Goal: Task Accomplishment & Management: Use online tool/utility

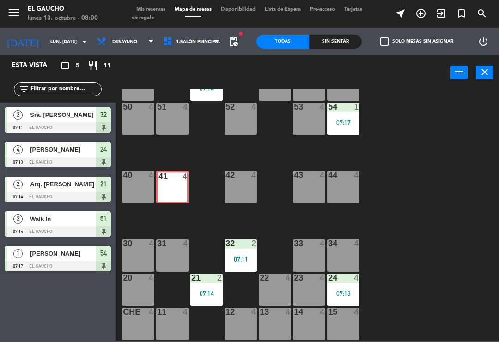
scroll to position [173, 0]
click at [295, 255] on div "33 4" at bounding box center [309, 255] width 32 height 32
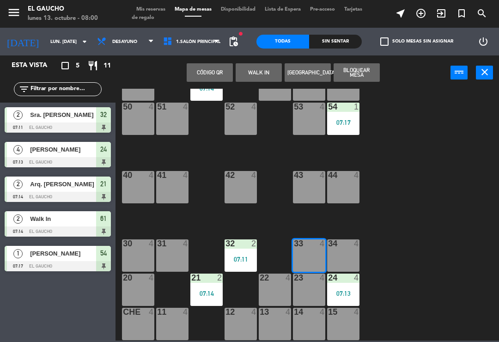
click at [258, 64] on button "WALK IN" at bounding box center [258, 72] width 46 height 18
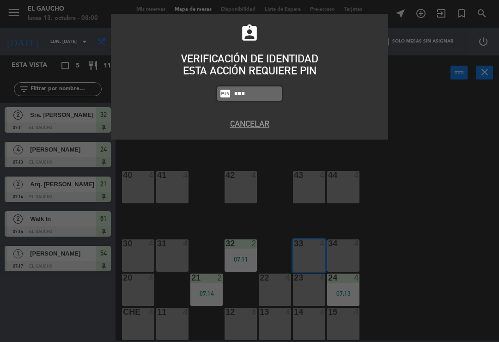
type input "0009"
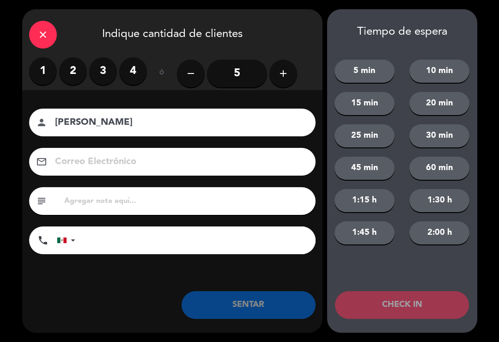
type input "[PERSON_NAME]"
click at [42, 73] on label "1" at bounding box center [43, 71] width 28 height 28
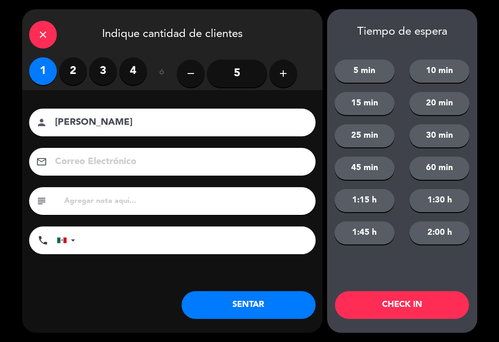
click at [238, 308] on button "SENTAR" at bounding box center [248, 305] width 134 height 28
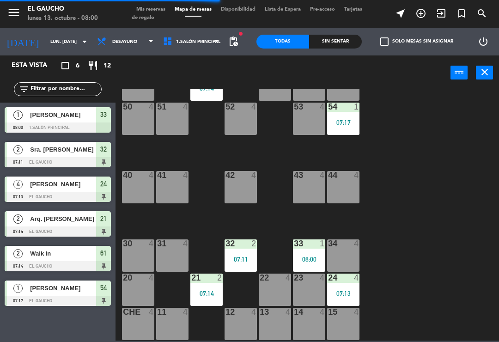
click at [227, 255] on div "07:11" at bounding box center [240, 258] width 32 height 7
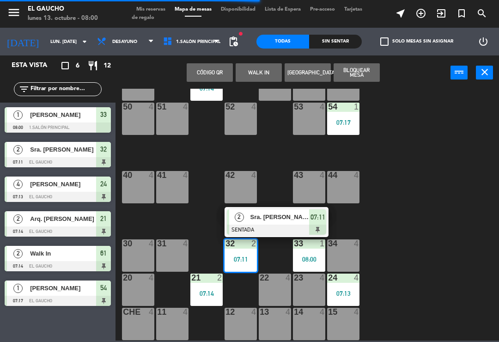
click at [243, 215] on span "2" at bounding box center [239, 216] width 9 height 9
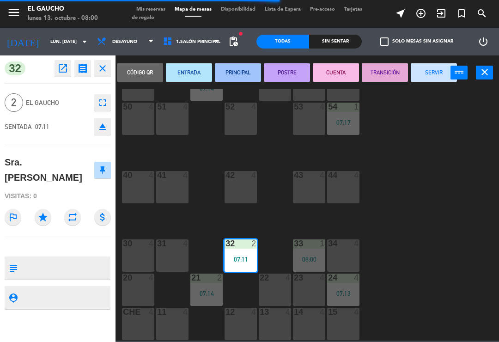
click at [430, 69] on button "SERVIR" at bounding box center [433, 72] width 46 height 18
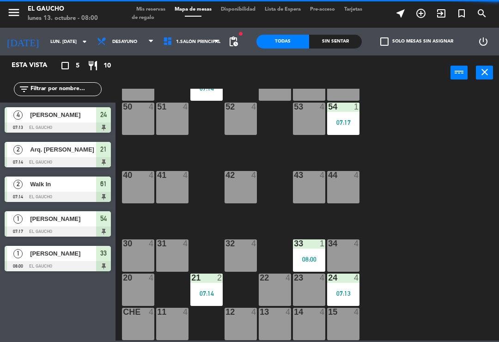
click at [331, 133] on div "54 1 07:17" at bounding box center [343, 119] width 32 height 32
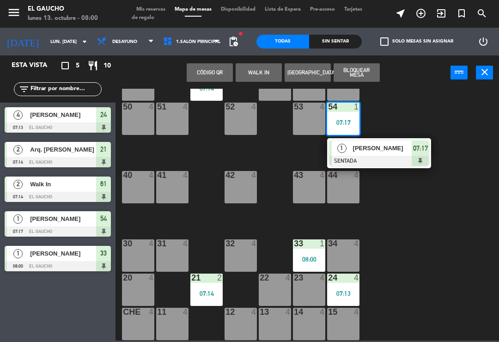
click at [350, 154] on div "1" at bounding box center [342, 147] width 20 height 15
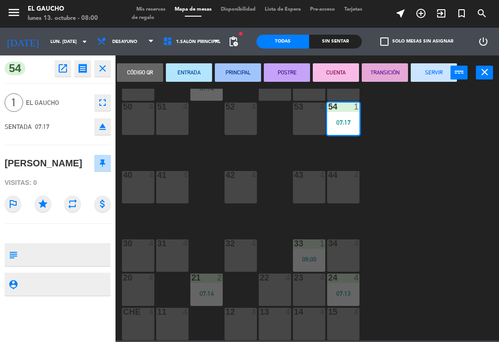
click at [430, 74] on button "SERVIR" at bounding box center [433, 72] width 46 height 18
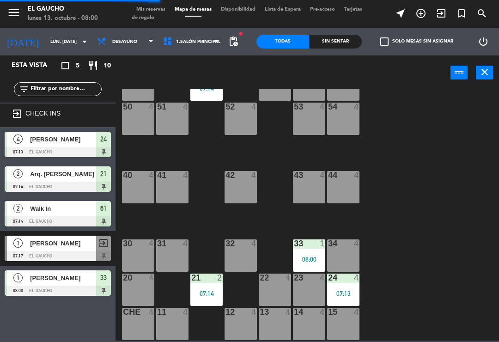
scroll to position [172, 0]
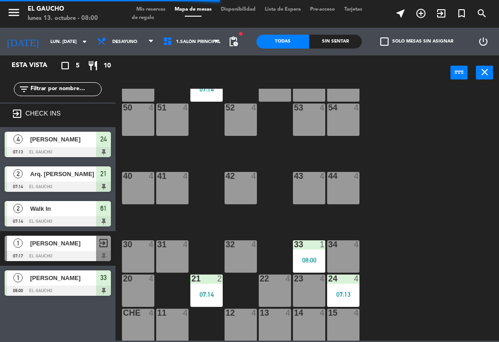
click at [161, 182] on div "41 4" at bounding box center [172, 188] width 32 height 32
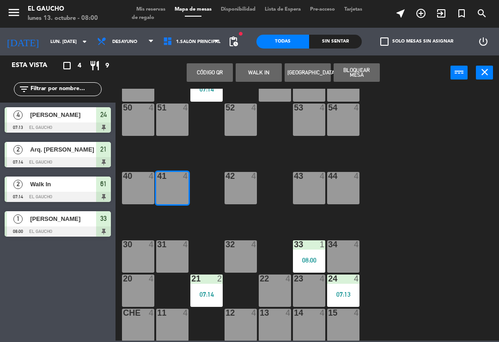
click at [242, 67] on button "WALK IN" at bounding box center [258, 72] width 46 height 18
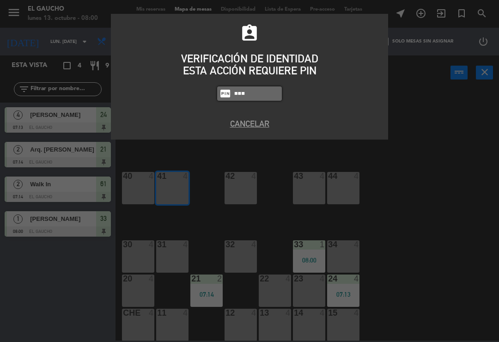
type input "0009"
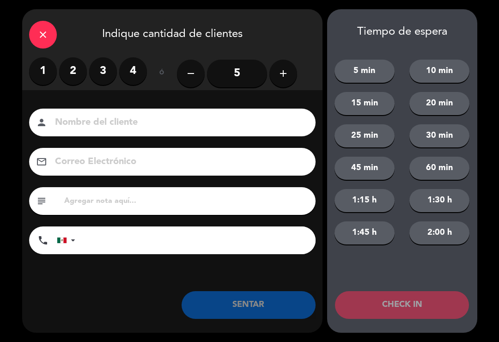
click at [45, 70] on label "1" at bounding box center [43, 71] width 28 height 28
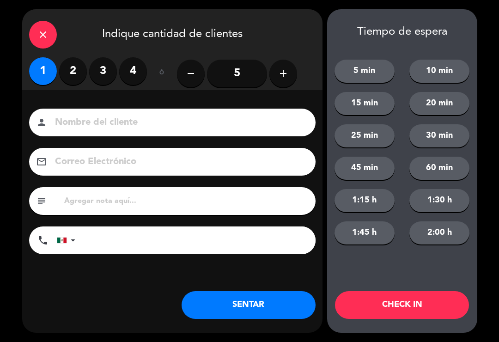
click at [238, 317] on button "SENTAR" at bounding box center [248, 305] width 134 height 28
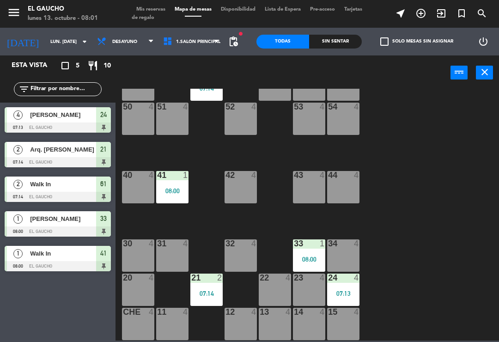
scroll to position [173, 0]
click at [205, 293] on div "07:14" at bounding box center [206, 293] width 32 height 6
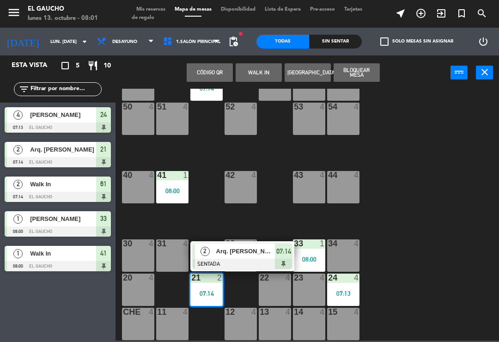
click at [217, 255] on span "Arq. [PERSON_NAME]" at bounding box center [245, 251] width 59 height 10
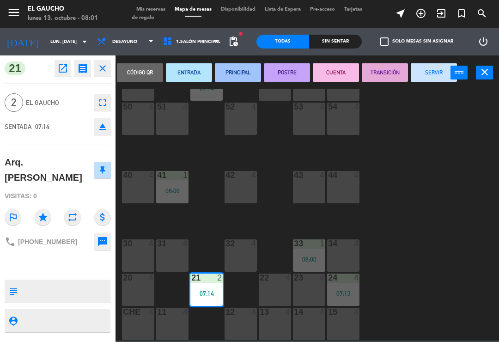
click at [244, 70] on button "PRINCIPAL" at bounding box center [238, 72] width 46 height 18
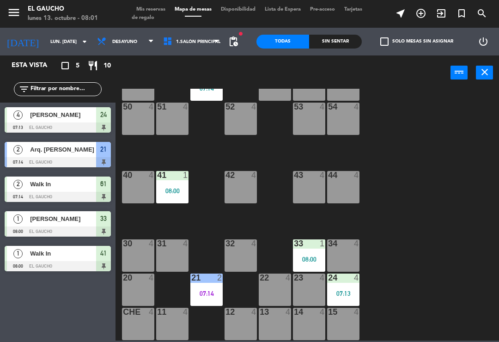
click at [348, 288] on div "24 4 07:13" at bounding box center [343, 289] width 32 height 32
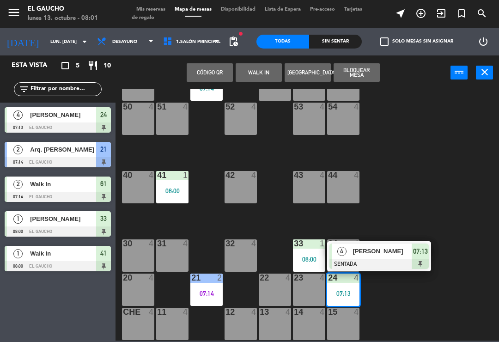
click at [354, 247] on span "[PERSON_NAME]" at bounding box center [382, 251] width 59 height 10
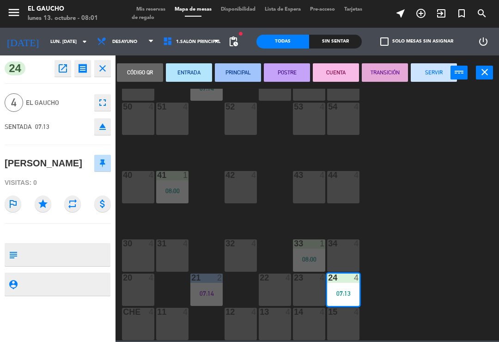
click at [235, 75] on button "PRINCIPAL" at bounding box center [238, 72] width 46 height 18
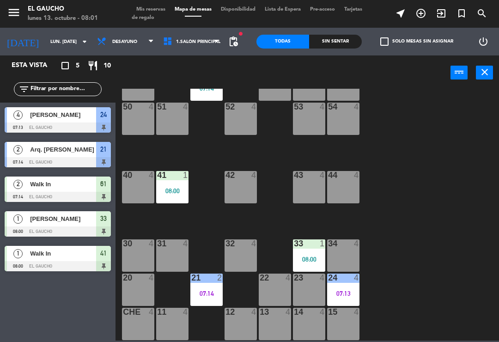
click at [161, 184] on div "41 1 08:00" at bounding box center [172, 187] width 32 height 32
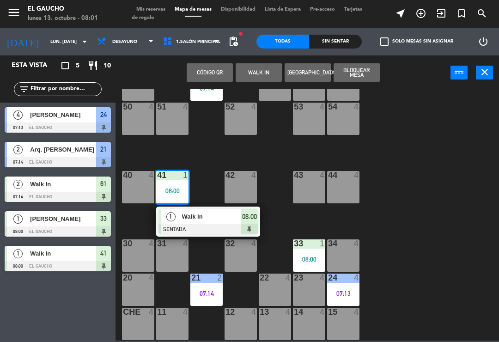
click at [175, 216] on span "1" at bounding box center [170, 216] width 9 height 9
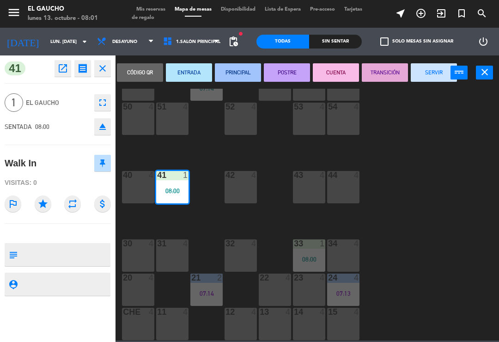
click at [231, 75] on button "PRINCIPAL" at bounding box center [238, 72] width 46 height 18
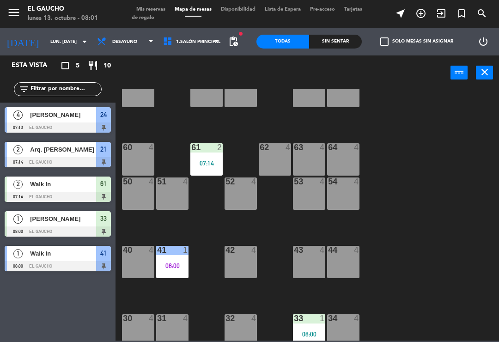
scroll to position [100, 0]
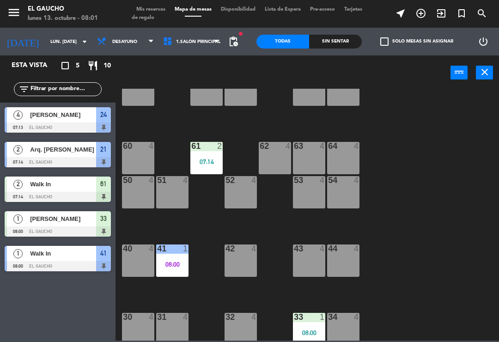
click at [197, 168] on div "61 2 07:14" at bounding box center [206, 158] width 32 height 32
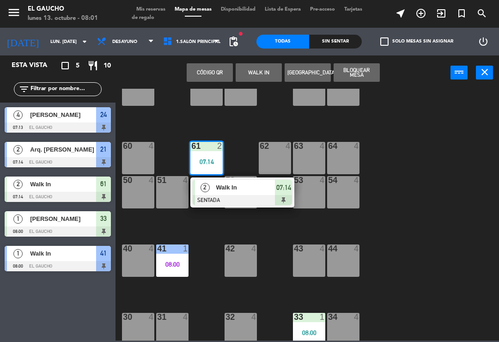
click at [239, 179] on div "2 Walk In SENTADA 07:14" at bounding box center [242, 192] width 104 height 30
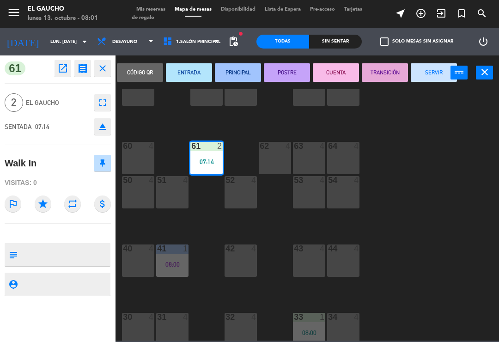
click at [191, 76] on button "ENTRADA" at bounding box center [189, 72] width 46 height 18
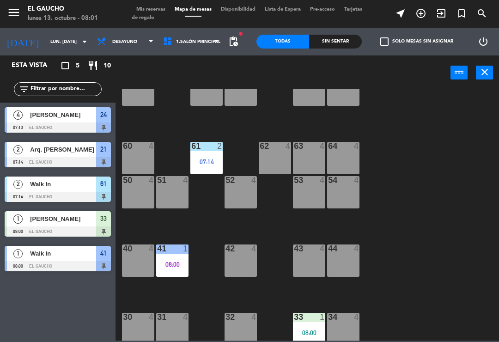
click at [203, 151] on div "61 2" at bounding box center [206, 146] width 32 height 9
click at [424, 177] on div "84 4 80 4 83 4 82 4 81 4 70 4 71 4 72 4 73 4 74 4 63 4 62 4 61 2 07:14 60 4 64 …" at bounding box center [310, 215] width 378 height 252
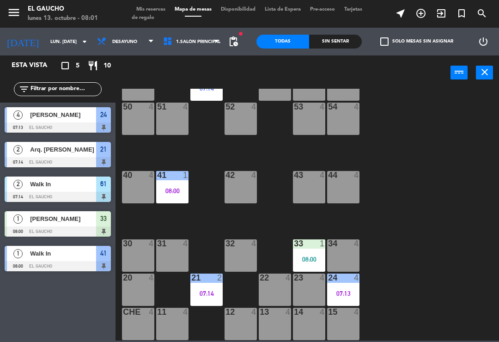
scroll to position [173, 0]
click at [317, 254] on div "33 1 08:00" at bounding box center [309, 255] width 32 height 32
click at [447, 180] on div "84 4 80 4 83 4 82 4 81 4 70 4 71 4 72 4 73 4 74 4 63 4 62 4 61 2 07:14 60 4 64 …" at bounding box center [310, 215] width 378 height 252
click at [316, 254] on div "33 1 08:00" at bounding box center [309, 255] width 32 height 32
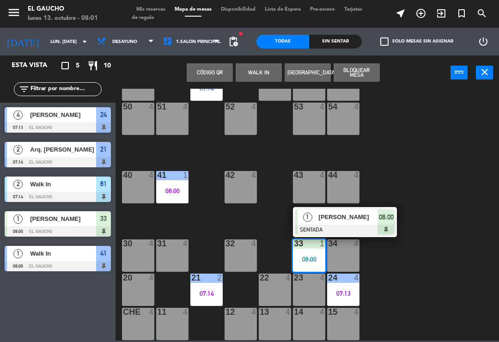
click at [358, 223] on div "[PERSON_NAME]" at bounding box center [348, 216] width 60 height 15
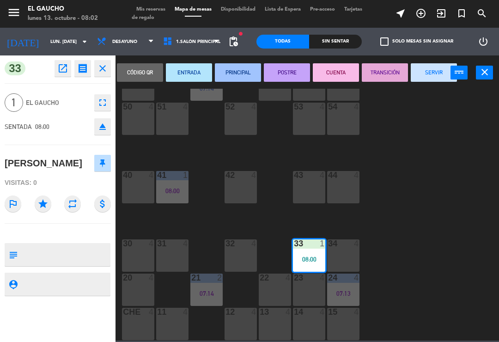
click at [427, 76] on button "SERVIR" at bounding box center [433, 72] width 46 height 18
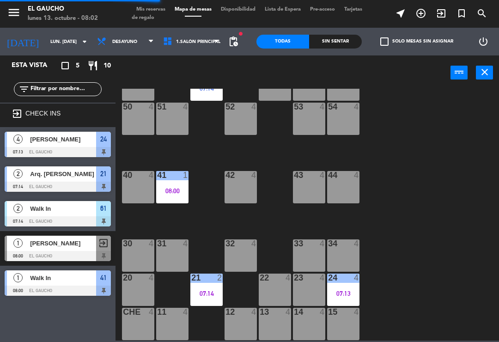
click at [308, 258] on div "33 4" at bounding box center [309, 255] width 32 height 32
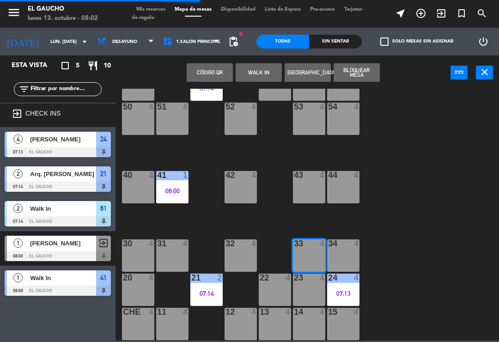
click at [260, 67] on button "WALK IN" at bounding box center [258, 72] width 46 height 18
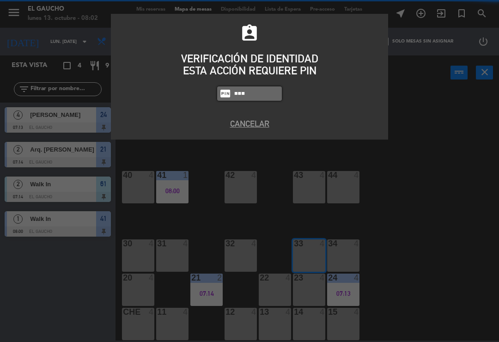
type input "0099"
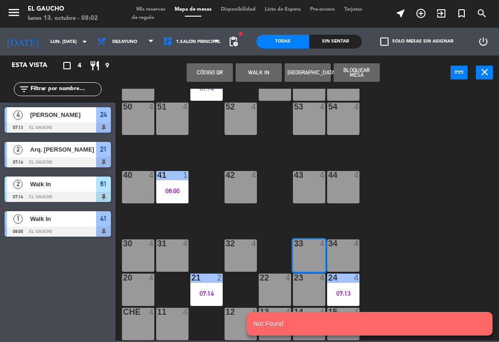
click at [263, 70] on button "WALK IN" at bounding box center [258, 72] width 46 height 18
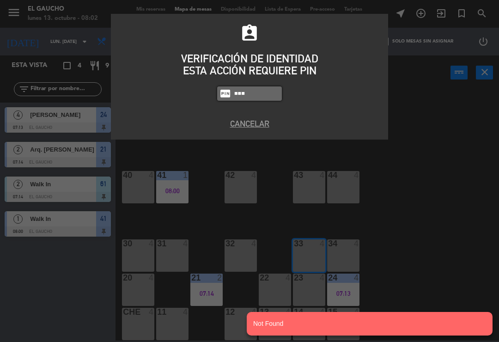
type input "0009"
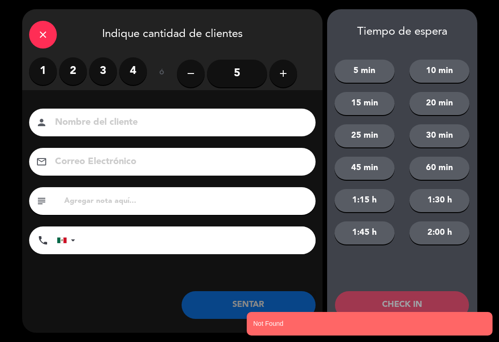
click at [47, 73] on label "1" at bounding box center [43, 71] width 28 height 28
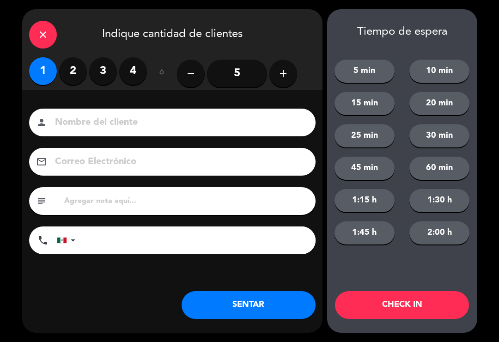
click at [120, 119] on input at bounding box center [178, 123] width 249 height 16
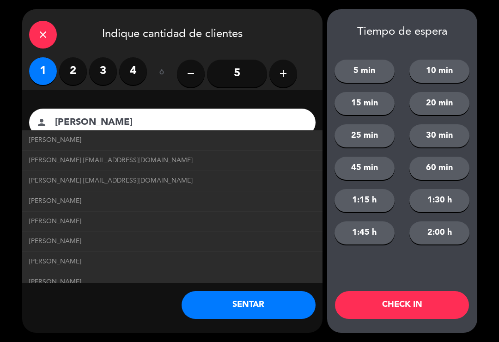
type input "[PERSON_NAME]"
click at [146, 159] on span "[PERSON_NAME] [EMAIL_ADDRESS][DOMAIN_NAME]" at bounding box center [110, 160] width 163 height 11
type input "[EMAIL_ADDRESS][DOMAIN_NAME]"
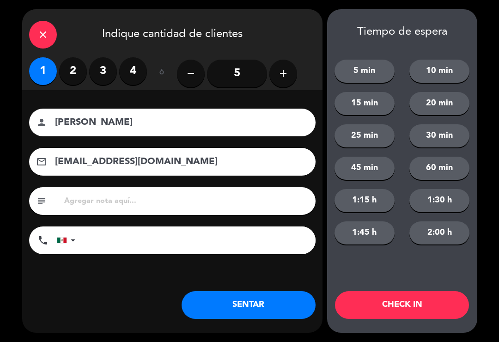
click at [259, 315] on button "SENTAR" at bounding box center [248, 305] width 134 height 28
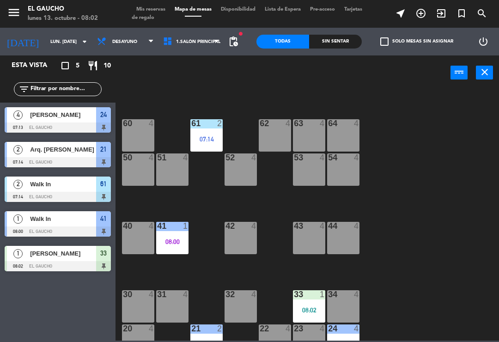
scroll to position [121, 0]
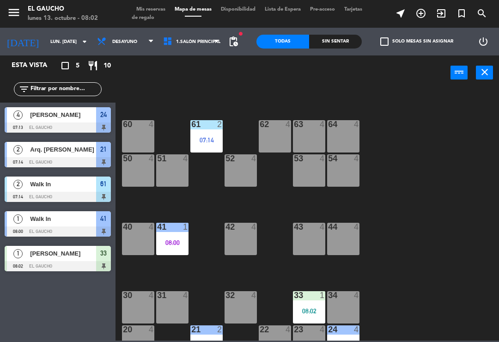
click at [284, 128] on div "4" at bounding box center [290, 124] width 15 height 8
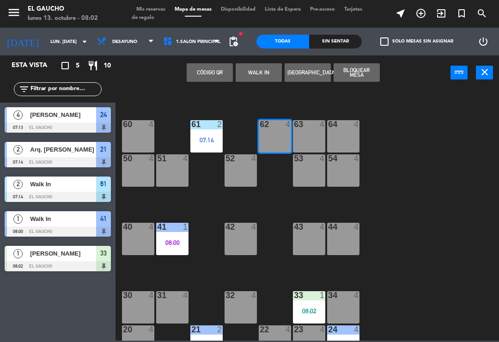
click at [260, 74] on button "WALK IN" at bounding box center [258, 72] width 46 height 18
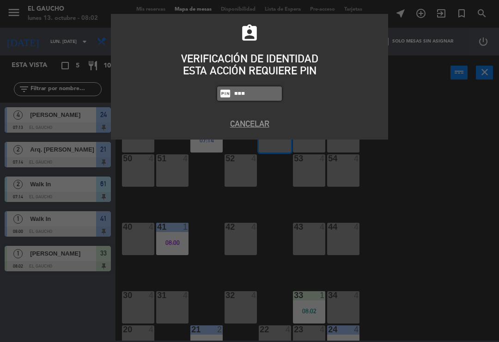
type input "0099"
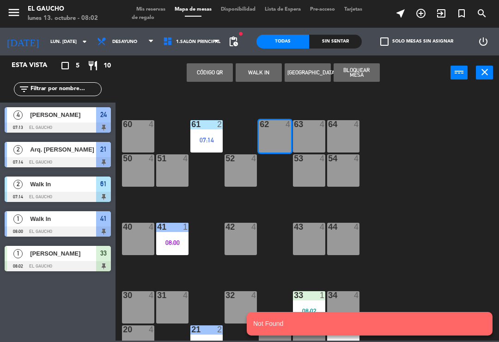
click at [269, 77] on button "WALK IN" at bounding box center [258, 72] width 46 height 18
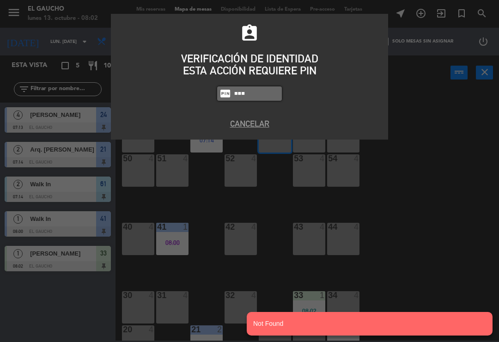
type input "0009"
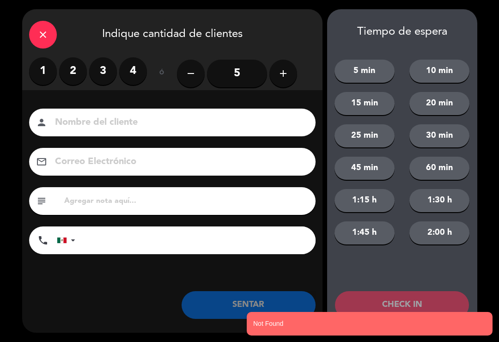
click at [74, 73] on label "2" at bounding box center [73, 71] width 28 height 28
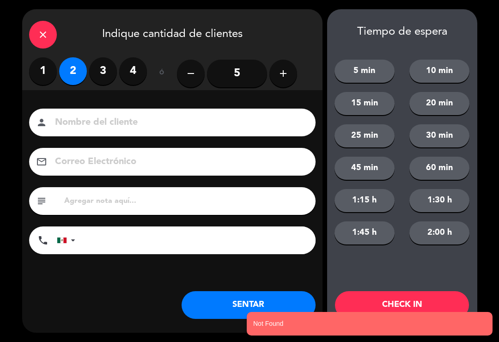
click at [123, 122] on input at bounding box center [178, 123] width 249 height 16
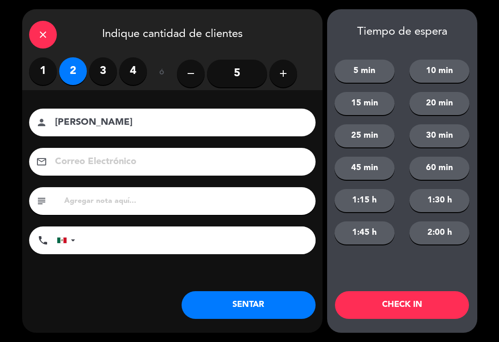
type input "[PERSON_NAME]"
click at [272, 303] on button "SENTAR" at bounding box center [248, 305] width 134 height 28
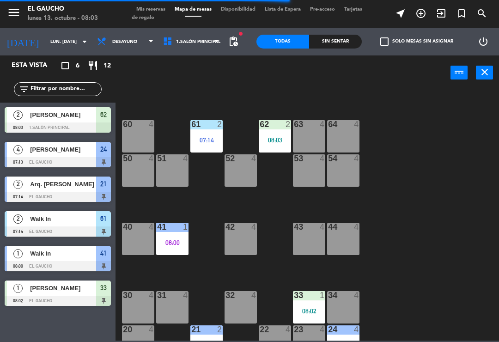
click at [137, 132] on div "60 4" at bounding box center [138, 136] width 32 height 32
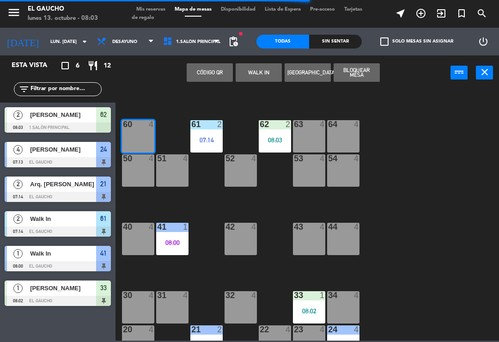
click at [265, 71] on button "WALK IN" at bounding box center [258, 72] width 46 height 18
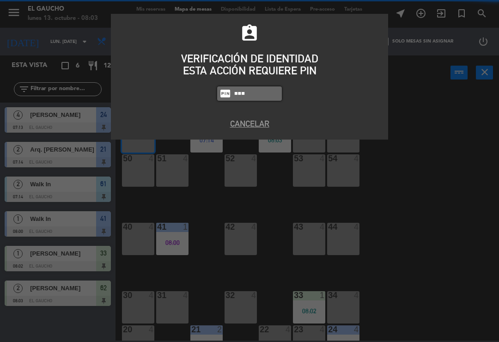
type input "0009"
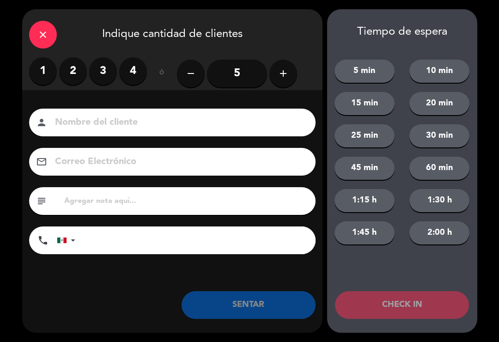
click at [71, 71] on label "2" at bounding box center [73, 71] width 28 height 28
click at [115, 121] on input at bounding box center [178, 123] width 249 height 16
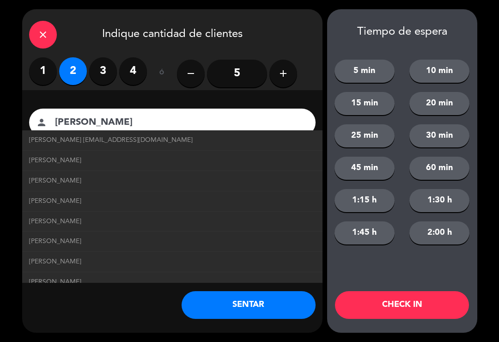
type input "[PERSON_NAME]"
click at [98, 143] on span "[PERSON_NAME] [EMAIL_ADDRESS][DOMAIN_NAME]" at bounding box center [110, 140] width 163 height 11
type input "[EMAIL_ADDRESS][DOMAIN_NAME]"
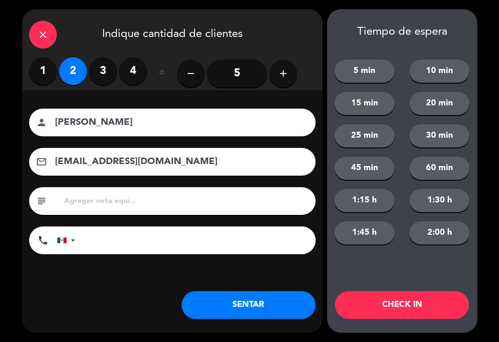
click at [277, 304] on button "SENTAR" at bounding box center [248, 305] width 134 height 28
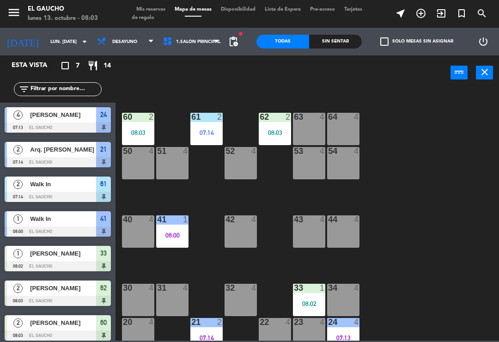
scroll to position [130, 0]
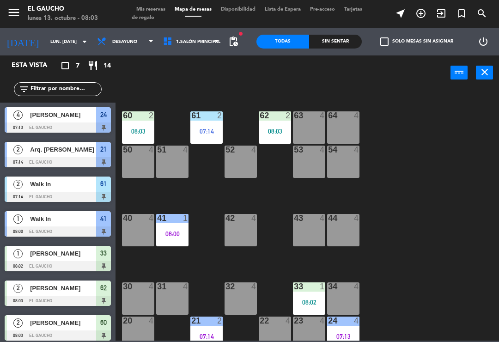
click at [271, 125] on div "62 2 08:03" at bounding box center [275, 127] width 32 height 32
click at [432, 159] on div "84 4 80 4 83 4 82 4 81 4 70 4 71 4 72 4 73 4 74 4 63 4 62 2 08:03 61 2 07:14 60…" at bounding box center [310, 215] width 378 height 252
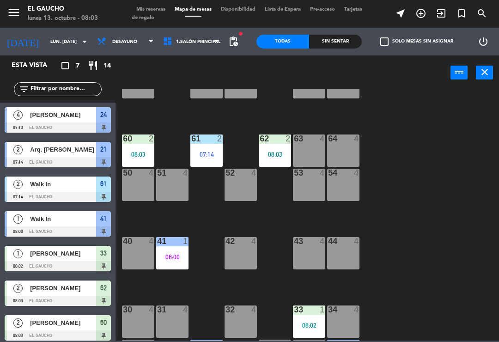
scroll to position [108, 0]
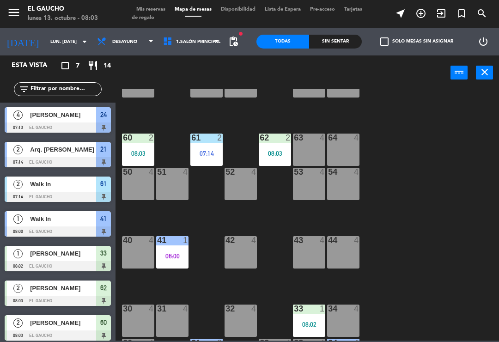
click at [277, 139] on div at bounding box center [274, 137] width 15 height 8
click at [422, 127] on div "84 4 80 4 83 4 82 4 81 4 70 4 71 4 72 4 73 4 74 4 63 4 62 2 08:03 61 2 07:14 60…" at bounding box center [310, 215] width 378 height 252
click at [309, 140] on div at bounding box center [309, 137] width 15 height 8
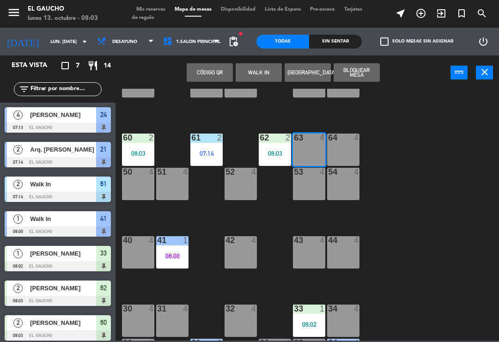
click at [264, 69] on button "WALK IN" at bounding box center [258, 72] width 46 height 18
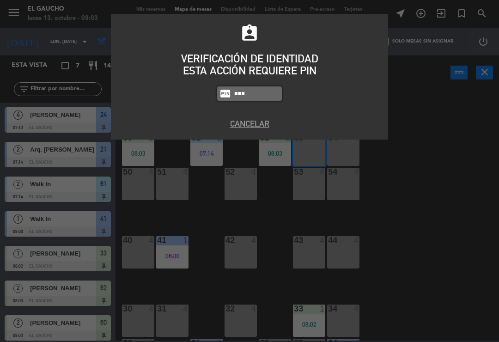
type input "0009"
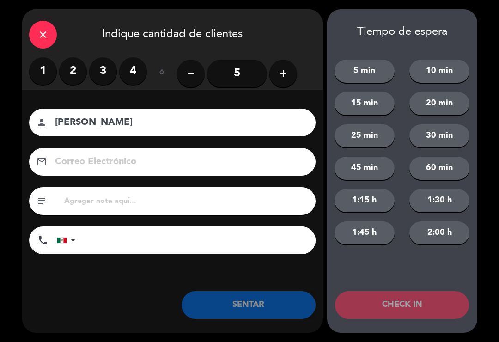
click at [66, 67] on label "2" at bounding box center [73, 71] width 28 height 28
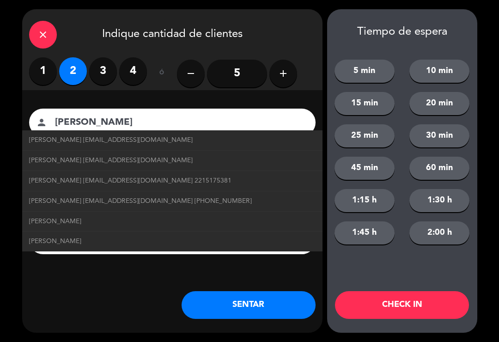
click at [233, 180] on link "[PERSON_NAME] [EMAIL_ADDRESS][DOMAIN_NAME] 2215175381" at bounding box center [172, 180] width 286 height 11
type input "[PERSON_NAME]"
type input "[EMAIL_ADDRESS][DOMAIN_NAME]"
type input "2215175381"
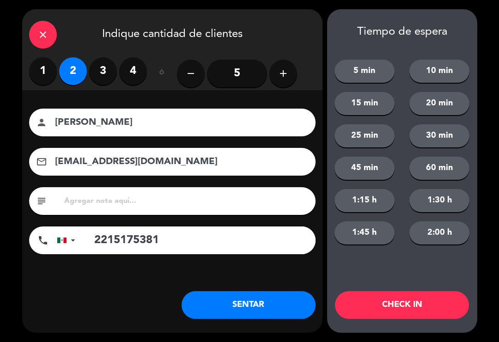
click at [240, 310] on button "SENTAR" at bounding box center [248, 305] width 134 height 28
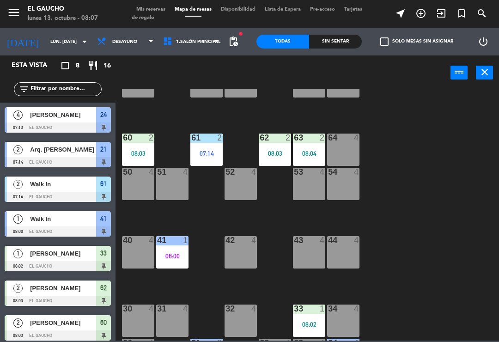
click at [299, 189] on div "53 4" at bounding box center [309, 184] width 32 height 32
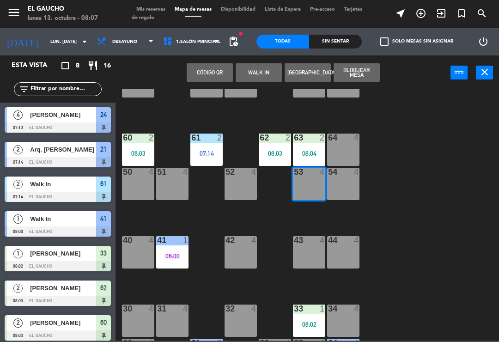
click at [256, 72] on button "WALK IN" at bounding box center [258, 72] width 46 height 18
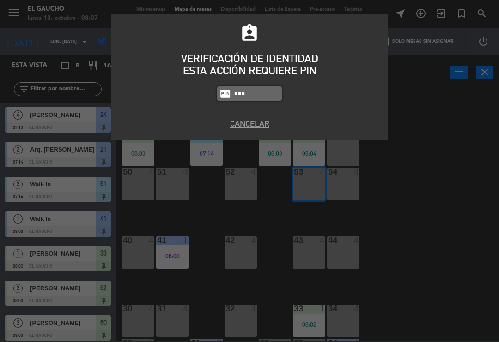
type input "0009"
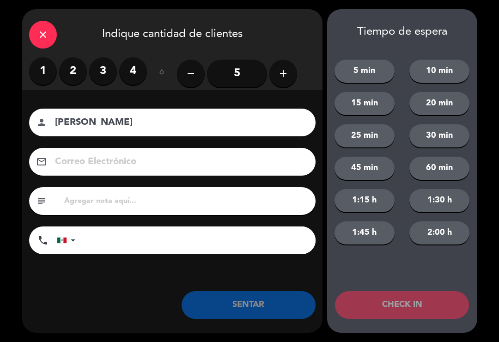
type input "[PERSON_NAME]"
click at [67, 74] on label "2" at bounding box center [73, 71] width 28 height 28
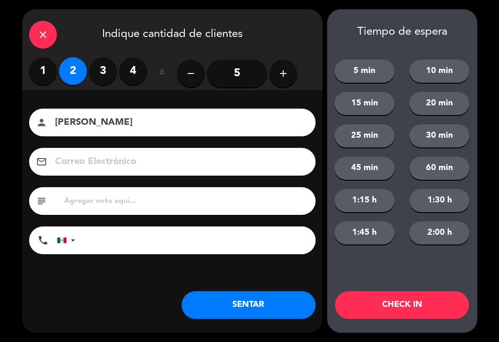
click at [219, 313] on button "SENTAR" at bounding box center [248, 305] width 134 height 28
click at [223, 320] on div "close Indique cantidad de clientes 1 2 3 4 ó remove 5 add Nombre del cliente pe…" at bounding box center [172, 170] width 300 height 323
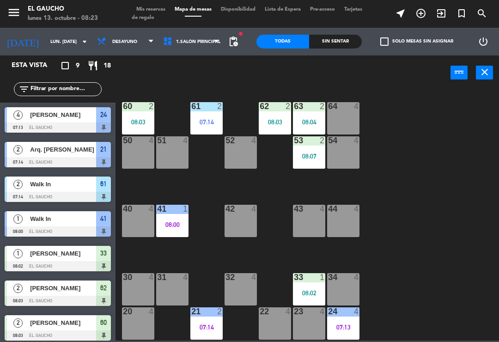
scroll to position [145, 0]
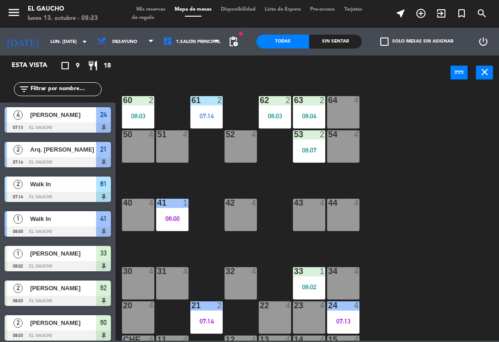
click at [240, 271] on div at bounding box center [240, 271] width 15 height 8
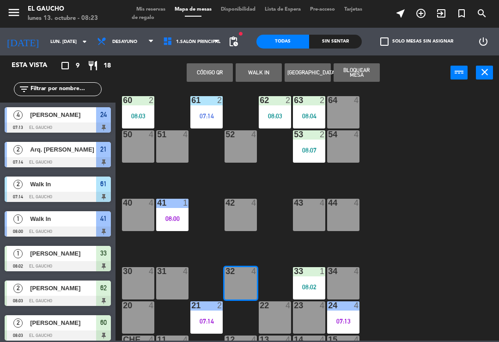
click at [257, 75] on button "WALK IN" at bounding box center [258, 72] width 46 height 18
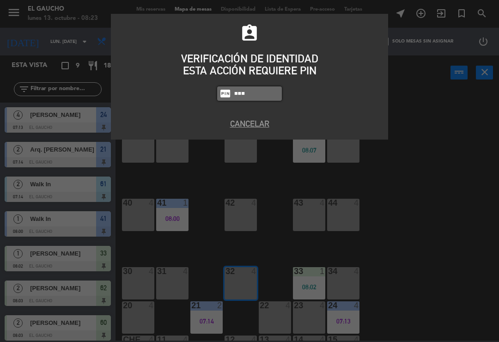
type input "0009"
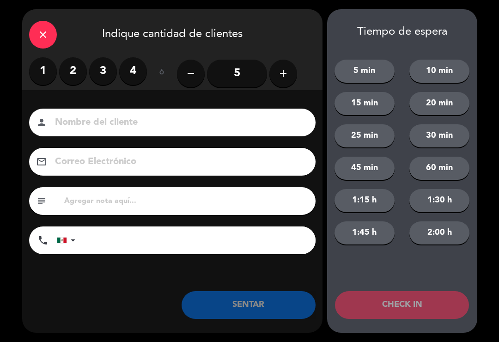
click at [96, 67] on label "3" at bounding box center [103, 71] width 28 height 28
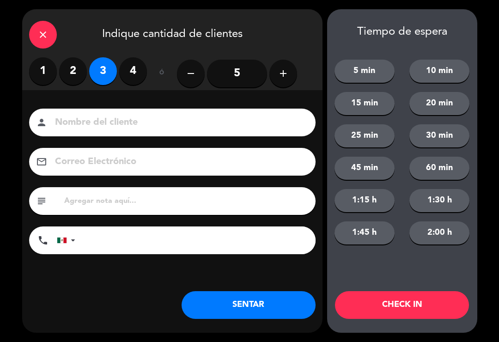
click at [153, 116] on input at bounding box center [178, 123] width 249 height 16
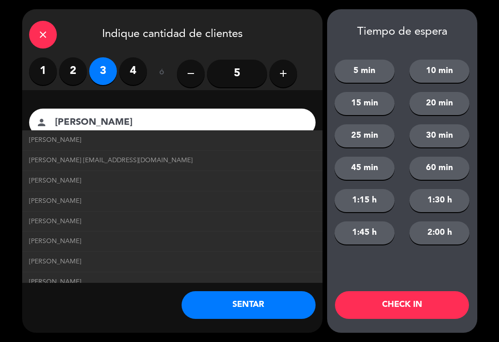
type input "[PERSON_NAME]"
click at [110, 164] on span "[PERSON_NAME] [EMAIL_ADDRESS][DOMAIN_NAME]" at bounding box center [110, 160] width 163 height 11
type input "[EMAIL_ADDRESS][DOMAIN_NAME]"
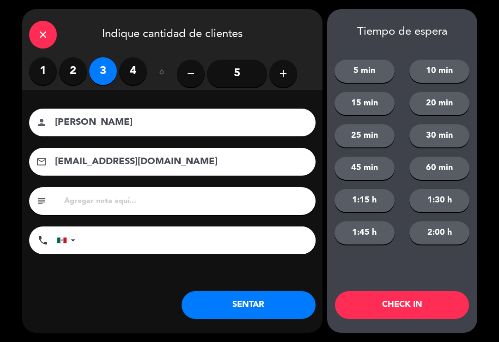
click at [245, 313] on button "SENTAR" at bounding box center [248, 305] width 134 height 28
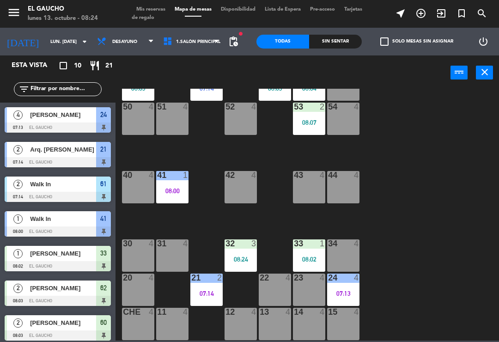
scroll to position [173, 0]
click at [243, 187] on div "42 4" at bounding box center [240, 187] width 32 height 32
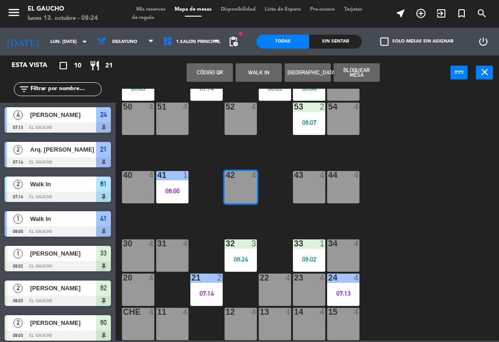
click at [263, 69] on button "WALK IN" at bounding box center [258, 72] width 46 height 18
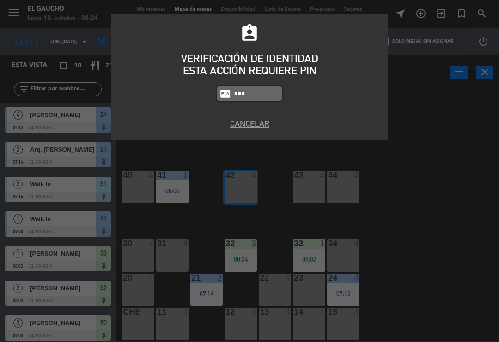
type input "0009"
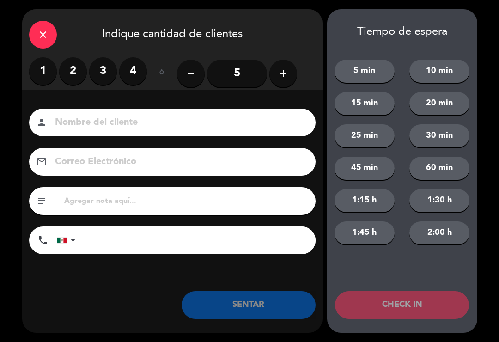
click at [281, 61] on button "add" at bounding box center [283, 74] width 28 height 28
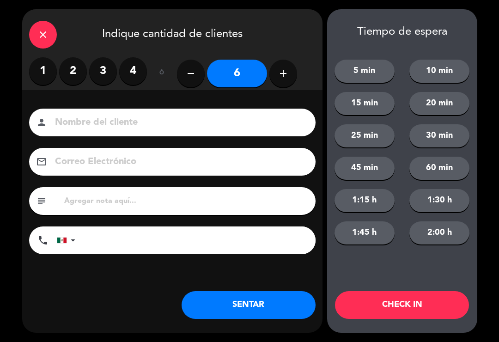
click at [218, 122] on input at bounding box center [178, 123] width 249 height 16
click at [46, 31] on icon "close" at bounding box center [42, 34] width 11 height 11
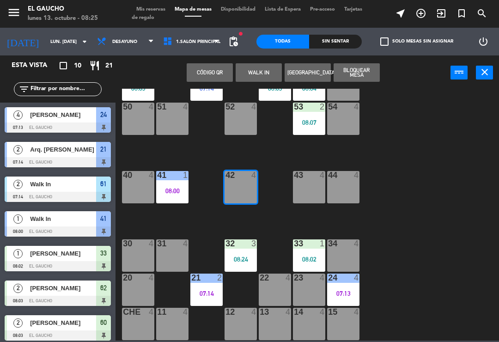
click at [408, 167] on div "84 4 80 4 83 4 82 4 81 4 70 4 71 4 72 4 73 4 74 4 63 2 08:04 62 2 08:03 61 2 07…" at bounding box center [310, 215] width 378 height 252
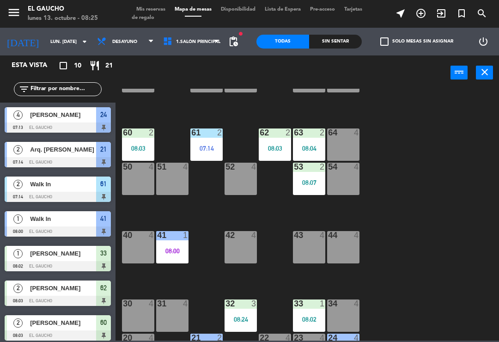
scroll to position [114, 0]
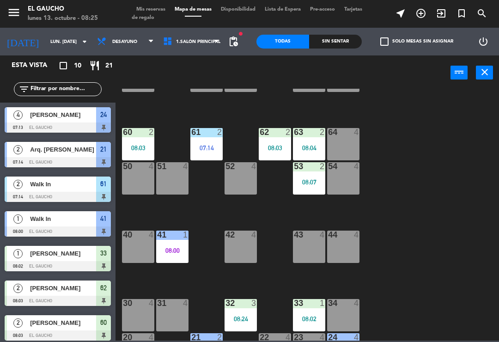
click at [206, 140] on div "61 2 07:14" at bounding box center [206, 144] width 32 height 32
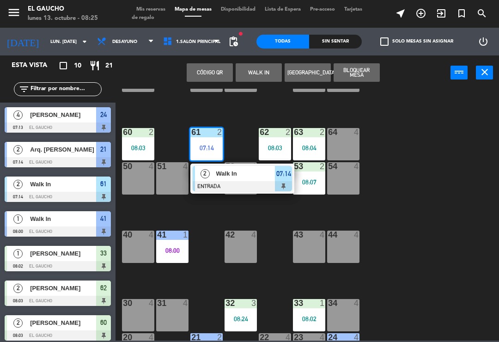
click at [224, 189] on div at bounding box center [242, 186] width 99 height 10
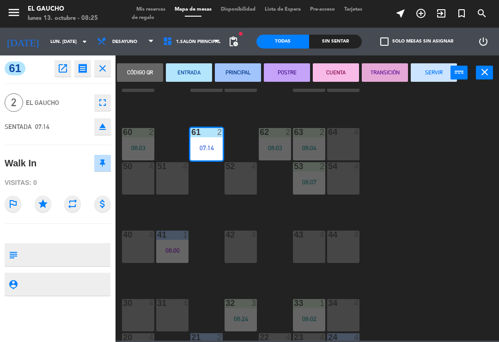
click at [424, 70] on button "SERVIR" at bounding box center [433, 72] width 46 height 18
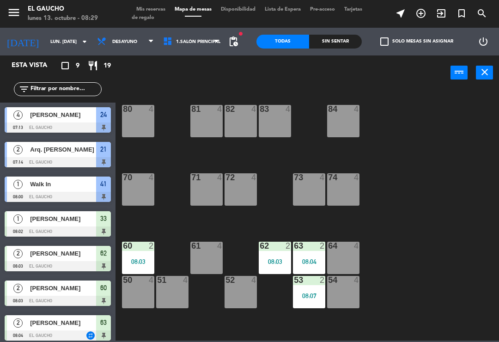
scroll to position [0, 0]
click at [279, 122] on div "83 4" at bounding box center [275, 121] width 32 height 32
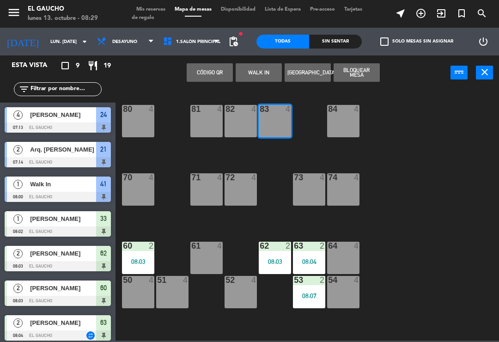
click at [260, 70] on button "WALK IN" at bounding box center [258, 72] width 46 height 18
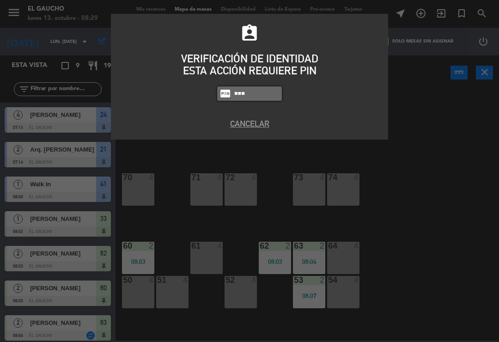
type input "0009"
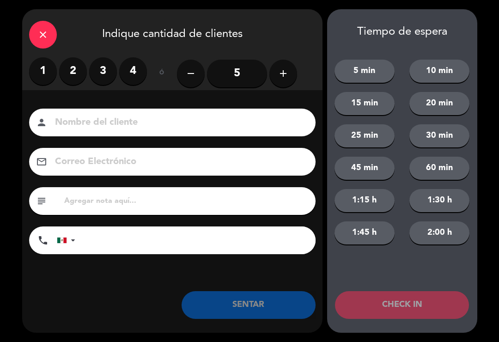
click at [72, 73] on label "2" at bounding box center [73, 71] width 28 height 28
click at [111, 116] on input at bounding box center [178, 123] width 249 height 16
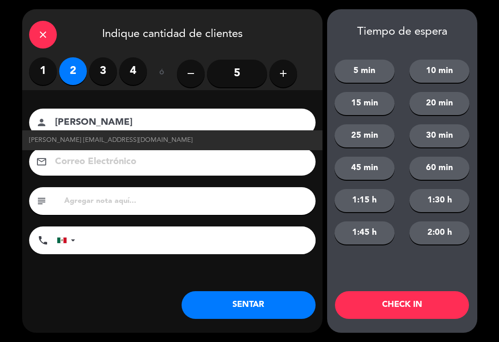
type input "[PERSON_NAME]"
click at [143, 144] on span "[PERSON_NAME] [EMAIL_ADDRESS][DOMAIN_NAME]" at bounding box center [110, 140] width 163 height 11
type input "[EMAIL_ADDRESS][DOMAIN_NAME]"
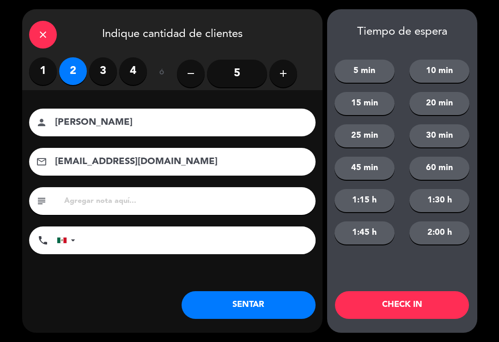
click at [277, 305] on button "SENTAR" at bounding box center [248, 305] width 134 height 28
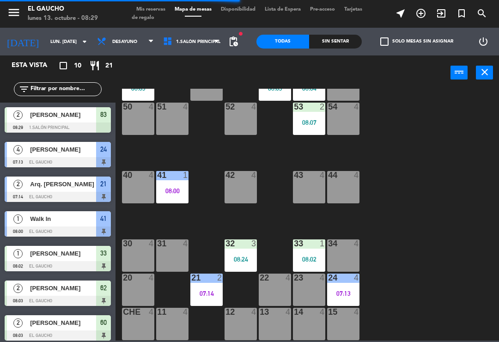
scroll to position [173, 0]
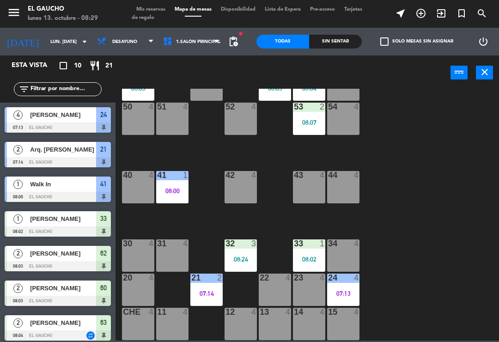
click at [235, 186] on div "42 4" at bounding box center [240, 187] width 32 height 32
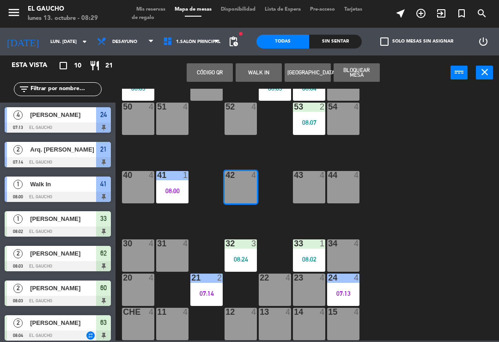
click at [262, 73] on button "WALK IN" at bounding box center [258, 72] width 46 height 18
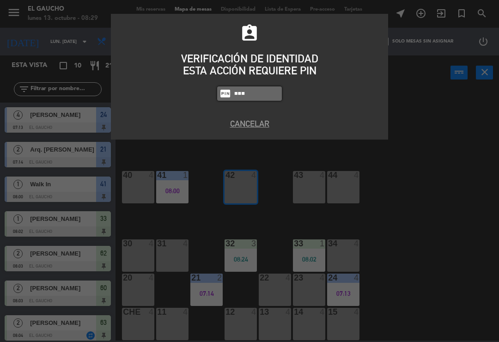
type input "0009"
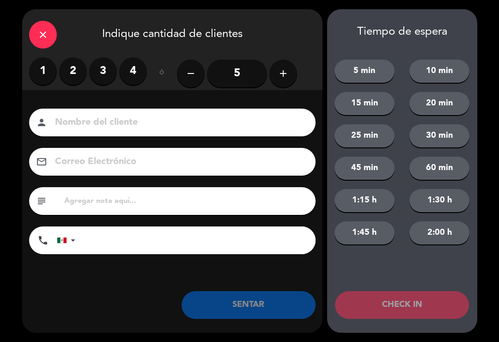
click at [243, 74] on input "5" at bounding box center [237, 74] width 60 height 28
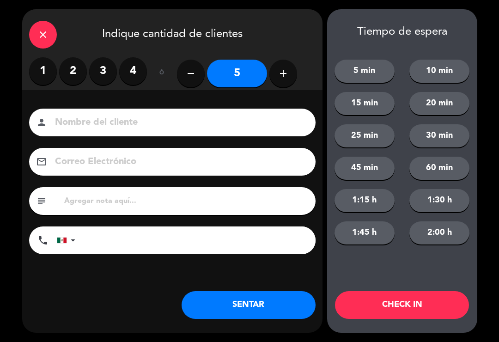
click at [243, 127] on input at bounding box center [178, 123] width 249 height 16
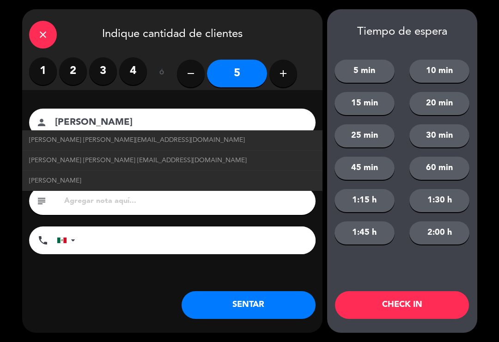
click at [98, 141] on span "[PERSON_NAME] [PERSON_NAME][EMAIL_ADDRESS][DOMAIN_NAME]" at bounding box center [137, 140] width 216 height 11
type input "[PERSON_NAME]"
type input "[EMAIL_ADDRESS][DOMAIN_NAME]"
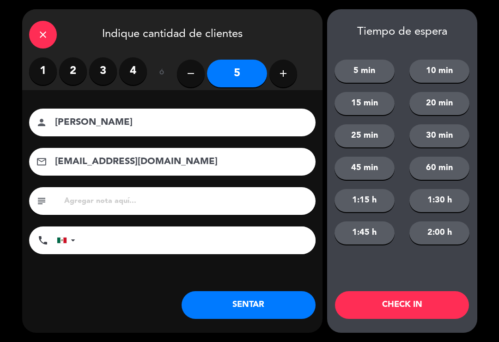
click at [252, 310] on button "SENTAR" at bounding box center [248, 305] width 134 height 28
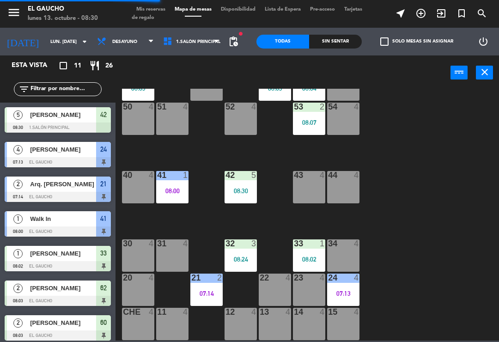
click at [309, 188] on div "43 4" at bounding box center [309, 187] width 32 height 32
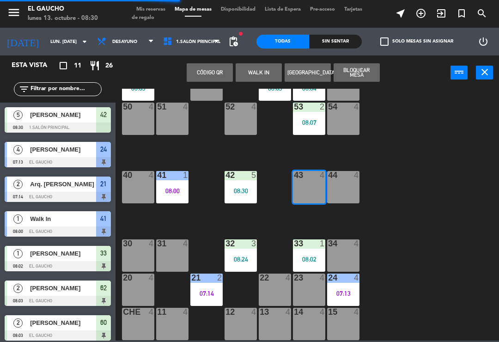
click at [254, 69] on button "WALK IN" at bounding box center [258, 72] width 46 height 18
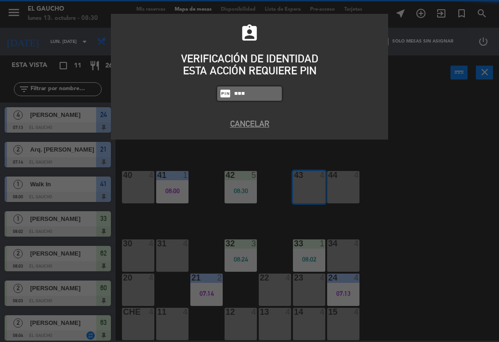
type input "0999"
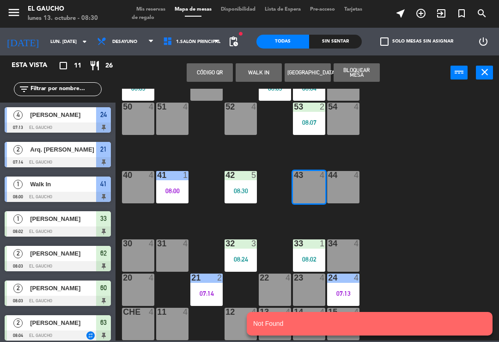
click at [270, 69] on button "WALK IN" at bounding box center [258, 72] width 46 height 18
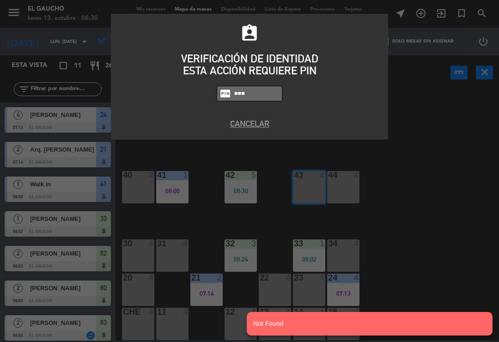
type input "0009"
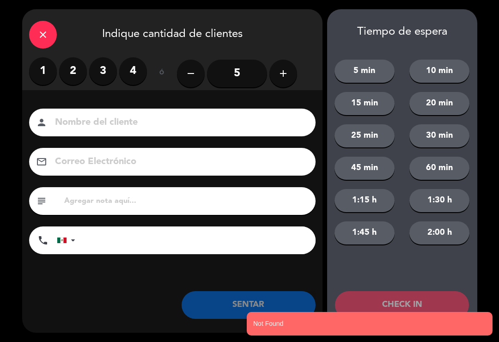
click at [71, 69] on label "2" at bounding box center [73, 71] width 28 height 28
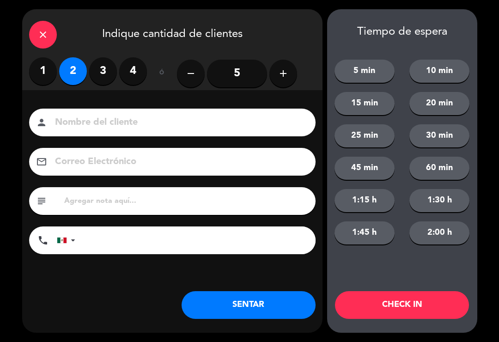
click at [103, 74] on label "3" at bounding box center [103, 71] width 28 height 28
click at [108, 127] on input at bounding box center [178, 123] width 249 height 16
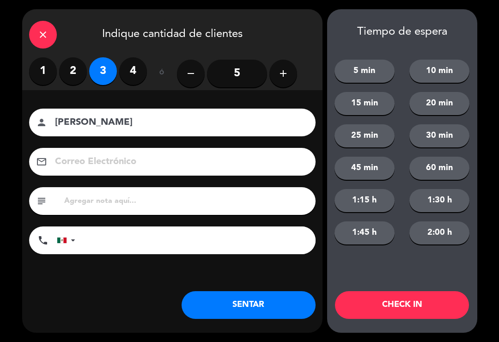
type input "[PERSON_NAME]"
click at [275, 313] on button "SENTAR" at bounding box center [248, 305] width 134 height 28
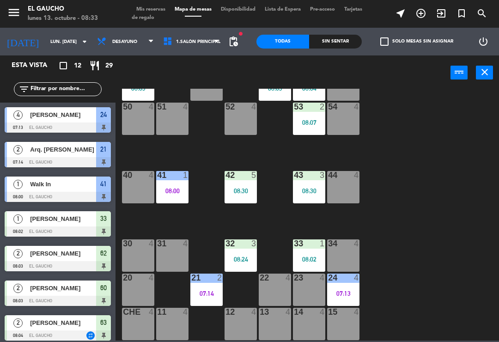
click at [7, 100] on div "filter_list" at bounding box center [57, 89] width 115 height 27
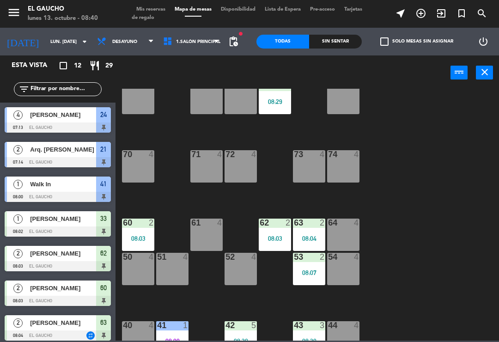
scroll to position [26, 0]
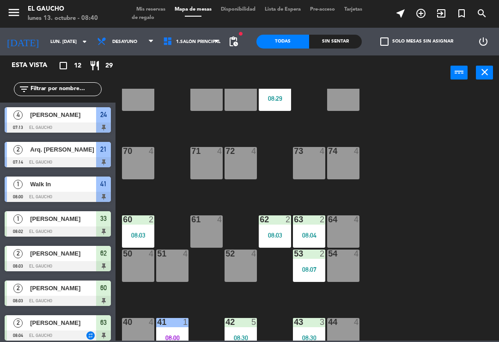
click at [347, 164] on div "74 4" at bounding box center [343, 163] width 32 height 32
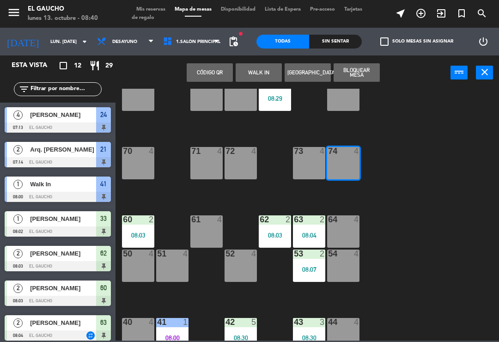
click at [259, 65] on button "WALK IN" at bounding box center [258, 72] width 46 height 18
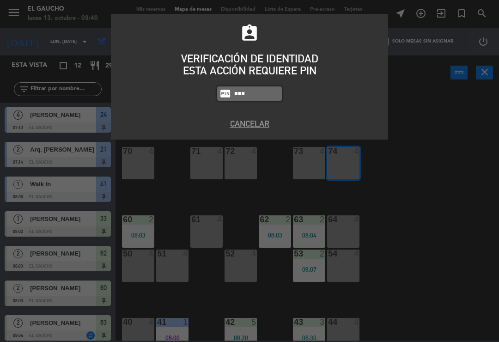
type input "0009"
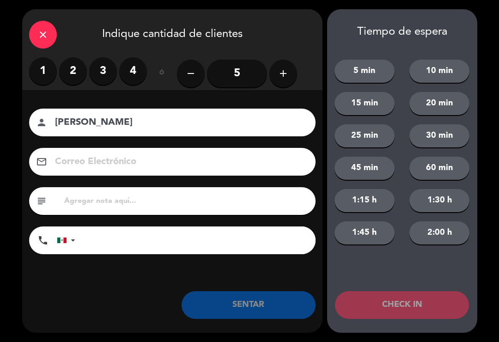
type input "[PERSON_NAME]"
click at [286, 78] on icon "add" at bounding box center [282, 73] width 11 height 11
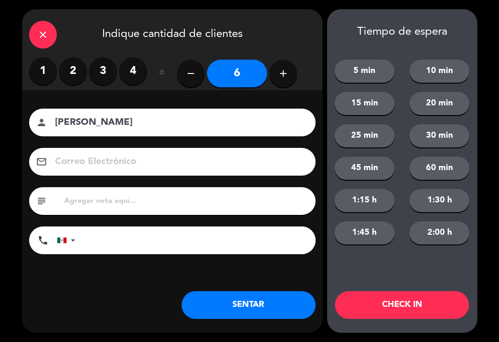
click at [229, 317] on button "SENTAR" at bounding box center [248, 305] width 134 height 28
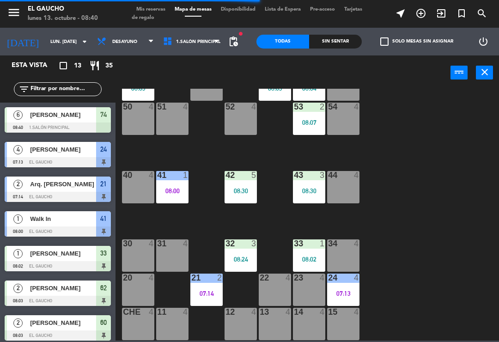
scroll to position [173, 0]
click at [347, 286] on div "24 4 07:13" at bounding box center [343, 289] width 32 height 32
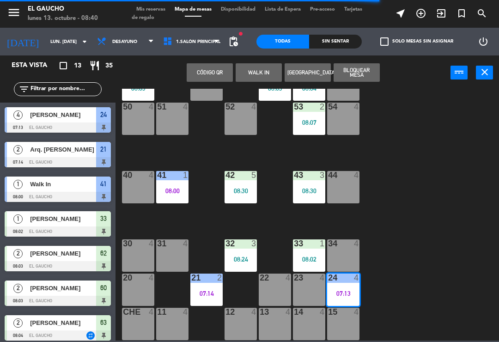
click at [339, 290] on div "07:13" at bounding box center [343, 293] width 32 height 6
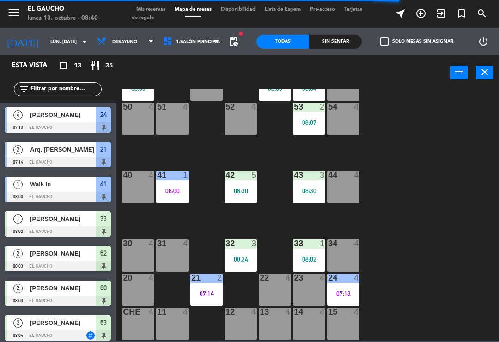
click at [343, 294] on div "07:13" at bounding box center [343, 293] width 32 height 6
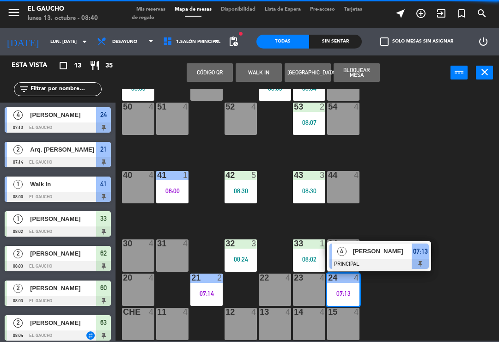
click at [378, 255] on span "[PERSON_NAME]" at bounding box center [382, 251] width 59 height 10
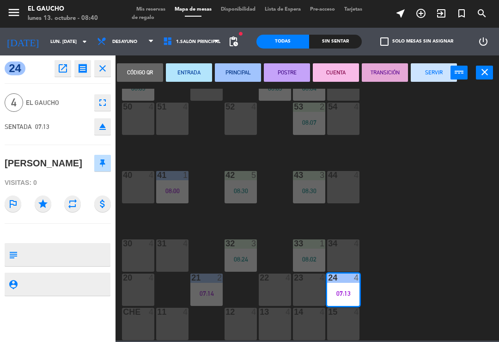
click at [430, 81] on button "SERVIR" at bounding box center [433, 72] width 46 height 18
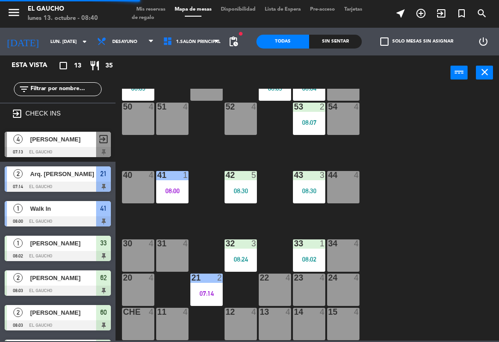
click at [339, 296] on div "24 4" at bounding box center [343, 289] width 32 height 32
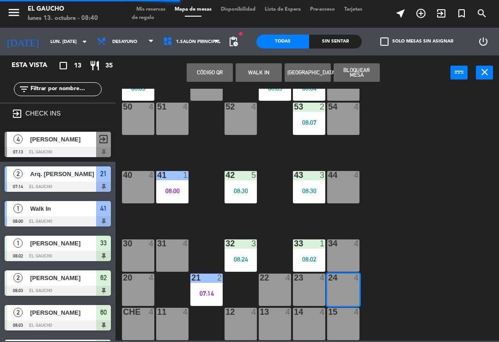
click at [253, 73] on button "WALK IN" at bounding box center [258, 72] width 46 height 18
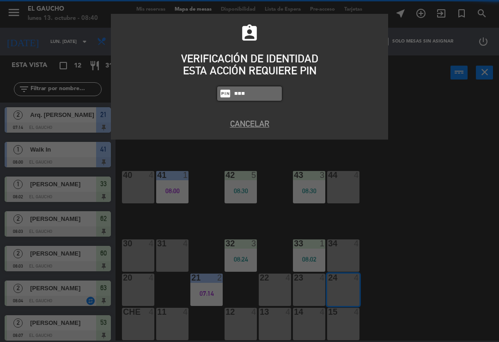
type input "0009"
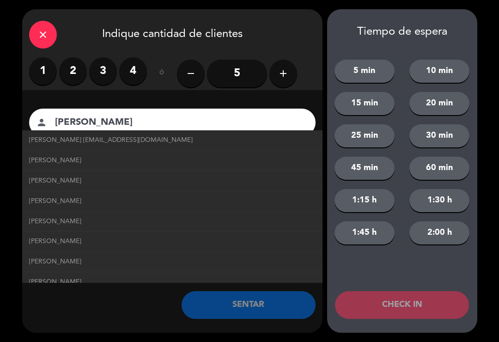
click at [160, 135] on link "[PERSON_NAME] [EMAIL_ADDRESS][DOMAIN_NAME]" at bounding box center [172, 140] width 286 height 11
type input "[PERSON_NAME]"
type input "[EMAIL_ADDRESS][DOMAIN_NAME]"
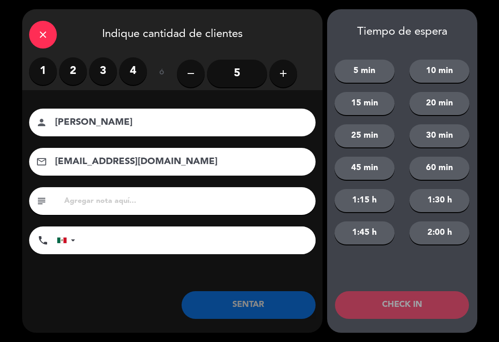
click at [85, 72] on label "2" at bounding box center [73, 71] width 28 height 28
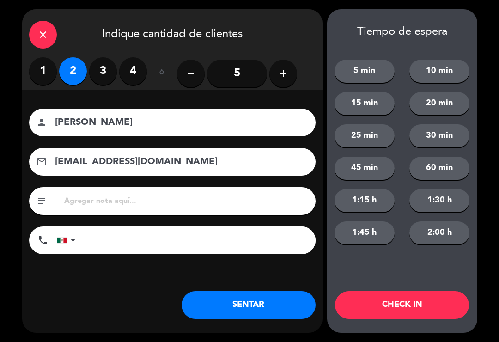
click at [66, 75] on label "2" at bounding box center [73, 71] width 28 height 28
click at [238, 297] on button "SENTAR" at bounding box center [248, 305] width 134 height 28
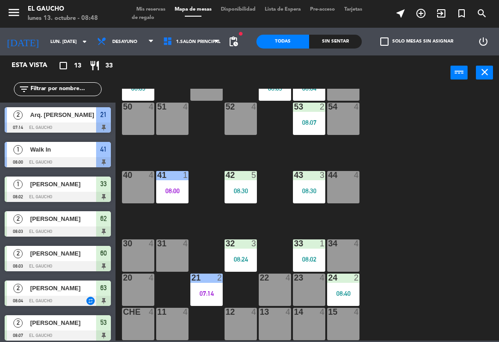
click at [243, 317] on div "12 4" at bounding box center [240, 324] width 32 height 32
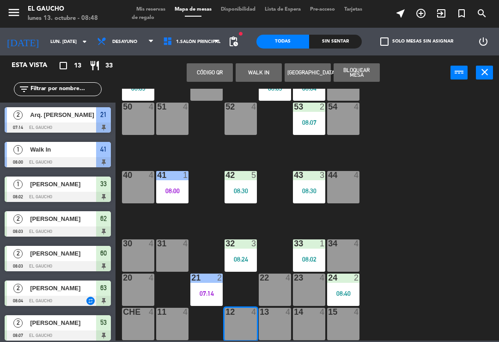
click at [264, 66] on button "WALK IN" at bounding box center [258, 72] width 46 height 18
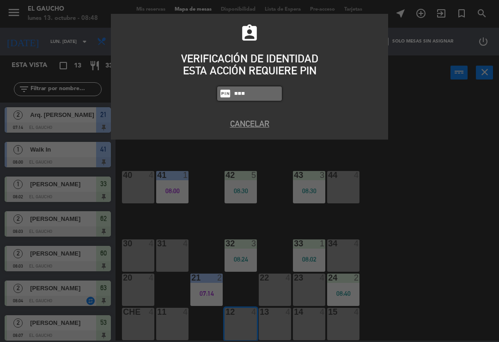
type input "0009"
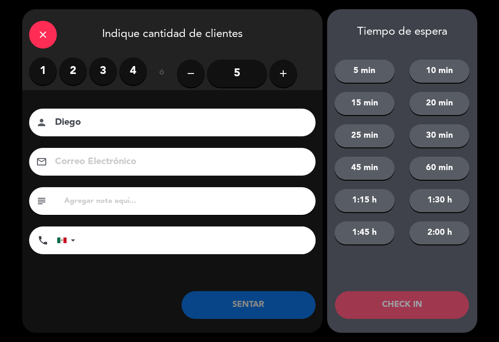
type input "Diego"
click at [66, 70] on label "2" at bounding box center [73, 71] width 28 height 28
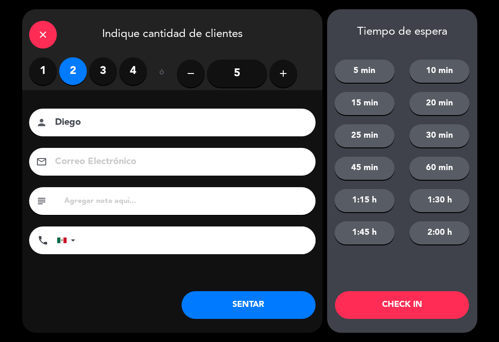
click at [271, 309] on button "SENTAR" at bounding box center [248, 305] width 134 height 28
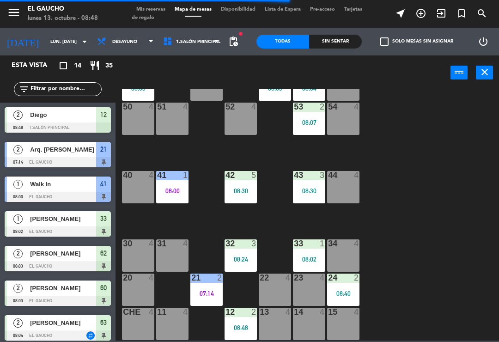
click at [348, 254] on div "34 4" at bounding box center [343, 255] width 32 height 32
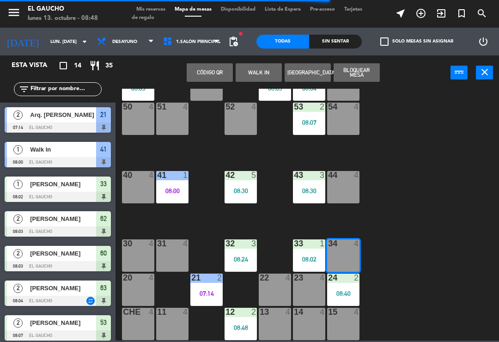
click at [259, 68] on button "WALK IN" at bounding box center [258, 72] width 46 height 18
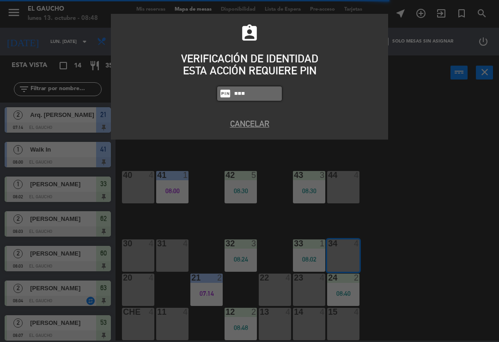
type input "0009"
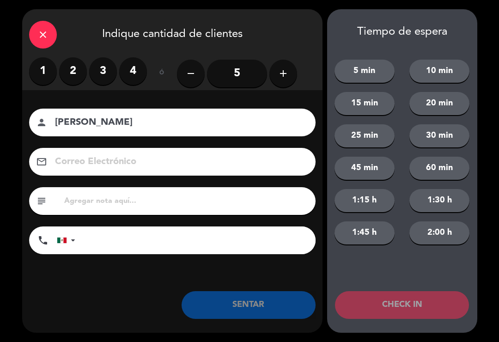
type input "[PERSON_NAME]"
click at [78, 68] on label "2" at bounding box center [73, 71] width 28 height 28
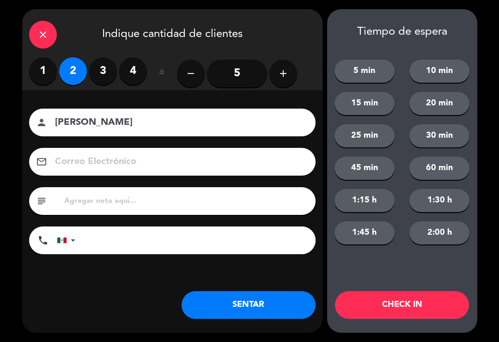
click at [240, 308] on button "SENTAR" at bounding box center [248, 305] width 134 height 28
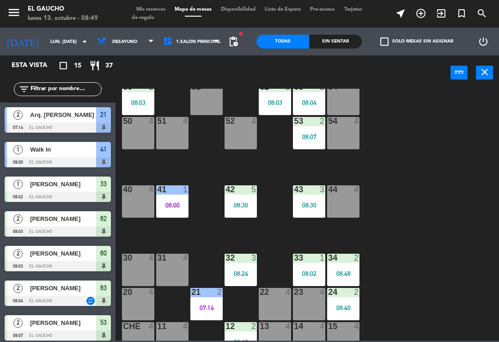
scroll to position [160, 0]
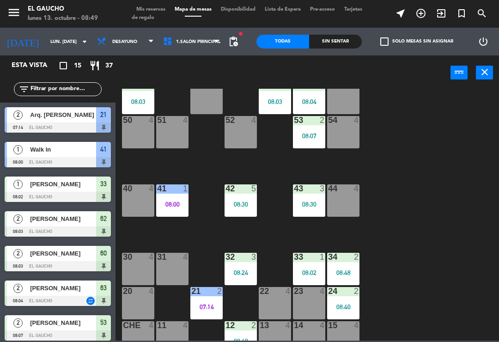
click at [181, 135] on div "51 4" at bounding box center [172, 132] width 32 height 32
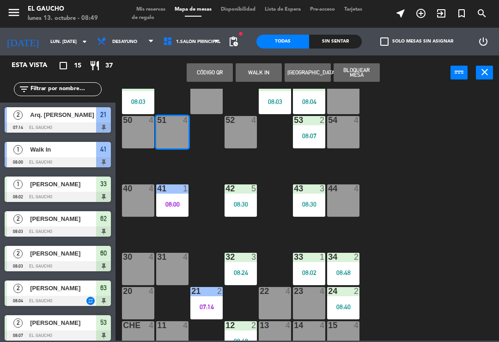
click at [267, 77] on button "WALK IN" at bounding box center [258, 72] width 46 height 18
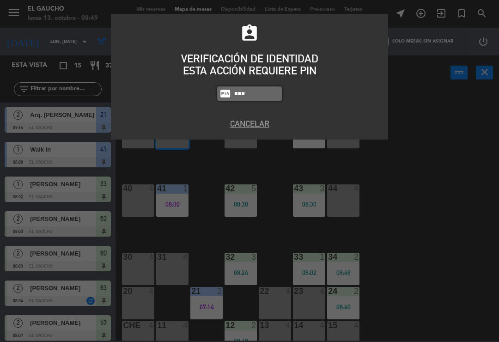
type input "0009"
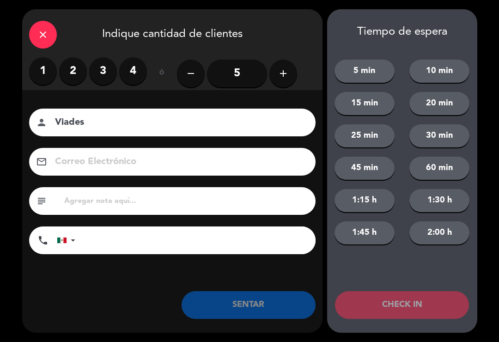
type input "Viades"
click at [68, 68] on label "2" at bounding box center [73, 71] width 28 height 28
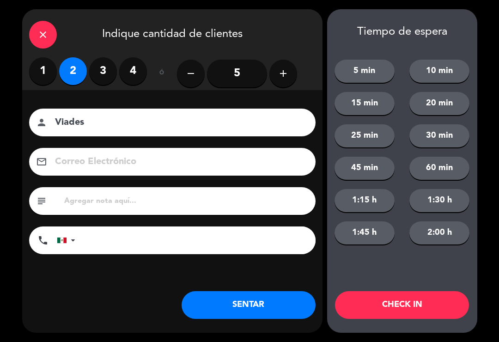
click at [282, 305] on button "SENTAR" at bounding box center [248, 305] width 134 height 28
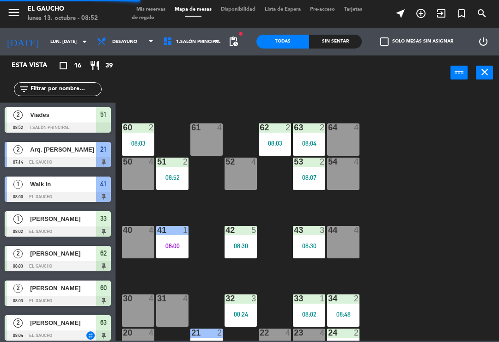
scroll to position [119, 0]
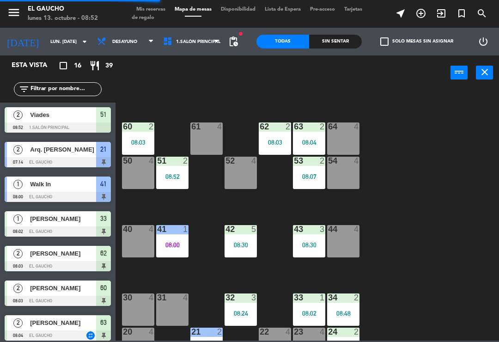
click at [349, 137] on div "64 4" at bounding box center [343, 138] width 32 height 32
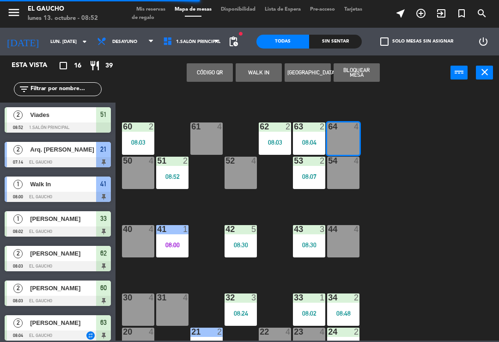
click at [250, 80] on button "WALK IN" at bounding box center [258, 72] width 46 height 18
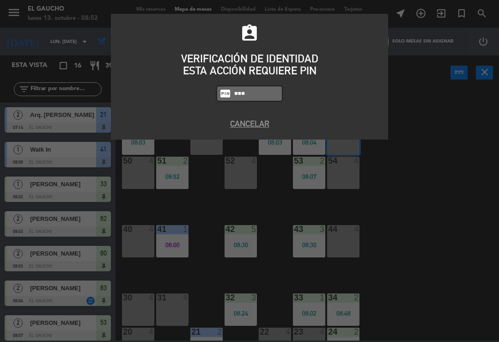
type input "0009"
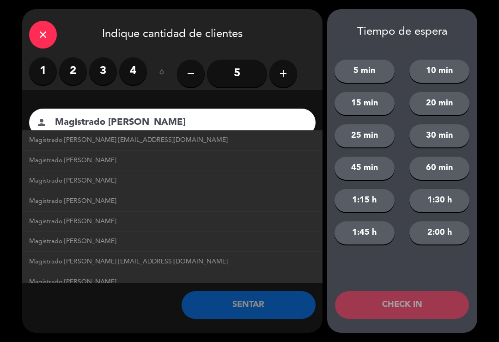
click at [193, 145] on link "Magistrado [PERSON_NAME] [EMAIL_ADDRESS][DOMAIN_NAME]" at bounding box center [172, 140] width 286 height 11
type input "Magistrado [PERSON_NAME]"
type input "[EMAIL_ADDRESS][DOMAIN_NAME]"
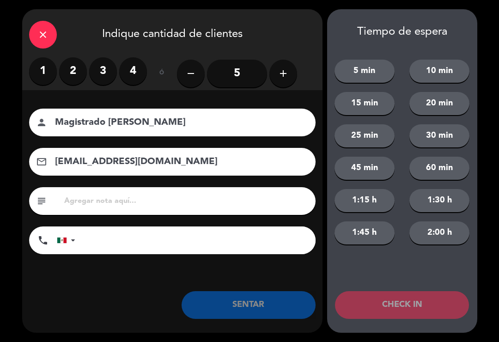
click at [274, 83] on button "add" at bounding box center [283, 74] width 28 height 28
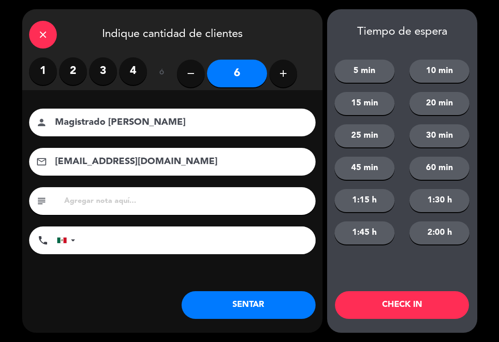
click at [258, 324] on div "close Indique cantidad de clientes 1 2 3 4 ó remove 6 add Nombre del cliente pe…" at bounding box center [172, 170] width 300 height 323
click at [239, 306] on button "SENTAR" at bounding box center [248, 305] width 134 height 28
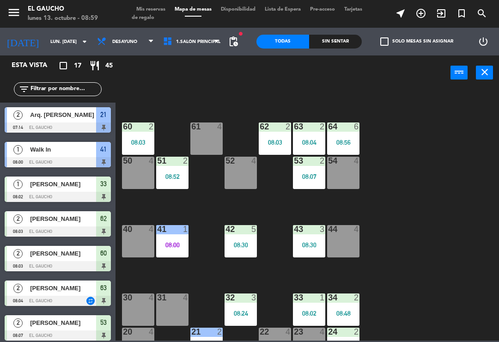
click at [304, 127] on div at bounding box center [309, 126] width 15 height 8
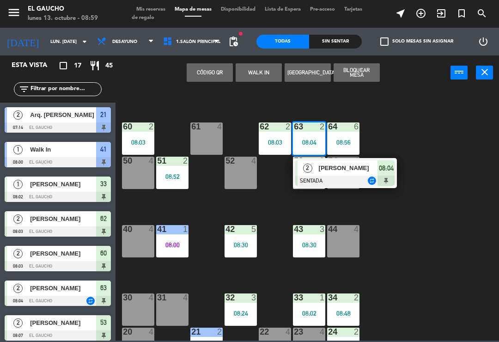
click at [345, 169] on span "[PERSON_NAME]" at bounding box center [348, 168] width 59 height 10
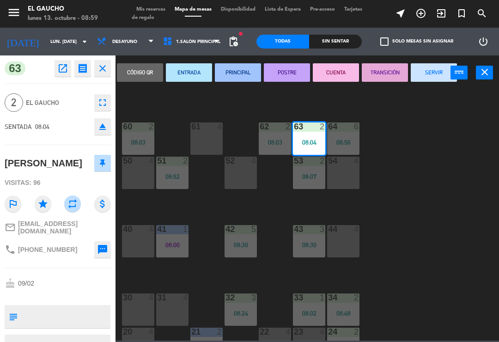
click at [428, 73] on button "SERVIR" at bounding box center [433, 72] width 46 height 18
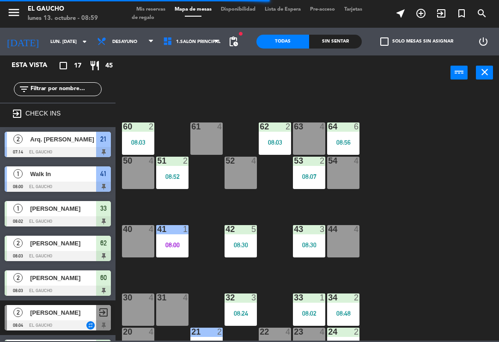
click at [272, 144] on div "08:03" at bounding box center [275, 142] width 32 height 6
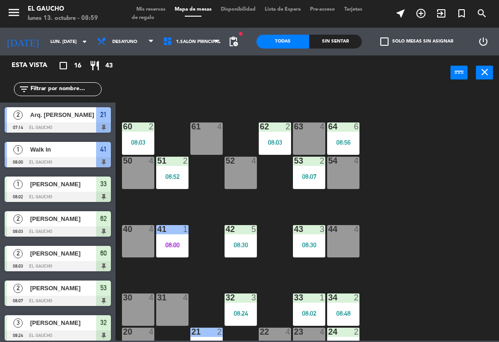
click at [280, 136] on div "62 2 08:03" at bounding box center [275, 138] width 32 height 32
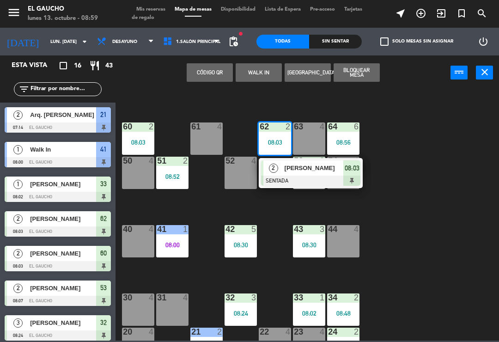
click at [280, 176] on div at bounding box center [310, 180] width 99 height 10
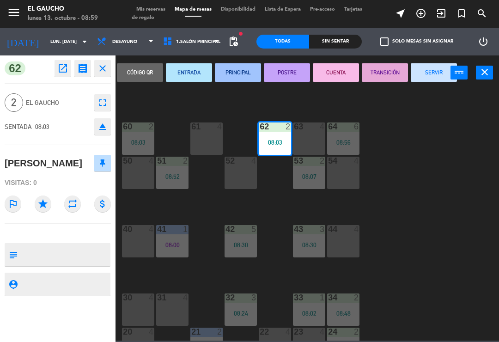
click at [424, 73] on button "SERVIR" at bounding box center [433, 72] width 46 height 18
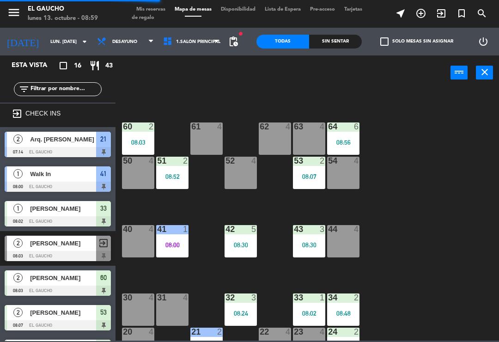
click at [135, 133] on div "60 2 08:03" at bounding box center [138, 138] width 32 height 32
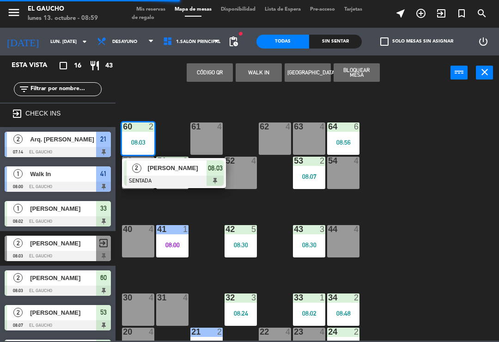
click at [203, 174] on div "[PERSON_NAME]" at bounding box center [177, 167] width 60 height 15
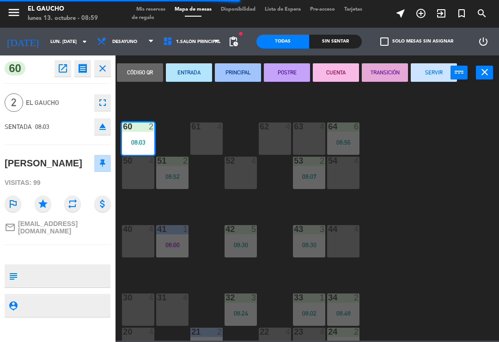
click at [416, 76] on button "SERVIR" at bounding box center [433, 72] width 46 height 18
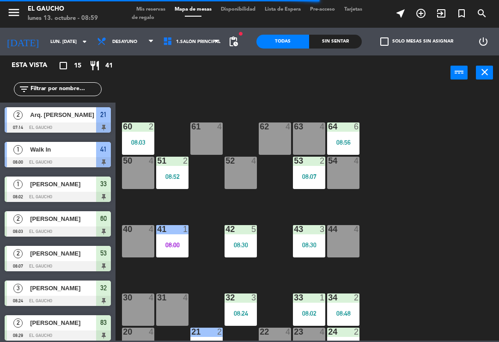
click at [204, 139] on div "61 4" at bounding box center [206, 138] width 32 height 32
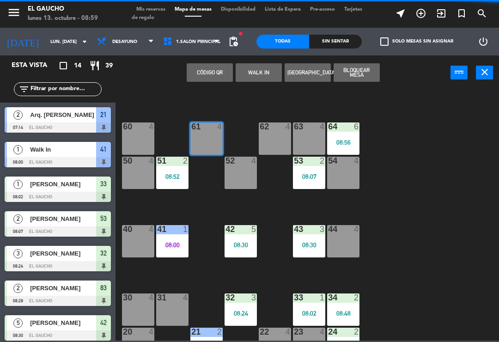
click at [264, 77] on button "WALK IN" at bounding box center [258, 72] width 46 height 18
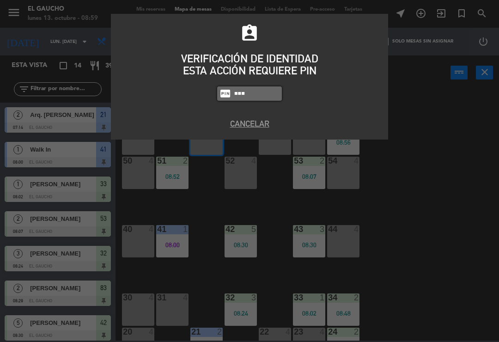
type input "0009"
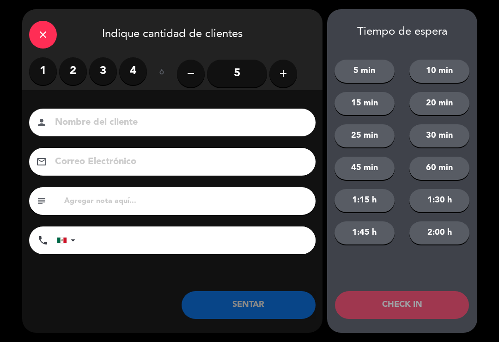
click at [102, 78] on label "3" at bounding box center [103, 71] width 28 height 28
click at [110, 115] on input at bounding box center [178, 123] width 249 height 16
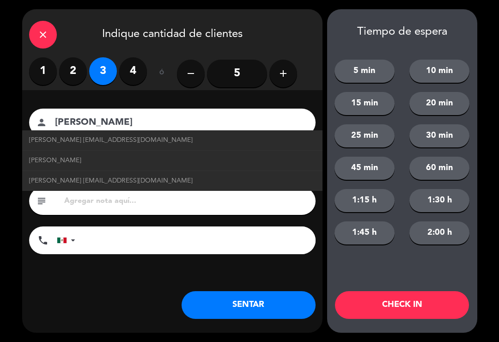
click at [157, 138] on span "[PERSON_NAME] [EMAIL_ADDRESS][DOMAIN_NAME]" at bounding box center [110, 140] width 163 height 11
type input "[PERSON_NAME]"
type input "[EMAIL_ADDRESS][DOMAIN_NAME]"
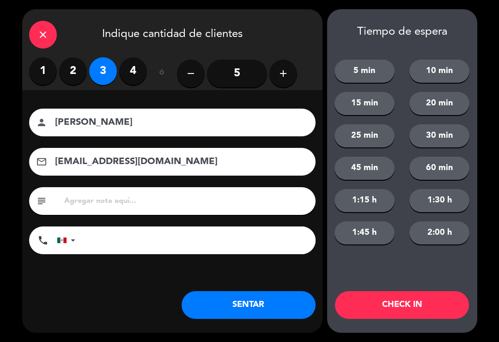
click at [253, 303] on button "SENTAR" at bounding box center [248, 305] width 134 height 28
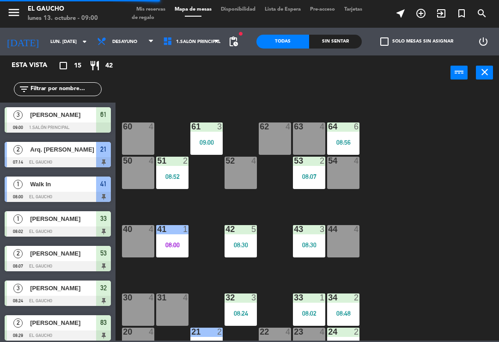
click at [205, 140] on div "09:00" at bounding box center [206, 142] width 32 height 6
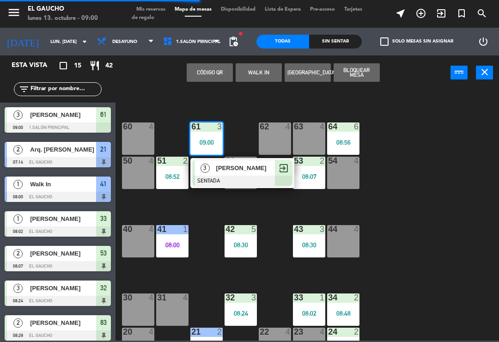
click at [228, 176] on div at bounding box center [242, 180] width 99 height 10
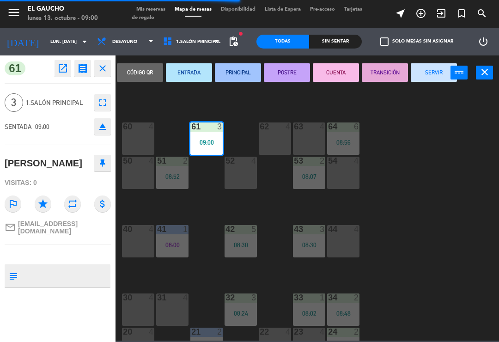
click at [235, 72] on button "PRINCIPAL" at bounding box center [238, 72] width 46 height 18
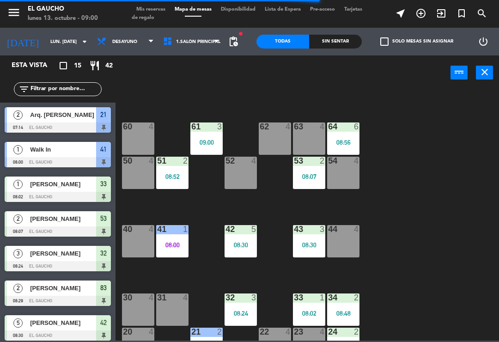
click at [167, 168] on div "51 2 08:52" at bounding box center [172, 173] width 32 height 32
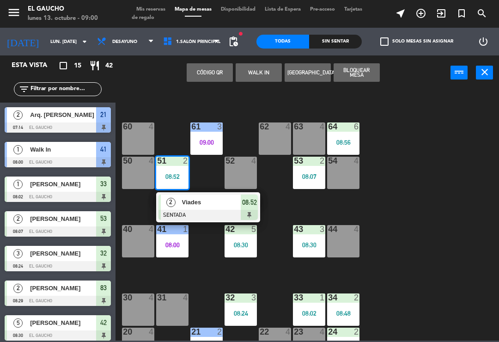
click at [207, 205] on span "Viades" at bounding box center [211, 202] width 59 height 10
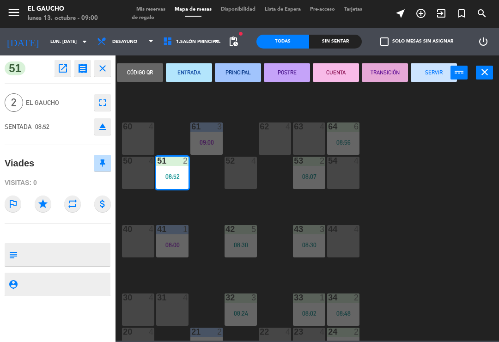
click at [243, 75] on button "PRINCIPAL" at bounding box center [238, 72] width 46 height 18
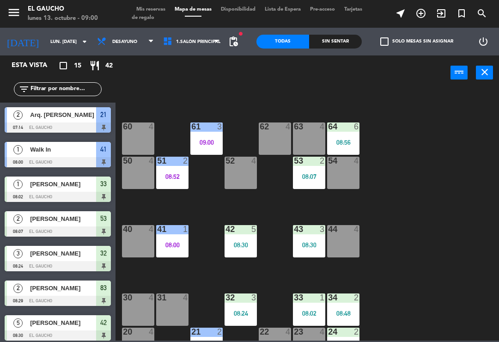
scroll to position [82, 0]
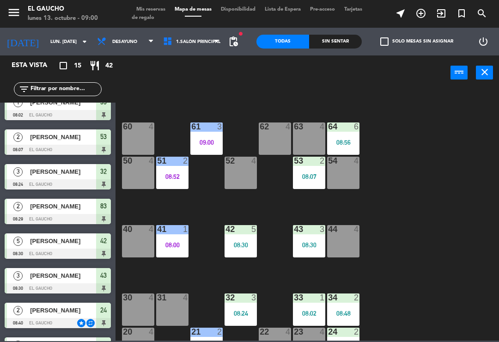
click at [320, 179] on div "08:07" at bounding box center [309, 176] width 32 height 6
click at [409, 167] on div "84 4 80 4 83 2 08:29 82 4 81 4 70 4 71 4 72 4 73 4 74 6 08:40 63 4 62 4 61 3 09…" at bounding box center [310, 215] width 378 height 252
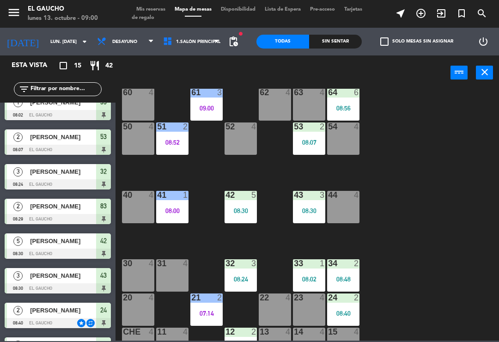
scroll to position [155, 0]
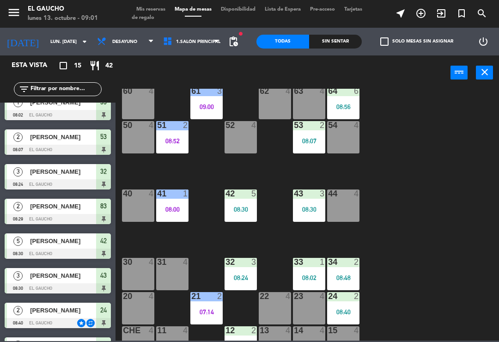
click at [244, 211] on div "08:30" at bounding box center [240, 209] width 32 height 6
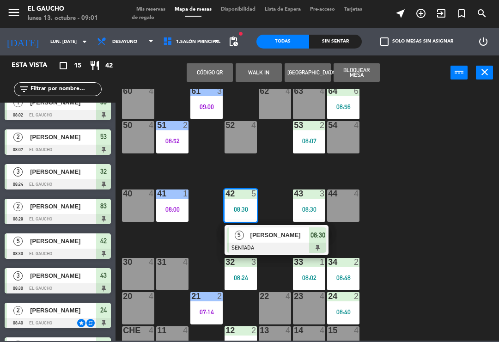
click at [289, 242] on div "[PERSON_NAME]" at bounding box center [279, 234] width 60 height 15
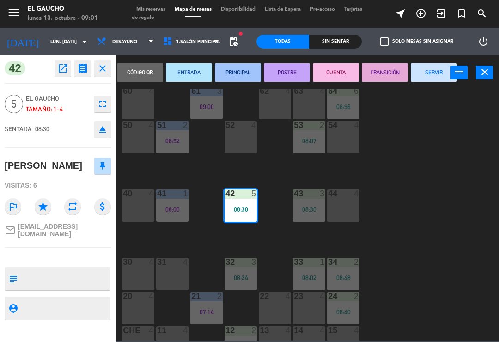
click at [242, 77] on button "PRINCIPAL" at bounding box center [238, 72] width 46 height 18
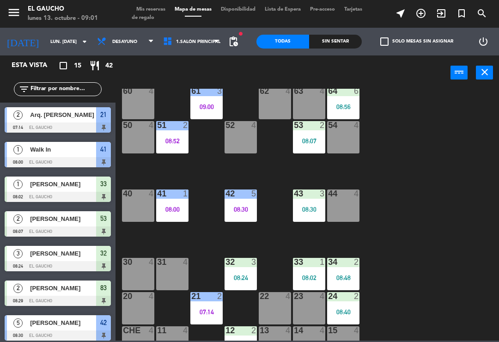
scroll to position [0, 0]
click at [306, 209] on div "08:30" at bounding box center [309, 209] width 32 height 6
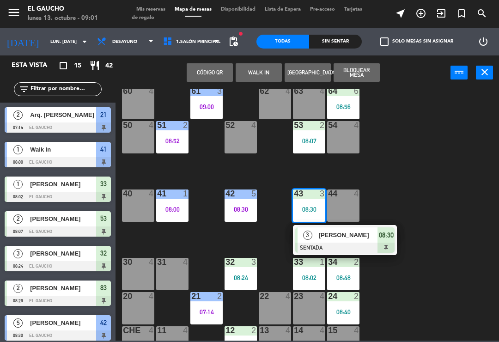
click at [347, 241] on div "[PERSON_NAME]" at bounding box center [348, 234] width 60 height 15
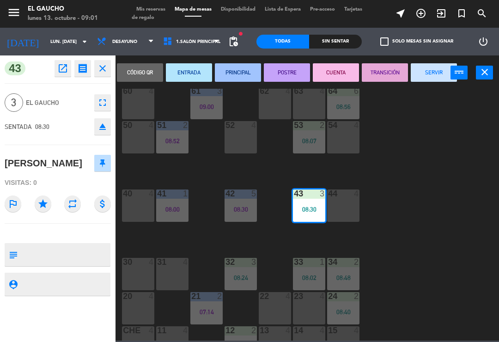
click at [240, 78] on button "PRINCIPAL" at bounding box center [238, 72] width 46 height 18
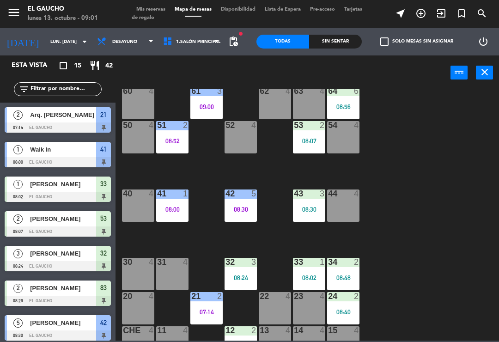
click at [246, 272] on div "32 3 08:24" at bounding box center [240, 274] width 32 height 32
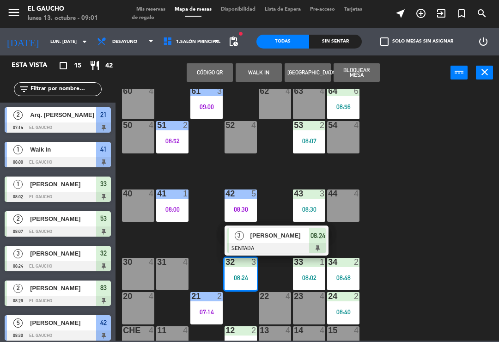
click at [282, 241] on div "[PERSON_NAME]" at bounding box center [279, 235] width 60 height 15
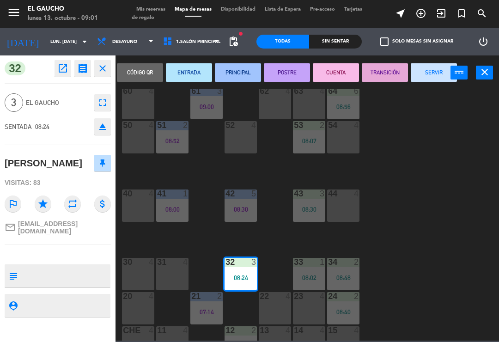
click at [242, 79] on button "PRINCIPAL" at bounding box center [238, 72] width 46 height 18
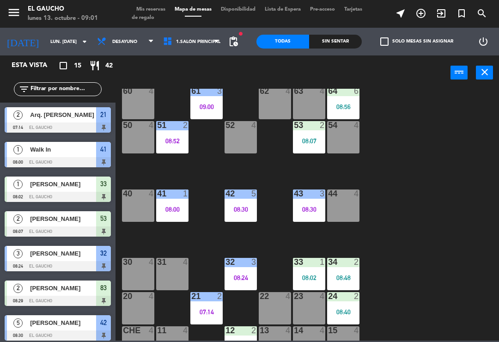
click at [310, 270] on div "33 1 08:02" at bounding box center [309, 274] width 32 height 32
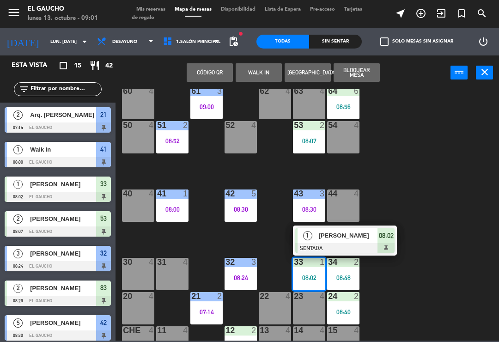
click at [361, 245] on div at bounding box center [344, 248] width 99 height 10
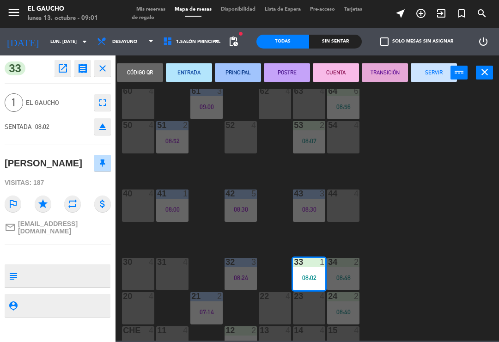
click at [430, 77] on button "SERVIR" at bounding box center [433, 72] width 46 height 18
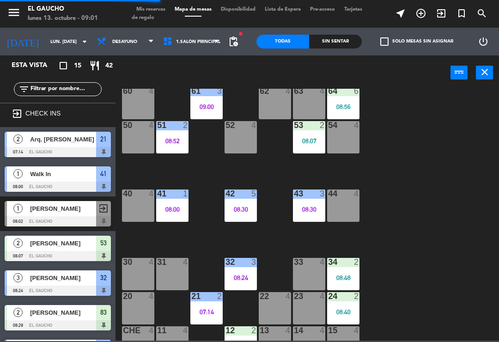
click at [347, 270] on div "34 2 08:48" at bounding box center [343, 274] width 32 height 32
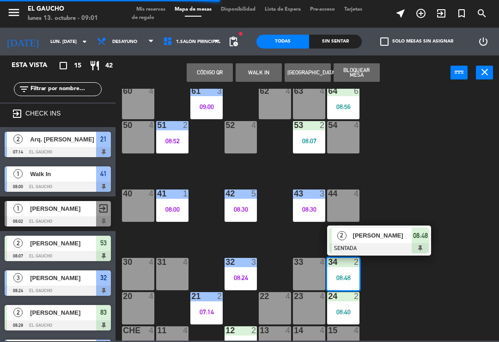
click at [384, 242] on div "[PERSON_NAME]" at bounding box center [382, 235] width 60 height 15
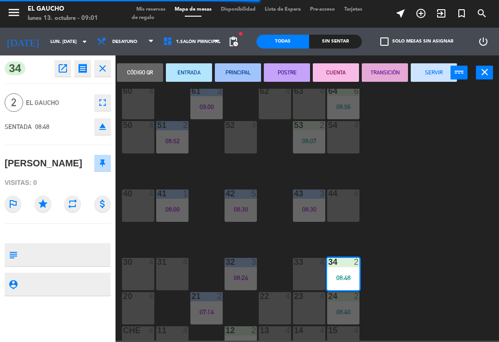
click at [248, 74] on button "PRINCIPAL" at bounding box center [238, 72] width 46 height 18
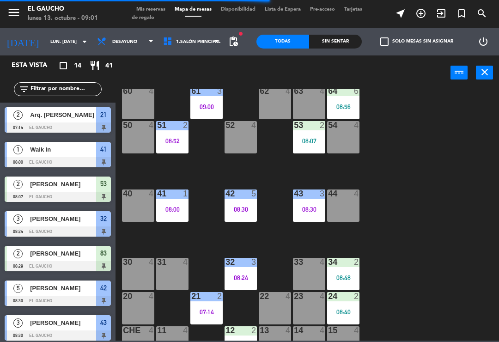
scroll to position [21, 0]
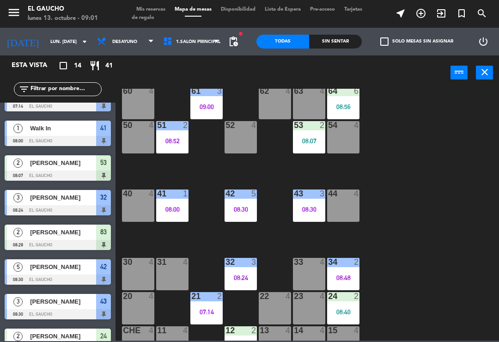
click at [350, 311] on div "08:40" at bounding box center [343, 311] width 32 height 6
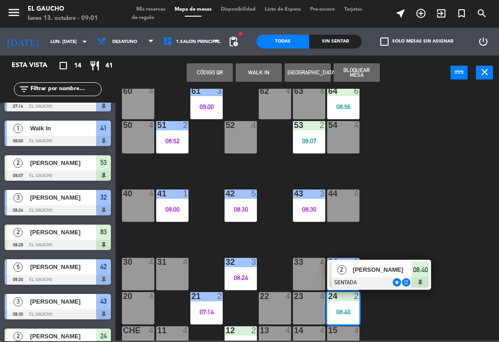
click at [384, 275] on div "[PERSON_NAME]" at bounding box center [382, 269] width 60 height 15
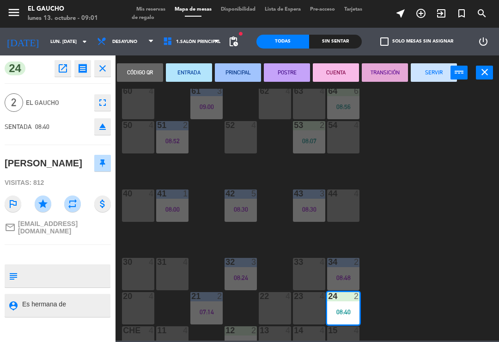
click at [246, 73] on button "PRINCIPAL" at bounding box center [238, 72] width 46 height 18
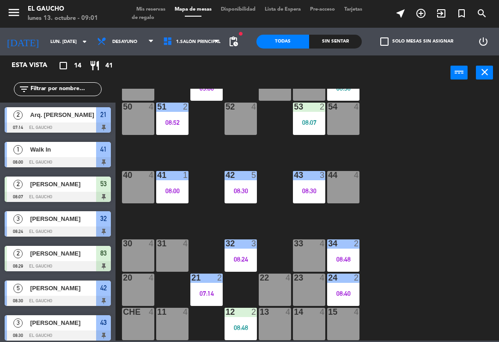
scroll to position [173, 0]
click at [243, 320] on div "12 2 08:48" at bounding box center [240, 324] width 32 height 32
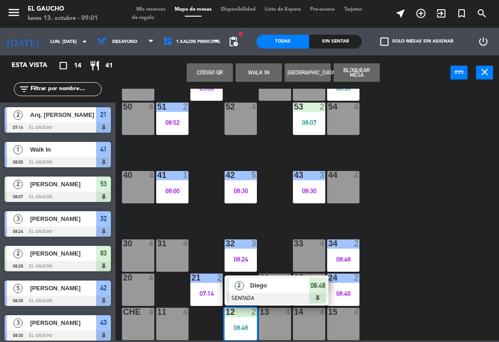
click at [270, 289] on span "Diego" at bounding box center [279, 285] width 59 height 10
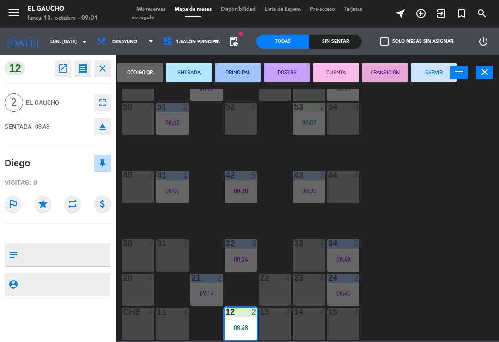
click at [246, 70] on button "PRINCIPAL" at bounding box center [238, 72] width 46 height 18
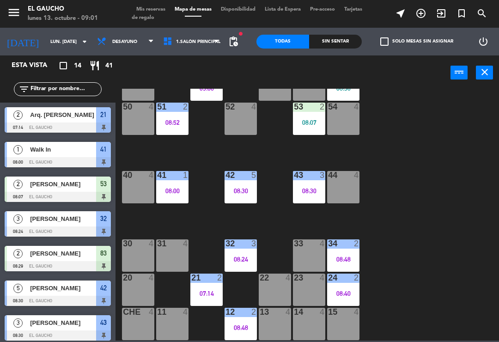
scroll to position [35, 0]
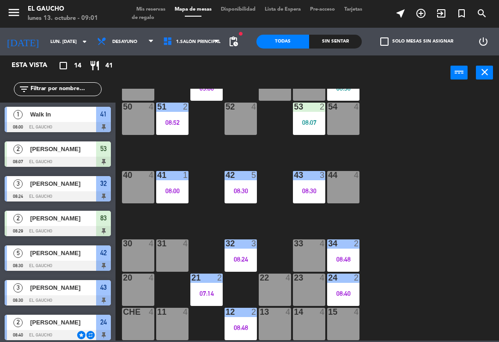
click at [443, 233] on div "84 4 80 4 83 2 08:29 82 4 81 4 70 4 71 4 72 4 73 4 74 6 08:40 63 4 62 4 61 3 09…" at bounding box center [310, 215] width 378 height 252
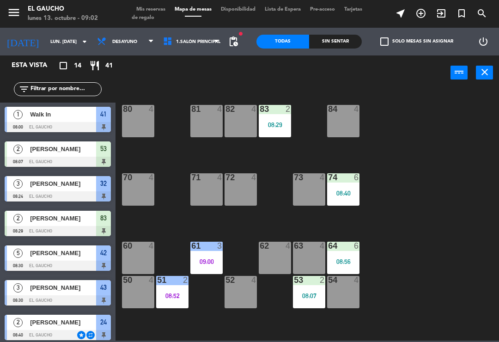
scroll to position [0, 0]
click at [144, 121] on div "80 4" at bounding box center [138, 121] width 32 height 32
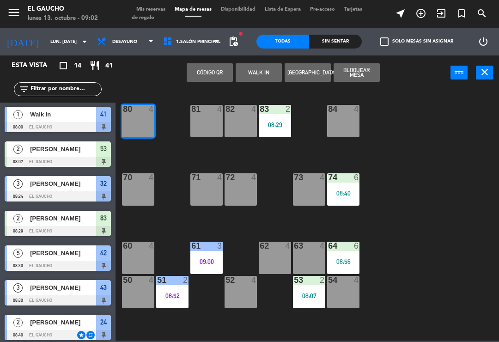
click at [266, 73] on button "WALK IN" at bounding box center [258, 72] width 46 height 18
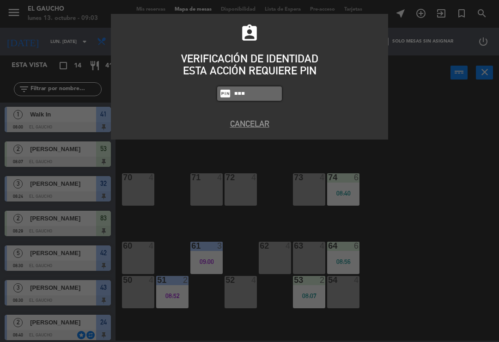
type input "0009"
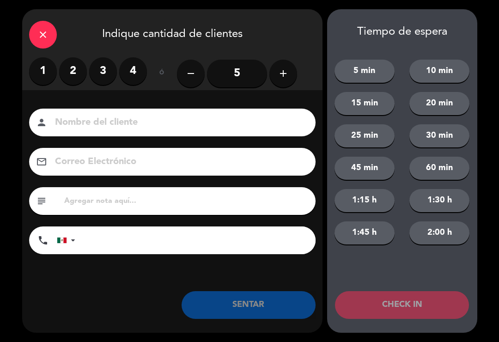
click at [92, 69] on label "3" at bounding box center [103, 71] width 28 height 28
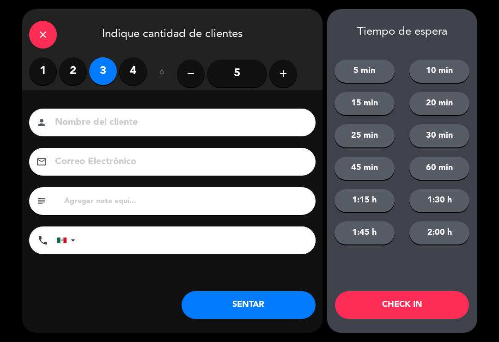
click at [240, 75] on input "5" at bounding box center [237, 74] width 60 height 28
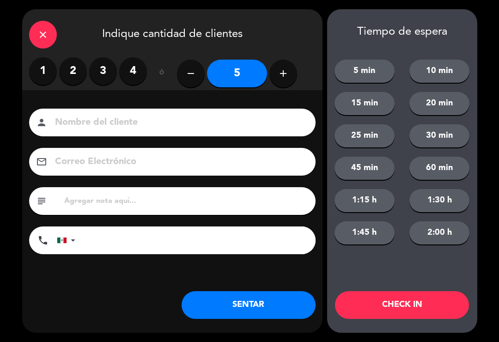
click at [197, 128] on input at bounding box center [178, 123] width 249 height 16
type input "G"
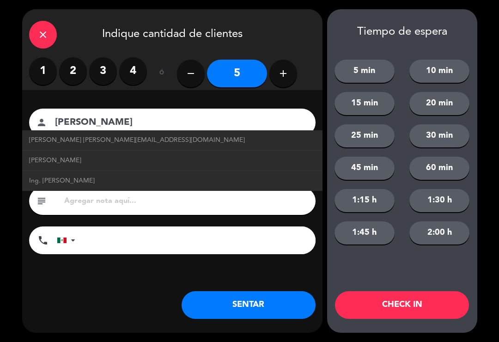
type input "[PERSON_NAME]"
click at [132, 143] on span "[PERSON_NAME] [PERSON_NAME][EMAIL_ADDRESS][DOMAIN_NAME]" at bounding box center [137, 140] width 216 height 11
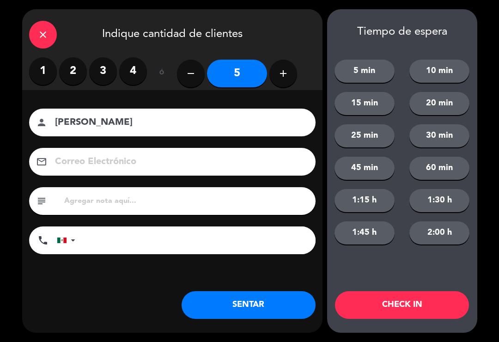
type input "[EMAIL_ADDRESS][DOMAIN_NAME]"
click at [267, 302] on button "SENTAR" at bounding box center [248, 305] width 134 height 28
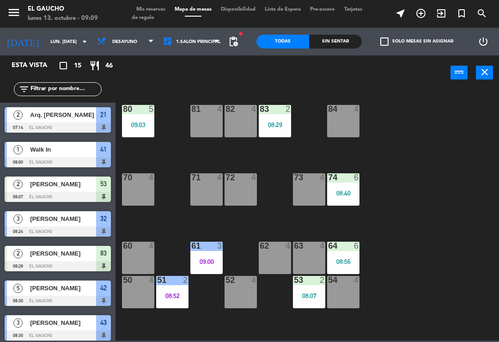
click at [340, 294] on div "54 4" at bounding box center [343, 292] width 32 height 32
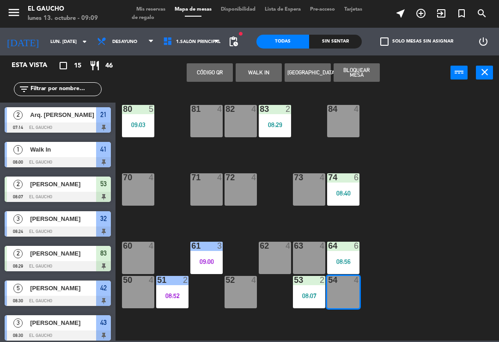
click at [257, 78] on button "WALK IN" at bounding box center [258, 72] width 46 height 18
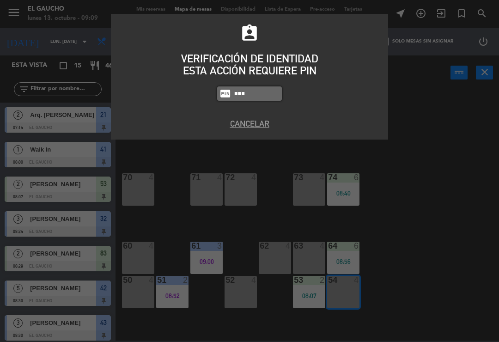
type input "0009"
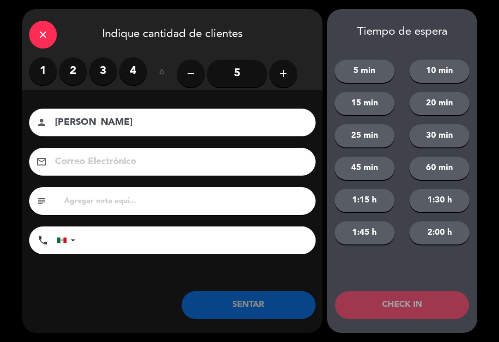
type input "[PERSON_NAME]"
click at [76, 67] on label "2" at bounding box center [73, 71] width 28 height 28
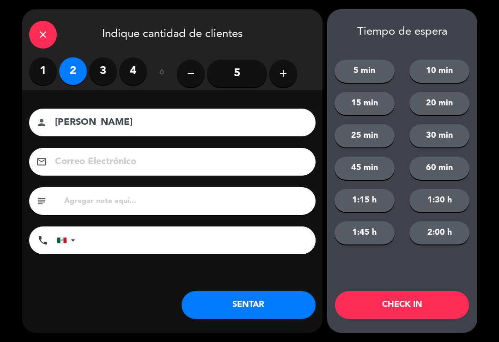
click at [254, 282] on div "Nombre del cliente person [PERSON_NAME] Electrónico email subject phone [GEOGRA…" at bounding box center [172, 196] width 300 height 213
click at [249, 304] on button "SENTAR" at bounding box center [248, 305] width 134 height 28
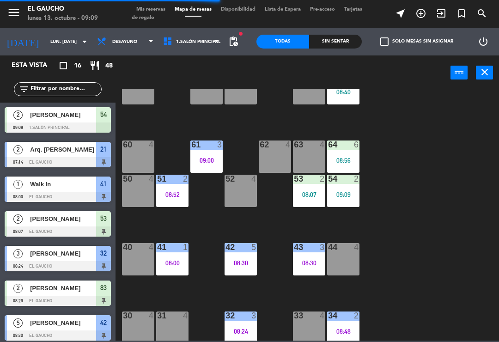
scroll to position [122, 0]
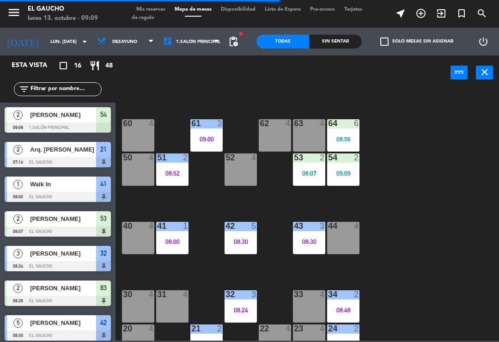
click at [311, 301] on div "33 4" at bounding box center [309, 306] width 32 height 32
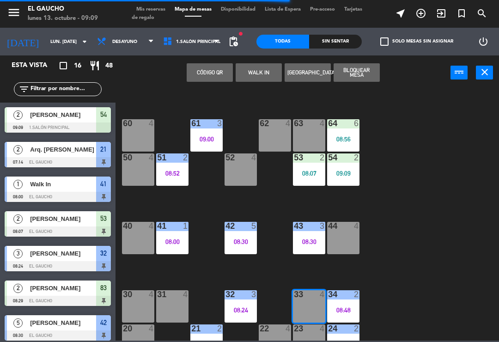
click at [259, 77] on button "WALK IN" at bounding box center [258, 72] width 46 height 18
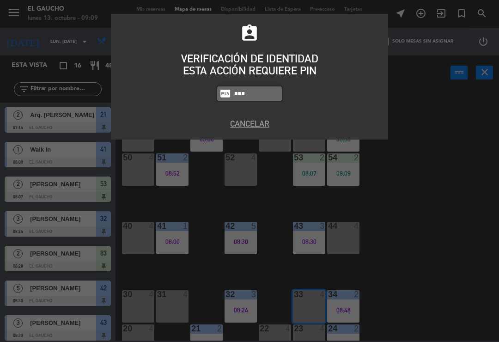
type input "0008"
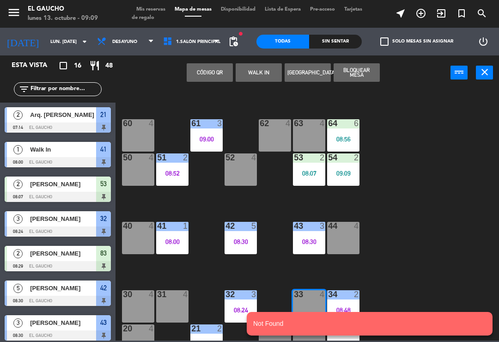
click at [263, 77] on button "WALK IN" at bounding box center [258, 72] width 46 height 18
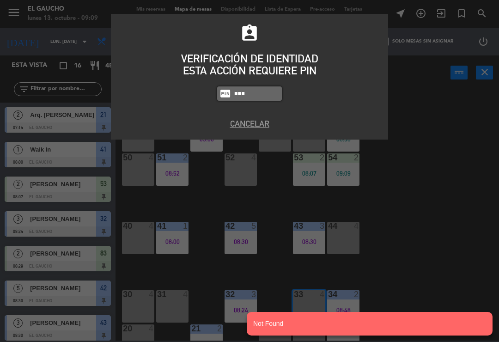
type input "0009"
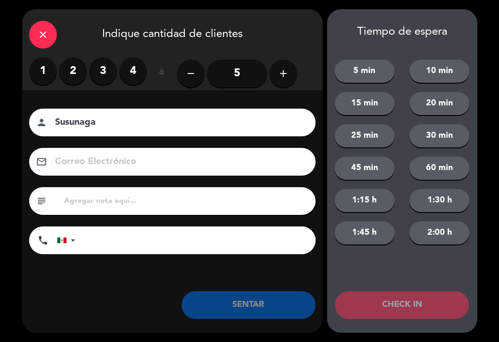
click at [42, 68] on label "1" at bounding box center [43, 71] width 28 height 28
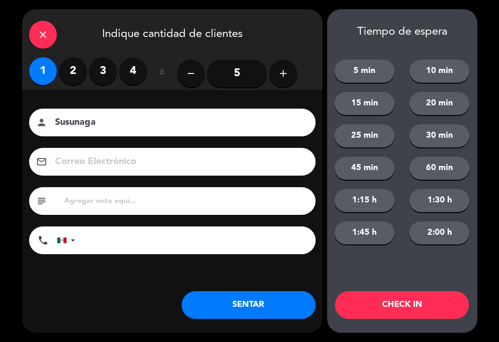
click at [440, 244] on button "2:00 h" at bounding box center [439, 232] width 60 height 23
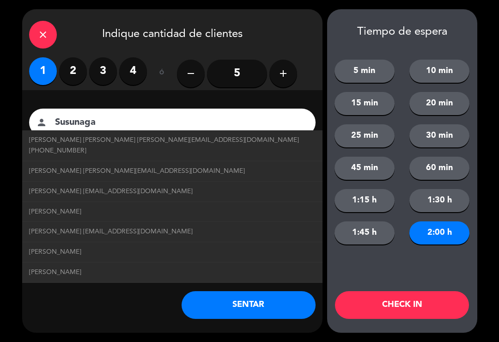
click at [174, 186] on link "[PERSON_NAME] [EMAIL_ADDRESS][DOMAIN_NAME]" at bounding box center [172, 191] width 286 height 11
type input "[PERSON_NAME]"
type input "[EMAIL_ADDRESS][DOMAIN_NAME]"
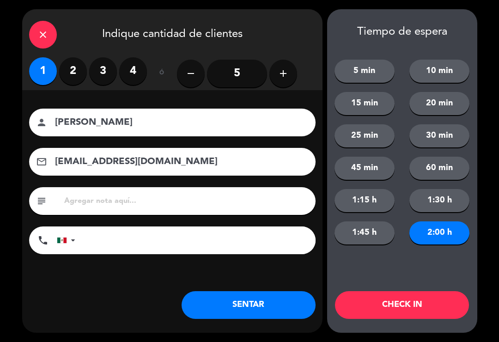
click at [200, 129] on input "[PERSON_NAME]" at bounding box center [178, 123] width 249 height 16
type input "O"
type input "F"
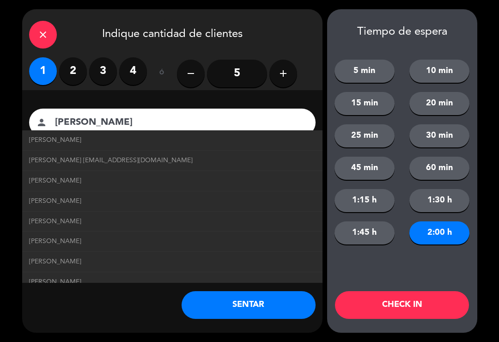
click at [143, 161] on span "[PERSON_NAME] [EMAIL_ADDRESS][DOMAIN_NAME]" at bounding box center [110, 160] width 163 height 11
type input "[PERSON_NAME]"
type input "[EMAIL_ADDRESS][DOMAIN_NAME]"
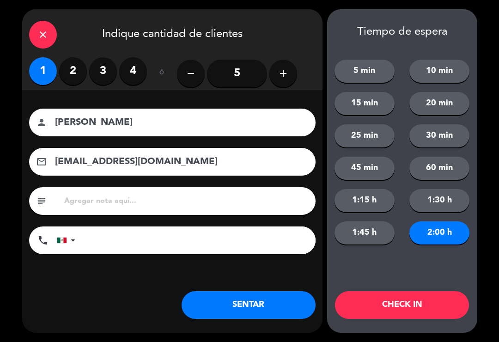
click at [242, 308] on button "SENTAR" at bounding box center [248, 305] width 134 height 28
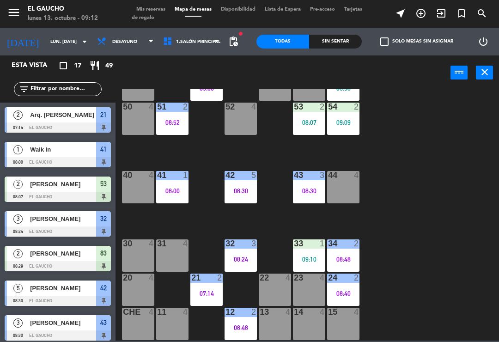
scroll to position [173, 0]
click at [145, 183] on div "40 4" at bounding box center [138, 187] width 32 height 32
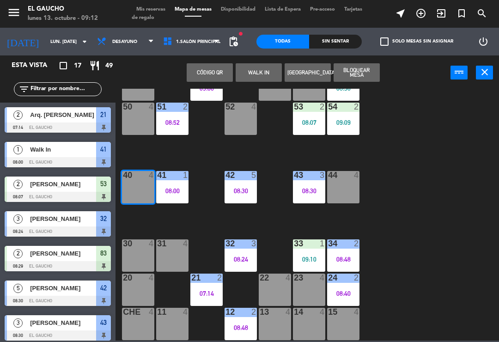
click at [256, 78] on button "WALK IN" at bounding box center [258, 72] width 46 height 18
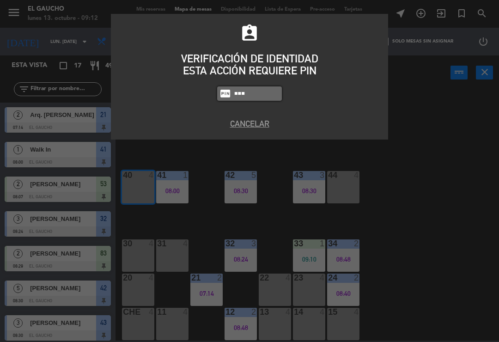
type input "0009"
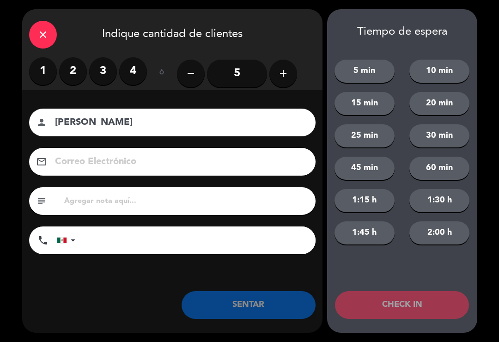
type input "[PERSON_NAME]"
click at [74, 65] on label "2" at bounding box center [73, 71] width 28 height 28
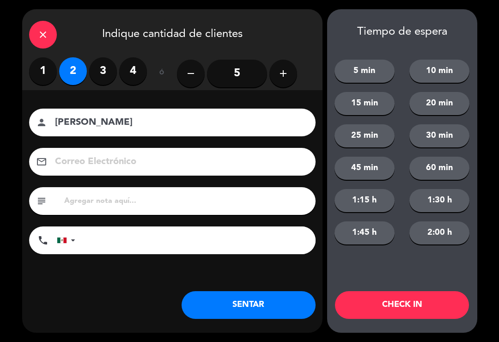
click at [270, 297] on button "SENTAR" at bounding box center [248, 305] width 134 height 28
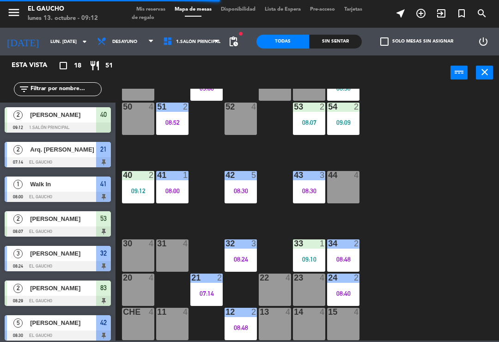
click at [174, 321] on div "11 4" at bounding box center [172, 324] width 32 height 32
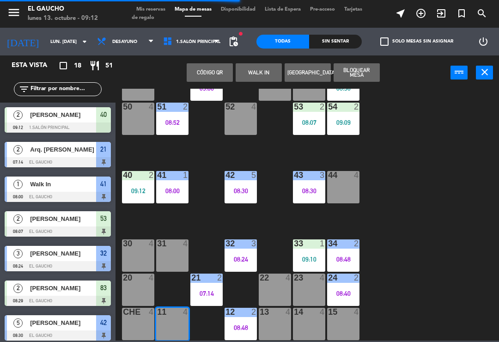
click at [257, 71] on button "WALK IN" at bounding box center [258, 72] width 46 height 18
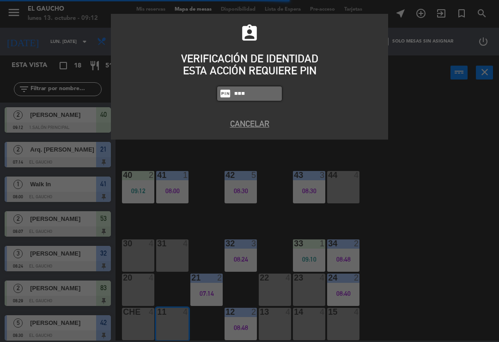
type input "0009"
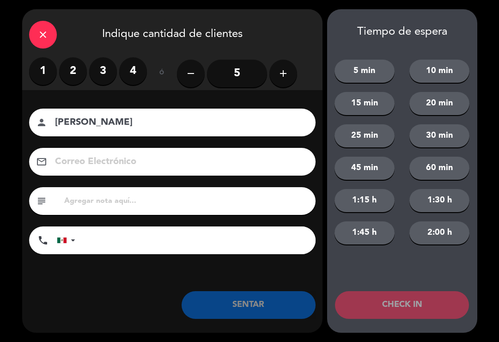
type input "[PERSON_NAME]"
click at [68, 69] on label "2" at bounding box center [73, 71] width 28 height 28
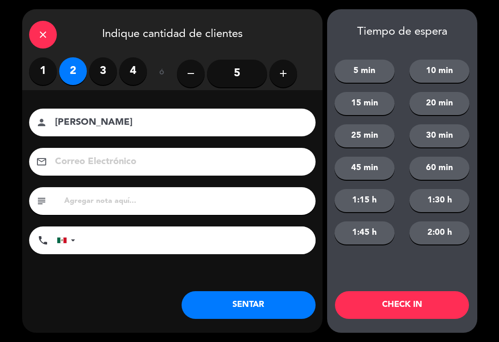
click at [261, 309] on button "SENTAR" at bounding box center [248, 305] width 134 height 28
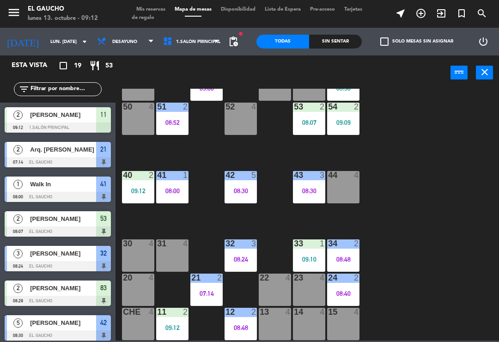
click at [299, 253] on div "33 1 09:10" at bounding box center [309, 255] width 32 height 32
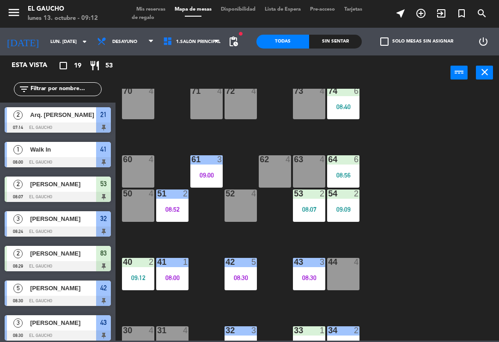
scroll to position [86, 0]
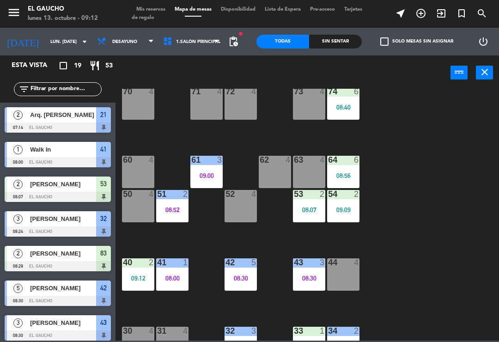
click at [311, 212] on div "08:07" at bounding box center [309, 209] width 32 height 6
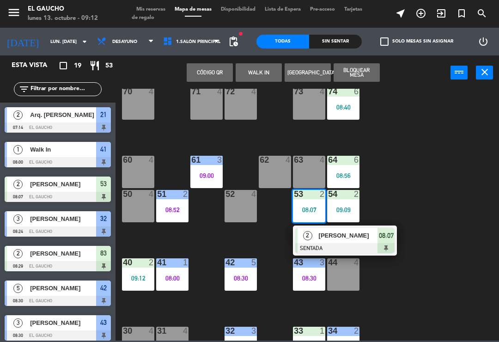
click at [330, 238] on span "[PERSON_NAME]" at bounding box center [348, 235] width 59 height 10
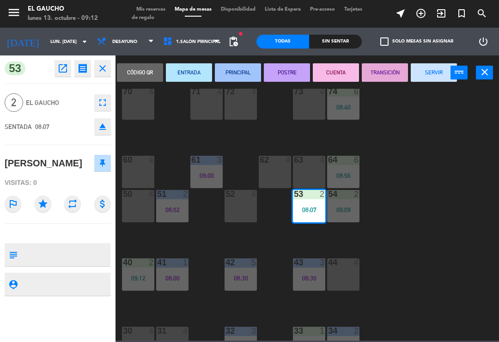
click at [435, 76] on button "SERVIR" at bounding box center [433, 72] width 46 height 18
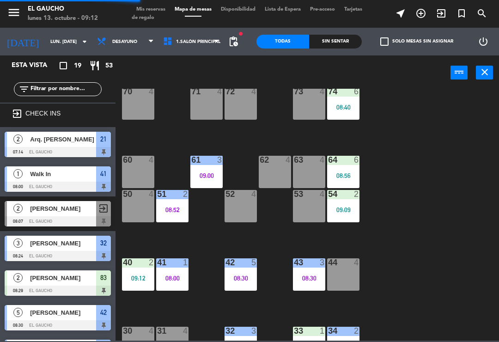
click at [340, 214] on div "54 2 09:09" at bounding box center [343, 206] width 32 height 32
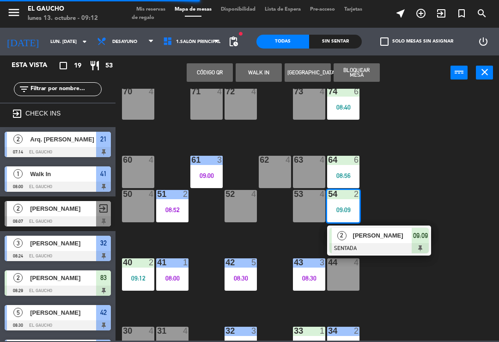
click at [364, 235] on span "[PERSON_NAME]" at bounding box center [382, 235] width 59 height 10
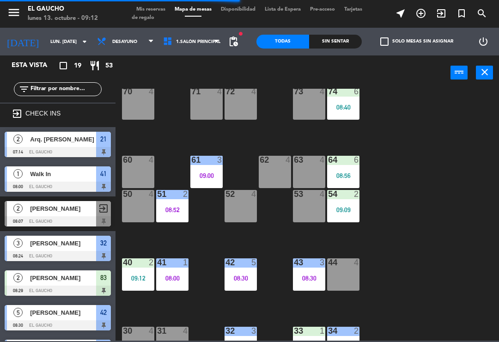
scroll to position [104, 0]
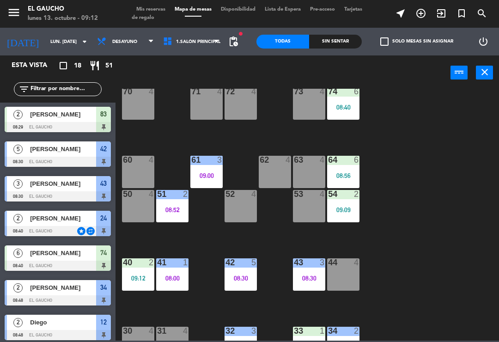
click at [352, 163] on div "6" at bounding box center [358, 160] width 15 height 8
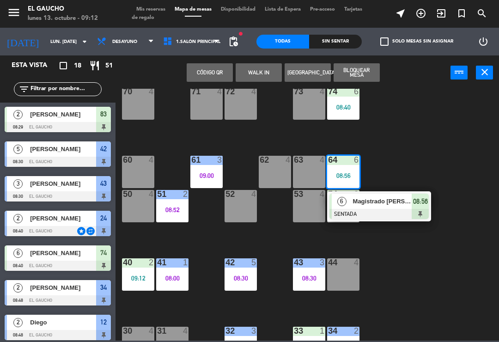
click at [367, 210] on div at bounding box center [378, 214] width 99 height 10
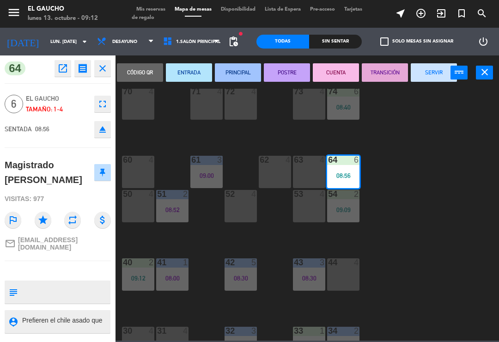
click at [192, 78] on button "ENTRADA" at bounding box center [189, 72] width 46 height 18
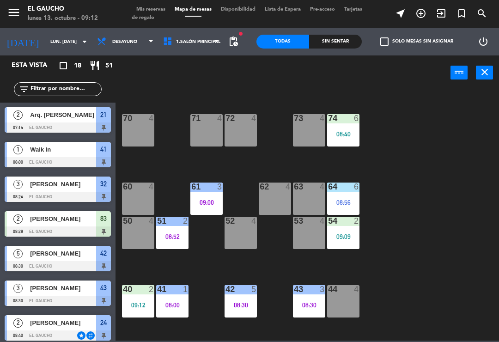
scroll to position [57, 0]
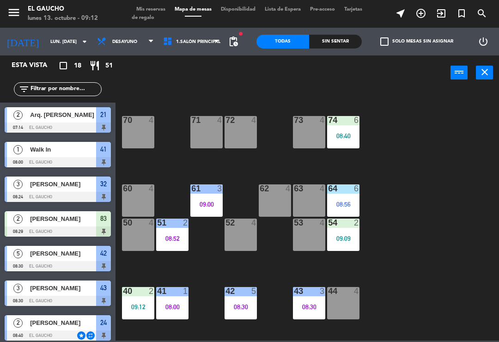
click at [337, 133] on div "08:40" at bounding box center [343, 136] width 32 height 6
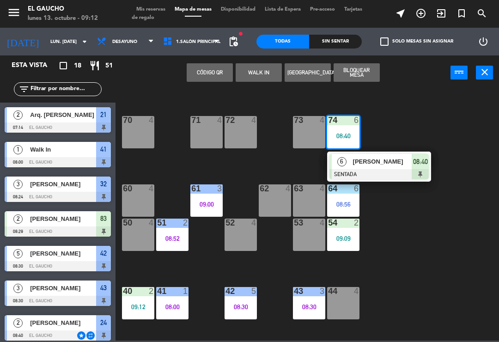
click at [365, 169] on div at bounding box center [378, 174] width 99 height 10
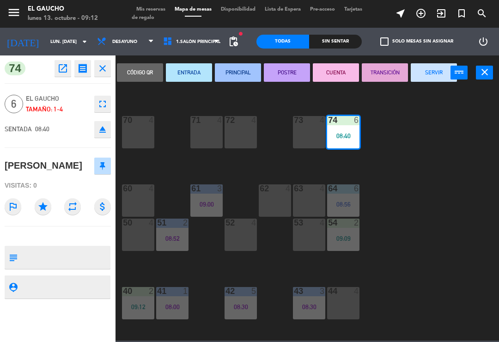
click at [199, 79] on button "ENTRADA" at bounding box center [189, 72] width 46 height 18
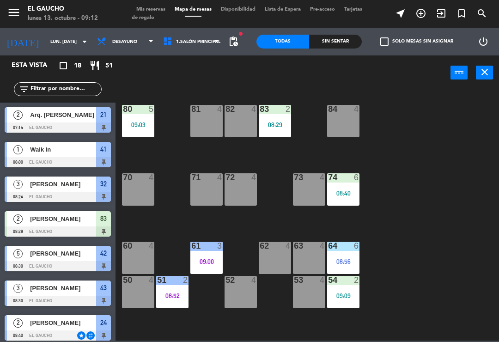
scroll to position [0, 0]
click at [265, 125] on div "08:29" at bounding box center [275, 124] width 32 height 6
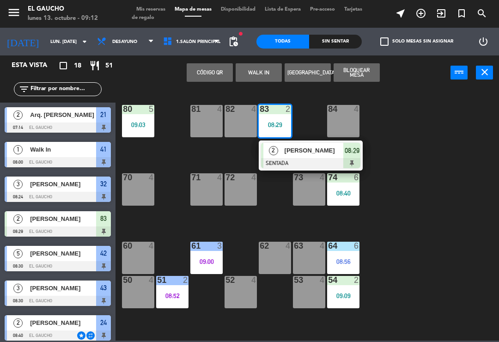
click at [327, 151] on span "[PERSON_NAME]" at bounding box center [313, 150] width 59 height 10
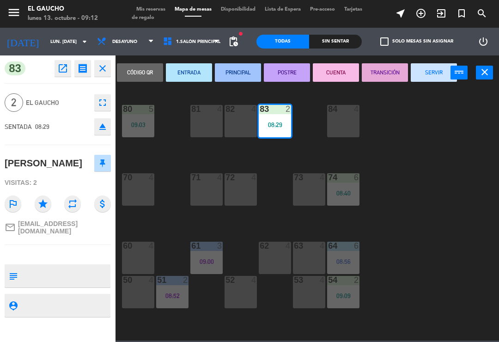
click at [198, 72] on button "ENTRADA" at bounding box center [189, 72] width 46 height 18
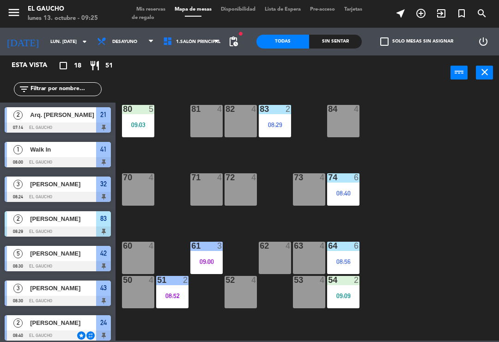
click at [123, 284] on div "50" at bounding box center [123, 280] width 0 height 8
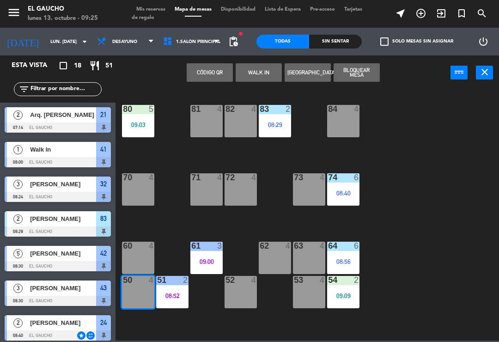
click at [258, 68] on button "WALK IN" at bounding box center [258, 72] width 46 height 18
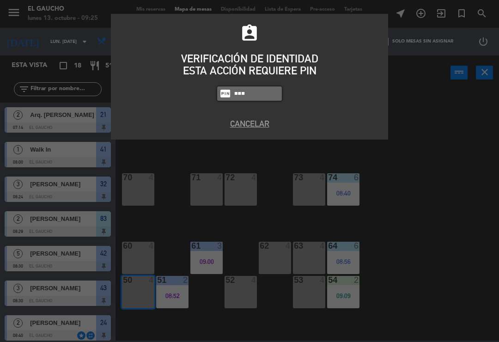
type input "0009"
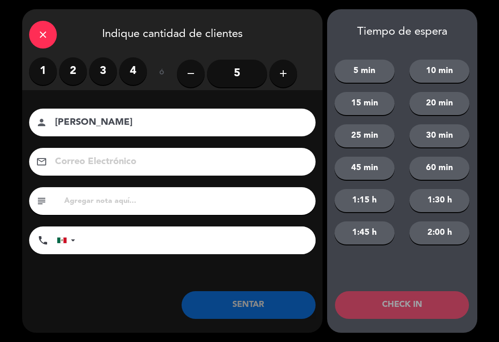
type input "[PERSON_NAME]"
click at [70, 63] on label "2" at bounding box center [73, 71] width 28 height 28
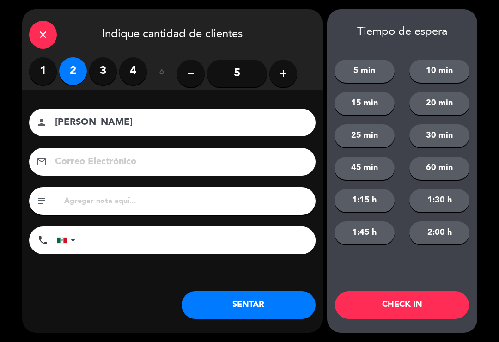
click at [226, 300] on button "SENTAR" at bounding box center [248, 305] width 134 height 28
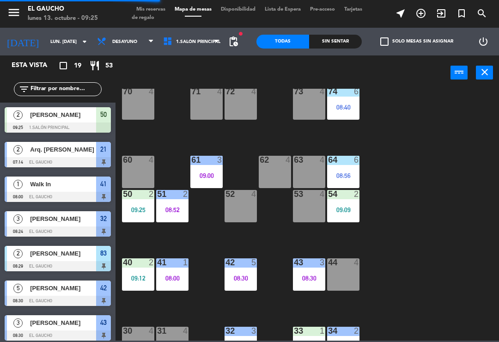
scroll to position [84, 0]
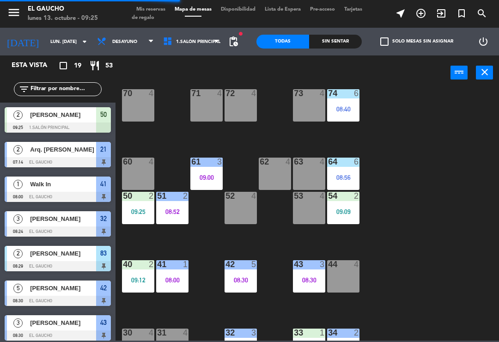
click at [241, 292] on div "42 5 08:30" at bounding box center [240, 276] width 32 height 32
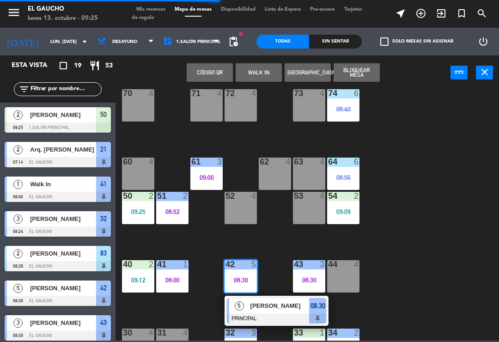
click at [235, 277] on div "08:30" at bounding box center [240, 280] width 32 height 6
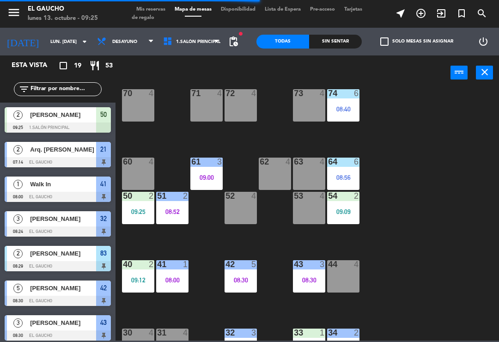
click at [237, 280] on div "08:30" at bounding box center [240, 280] width 32 height 6
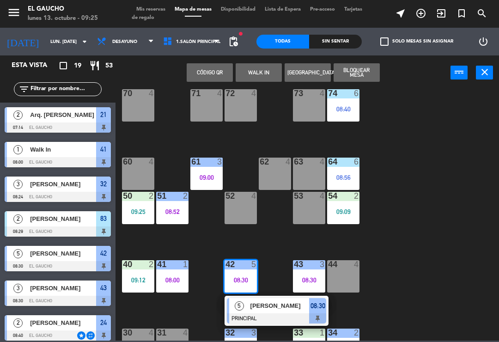
click at [252, 314] on div at bounding box center [276, 318] width 99 height 10
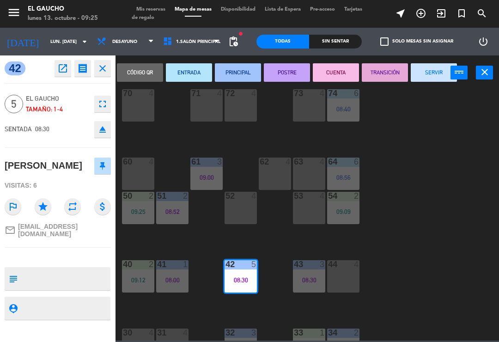
click at [422, 77] on button "SERVIR" at bounding box center [433, 72] width 46 height 18
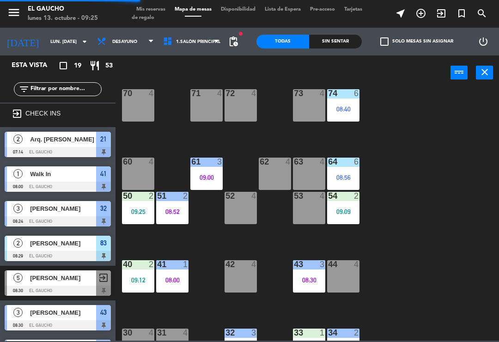
click at [309, 279] on div "08:30" at bounding box center [309, 280] width 32 height 6
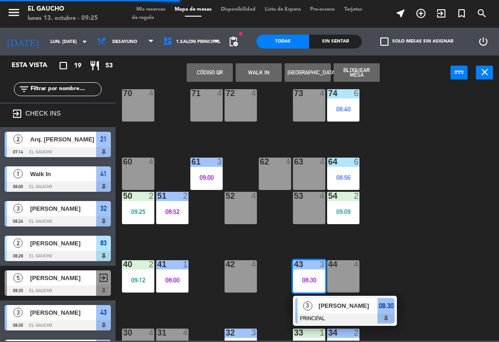
click at [318, 307] on div "[PERSON_NAME]" at bounding box center [348, 305] width 60 height 15
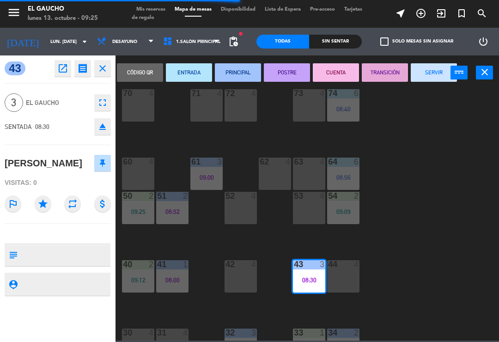
click at [422, 71] on button "SERVIR" at bounding box center [433, 72] width 46 height 18
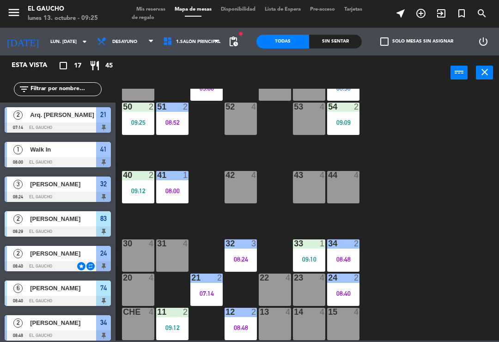
scroll to position [173, 0]
click at [304, 253] on div "33 1 09:10" at bounding box center [309, 255] width 32 height 32
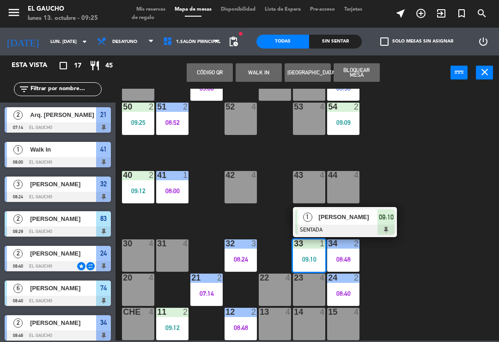
click at [330, 227] on div at bounding box center [344, 229] width 99 height 10
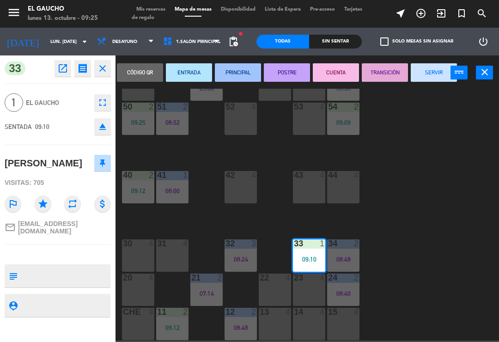
click at [229, 72] on button "PRINCIPAL" at bounding box center [238, 72] width 46 height 18
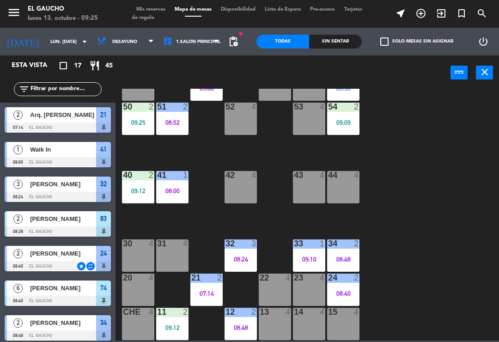
scroll to position [72, 0]
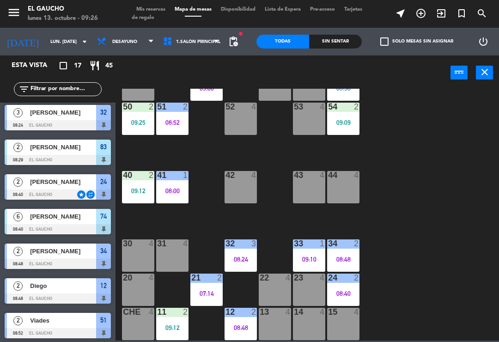
click at [167, 314] on div at bounding box center [172, 312] width 15 height 8
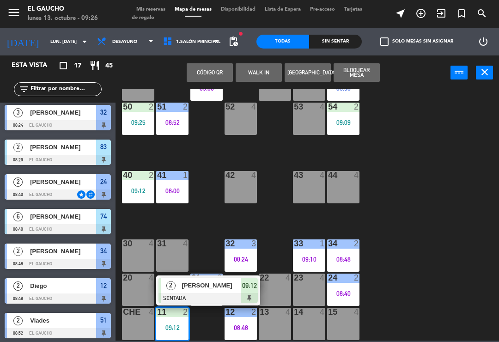
click at [182, 283] on span "[PERSON_NAME]" at bounding box center [211, 285] width 59 height 10
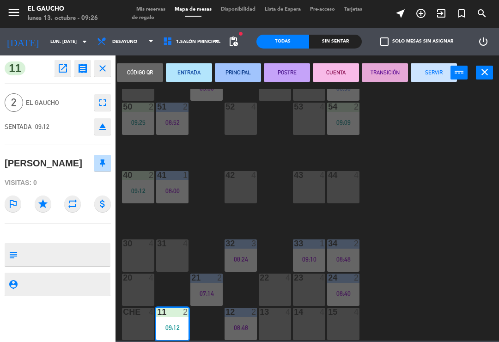
click at [237, 72] on button "PRINCIPAL" at bounding box center [238, 72] width 46 height 18
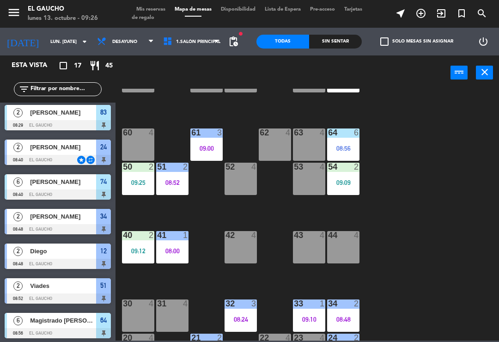
scroll to position [112, 0]
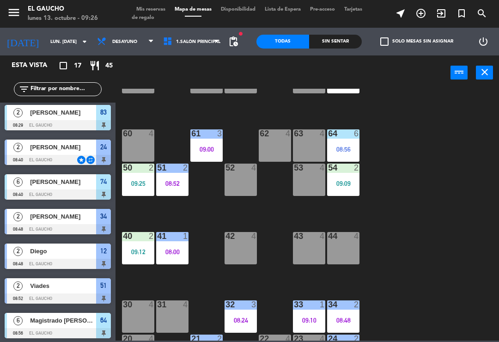
click at [129, 251] on div "09:12" at bounding box center [138, 251] width 32 height 6
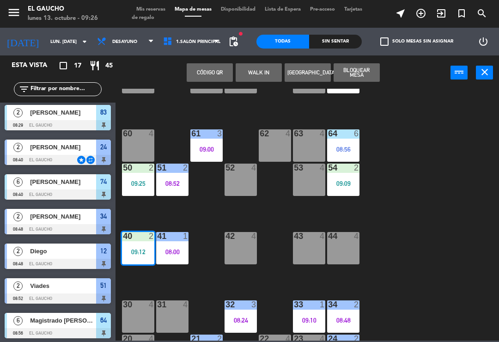
click at [130, 246] on div "40 2 09:12" at bounding box center [138, 248] width 32 height 32
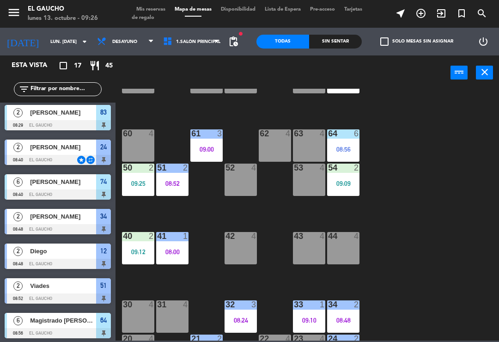
click at [140, 247] on div "40 2 09:12" at bounding box center [138, 248] width 32 height 32
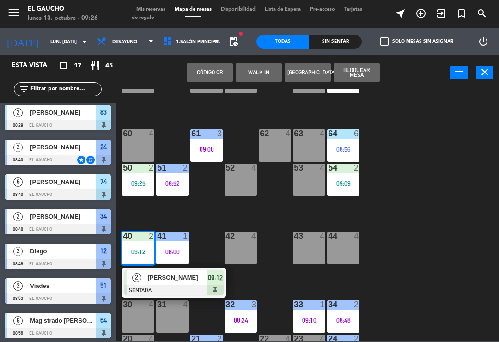
click at [152, 289] on div at bounding box center [173, 290] width 99 height 10
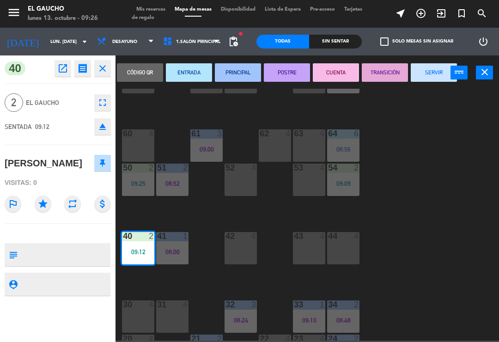
click at [240, 72] on button "PRINCIPAL" at bounding box center [238, 72] width 46 height 18
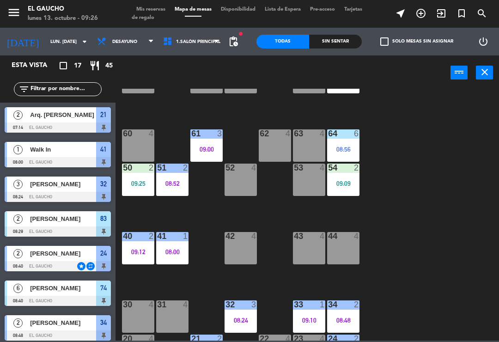
scroll to position [141, 0]
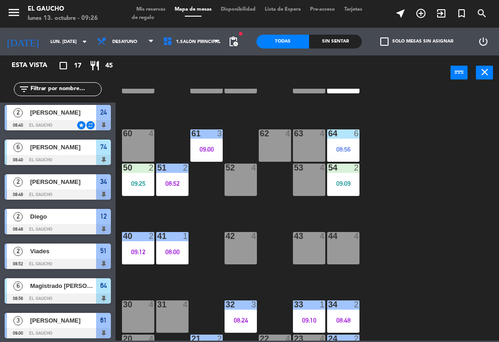
click at [341, 180] on div "09:09" at bounding box center [343, 183] width 32 height 6
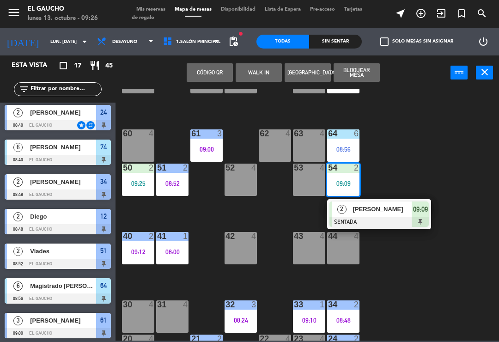
click at [352, 207] on div "[PERSON_NAME]" at bounding box center [382, 208] width 60 height 15
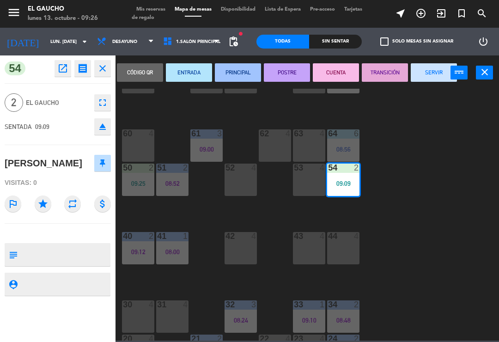
click at [243, 74] on button "PRINCIPAL" at bounding box center [238, 72] width 46 height 18
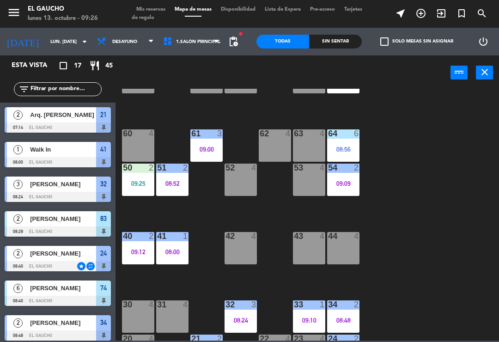
scroll to position [37, 0]
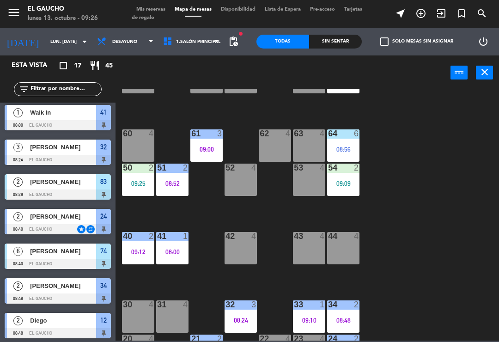
click at [336, 147] on div "08:56" at bounding box center [343, 149] width 32 height 6
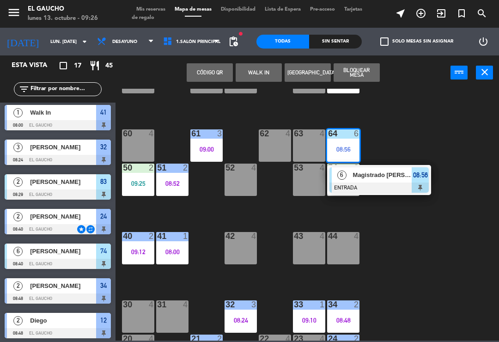
click at [353, 181] on div "Magistrado [PERSON_NAME]" at bounding box center [382, 174] width 60 height 15
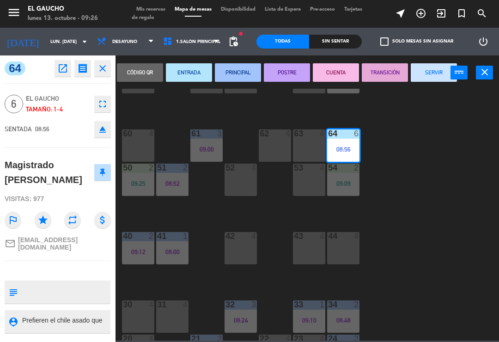
click at [246, 71] on button "PRINCIPAL" at bounding box center [238, 72] width 46 height 18
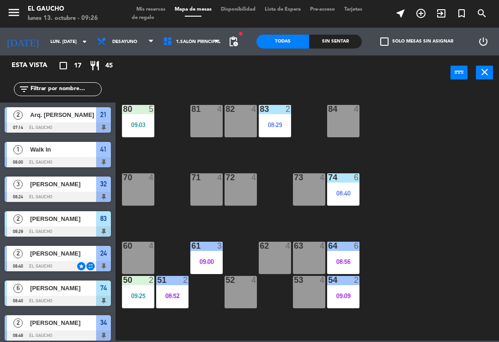
scroll to position [0, 0]
click at [264, 121] on div "08:29" at bounding box center [275, 124] width 32 height 7
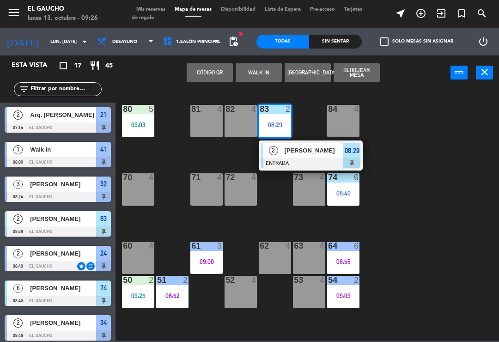
click at [285, 153] on span "[PERSON_NAME]" at bounding box center [313, 150] width 59 height 10
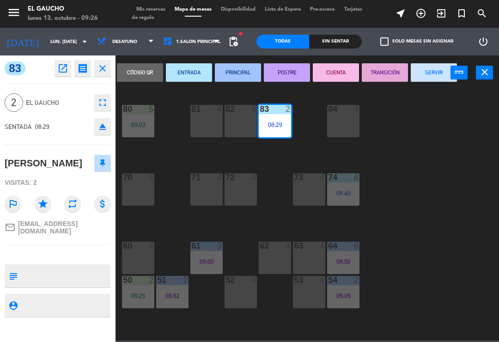
click at [235, 65] on button "PRINCIPAL" at bounding box center [238, 72] width 46 height 18
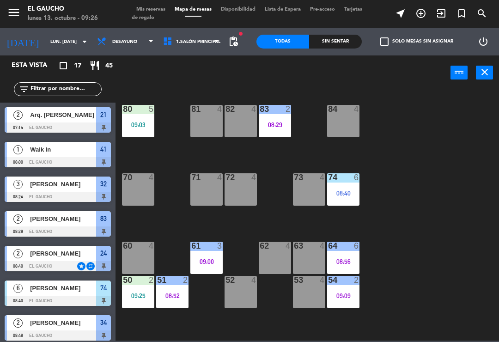
click at [133, 118] on div "80 5 09:03" at bounding box center [138, 121] width 32 height 32
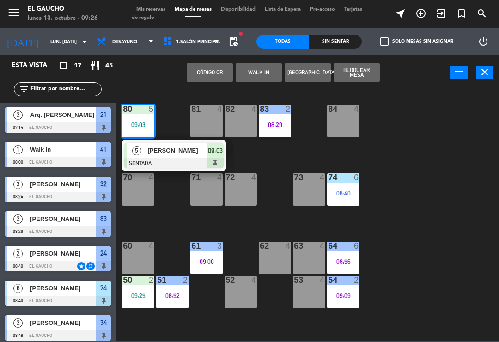
click at [148, 158] on div at bounding box center [173, 163] width 99 height 10
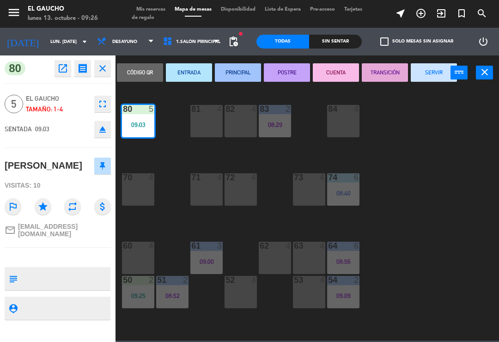
click at [234, 68] on button "PRINCIPAL" at bounding box center [238, 72] width 46 height 18
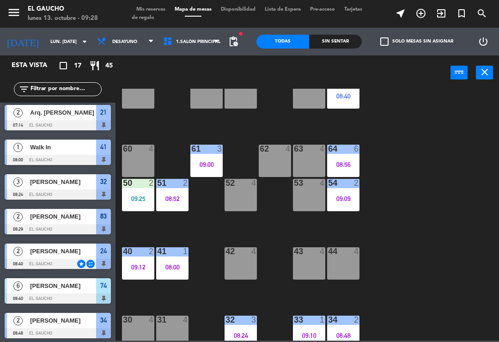
scroll to position [105, 0]
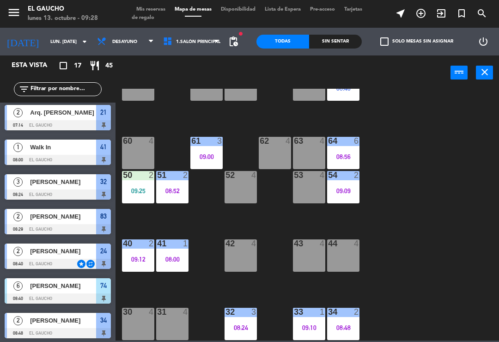
click at [125, 325] on div "30 4" at bounding box center [138, 324] width 32 height 32
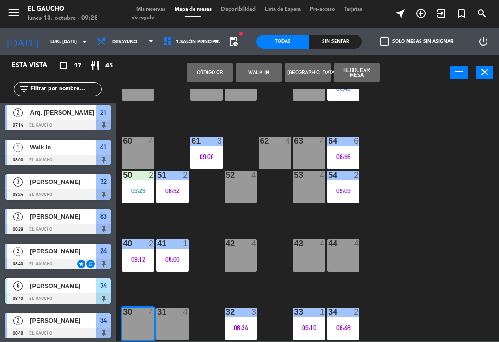
click at [276, 76] on button "WALK IN" at bounding box center [258, 72] width 46 height 18
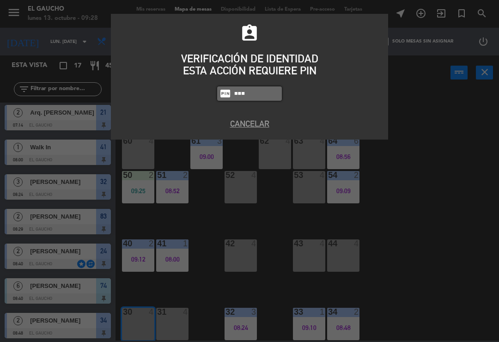
type input "0009"
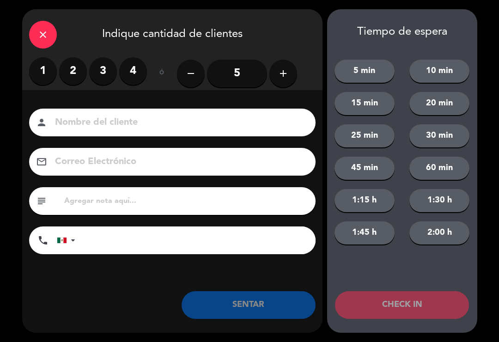
type input "H"
type input "[PERSON_NAME]"
click at [69, 67] on label "2" at bounding box center [73, 71] width 28 height 28
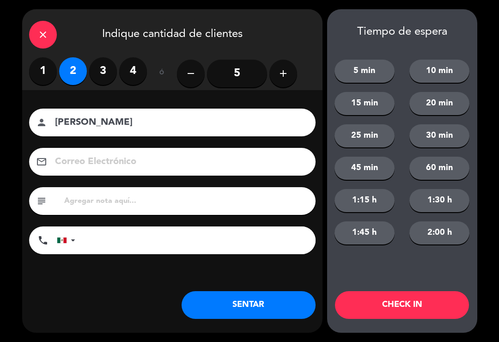
click at [249, 299] on button "SENTAR" at bounding box center [248, 305] width 134 height 28
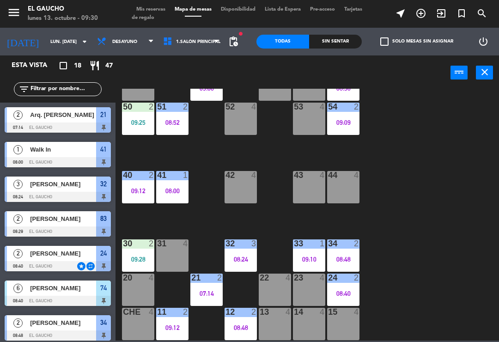
scroll to position [173, 0]
click at [351, 288] on div "24 2 08:40" at bounding box center [343, 289] width 32 height 32
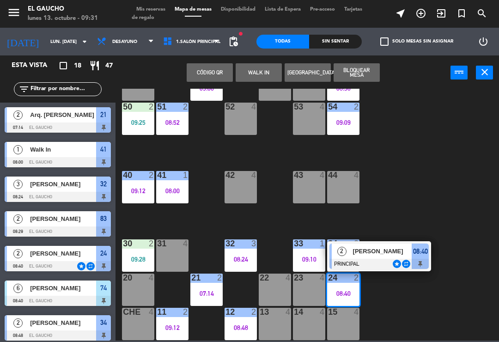
click at [384, 261] on div at bounding box center [378, 264] width 99 height 10
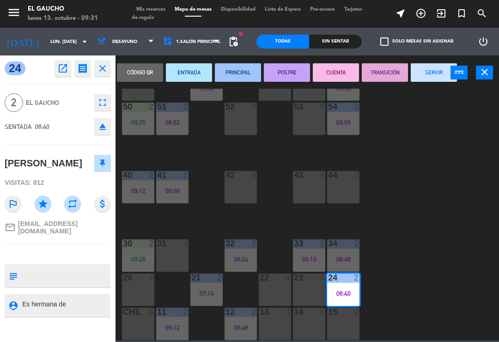
click at [437, 75] on button "SERVIR" at bounding box center [433, 72] width 46 height 18
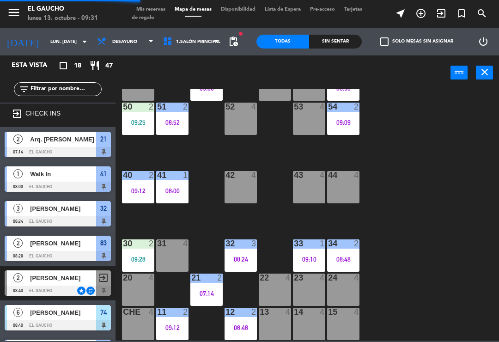
click at [342, 278] on div at bounding box center [343, 277] width 15 height 8
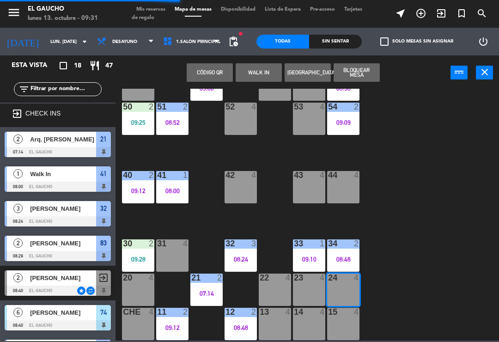
click at [254, 66] on button "WALK IN" at bounding box center [258, 72] width 46 height 18
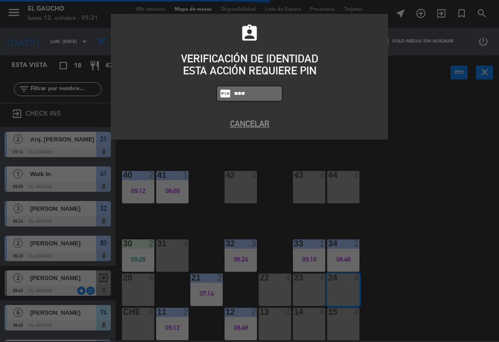
type input "0009"
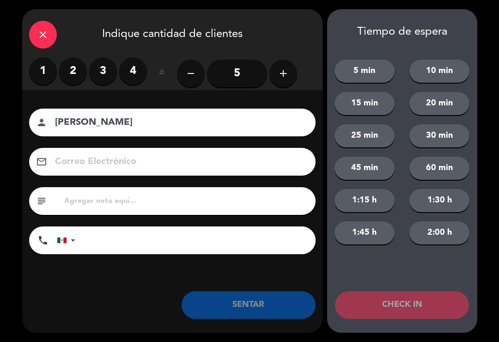
type input "[PERSON_NAME]"
click at [66, 66] on label "2" at bounding box center [73, 71] width 28 height 28
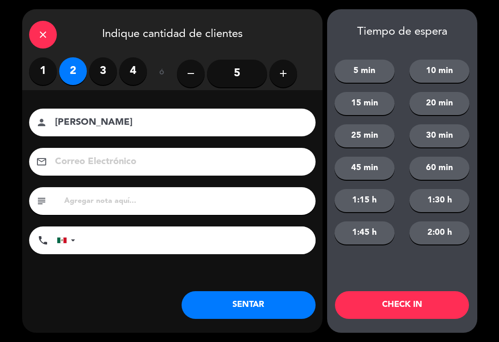
click at [265, 310] on button "SENTAR" at bounding box center [248, 305] width 134 height 28
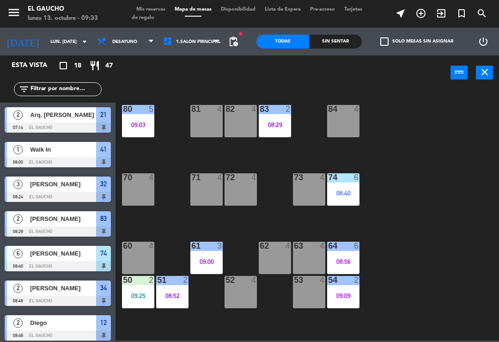
scroll to position [0, 0]
click at [238, 185] on div "72 4" at bounding box center [240, 189] width 32 height 32
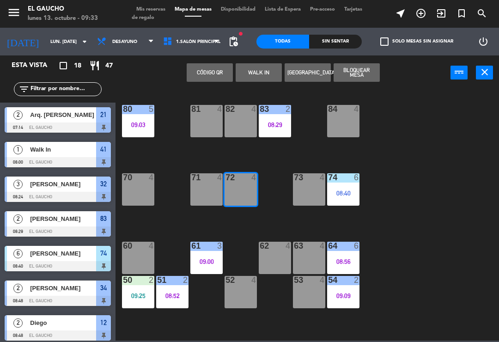
click at [246, 67] on button "WALK IN" at bounding box center [258, 72] width 46 height 18
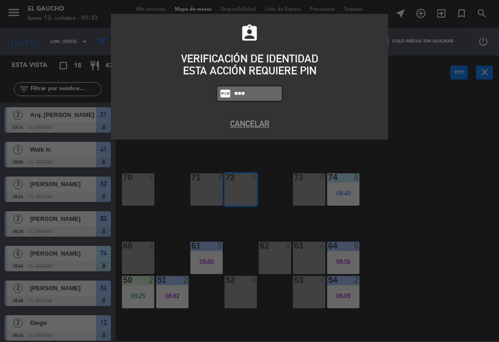
type input "0009"
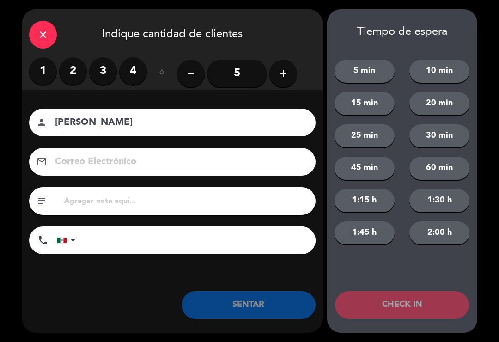
type input "[PERSON_NAME]"
click at [69, 59] on label "2" at bounding box center [73, 71] width 28 height 28
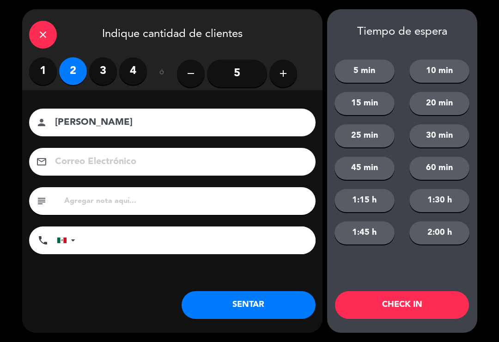
click at [255, 306] on button "SENTAR" at bounding box center [248, 305] width 134 height 28
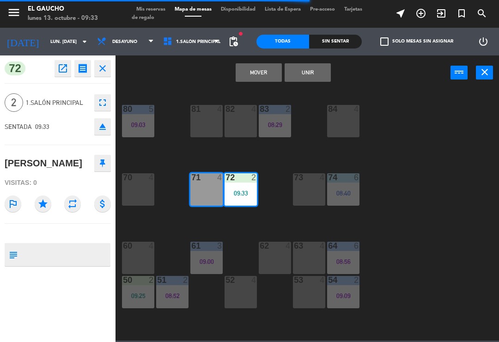
click at [267, 72] on button "Mover" at bounding box center [258, 72] width 46 height 18
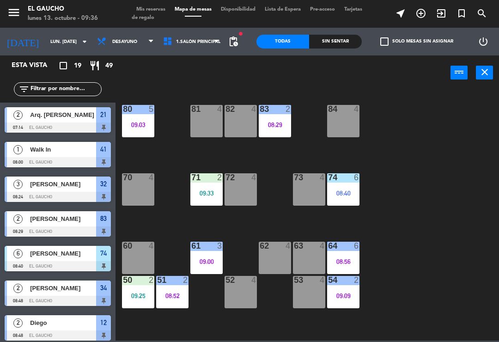
click at [250, 253] on div "84 4 80 5 09:03 83 2 08:29 82 4 81 4 70 4 71 2 09:33 72 4 73 4 74 6 08:40 63 4 …" at bounding box center [310, 215] width 378 height 252
click at [267, 256] on div "62 4" at bounding box center [275, 257] width 32 height 32
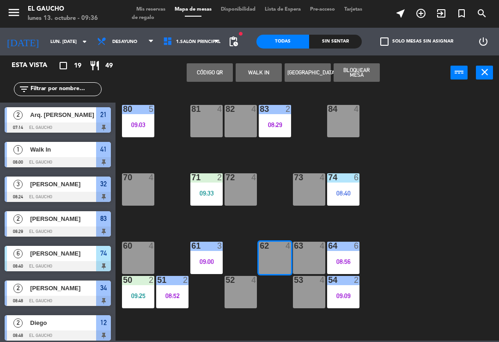
click at [268, 71] on button "WALK IN" at bounding box center [258, 72] width 46 height 18
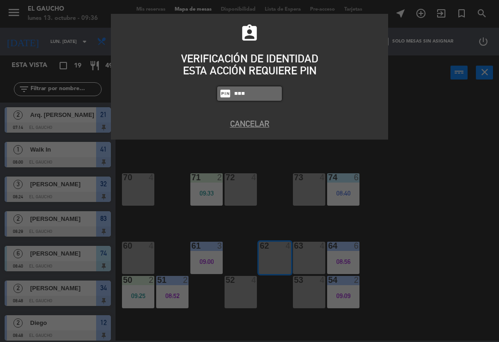
type input "0009"
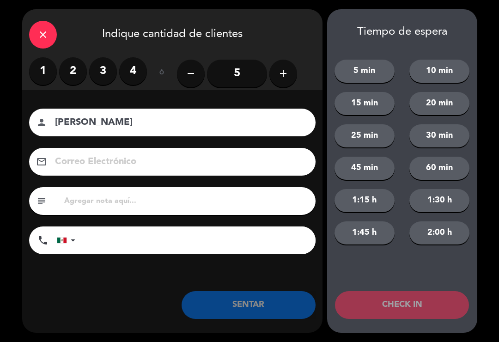
click at [71, 64] on label "2" at bounding box center [73, 71] width 28 height 28
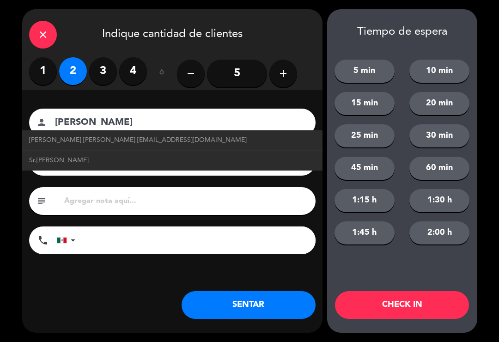
click at [129, 143] on span "[PERSON_NAME] [PERSON_NAME] [EMAIL_ADDRESS][DOMAIN_NAME]" at bounding box center [137, 140] width 217 height 11
type input "[PERSON_NAME] [PERSON_NAME]"
type input "[EMAIL_ADDRESS][DOMAIN_NAME]"
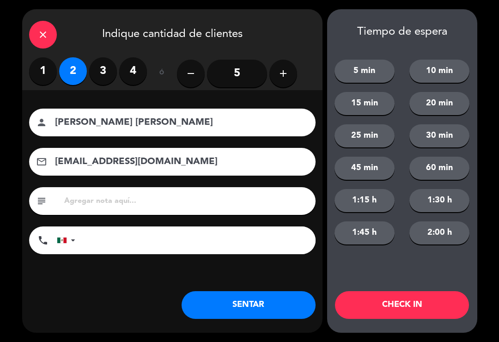
click at [222, 308] on button "SENTAR" at bounding box center [248, 305] width 134 height 28
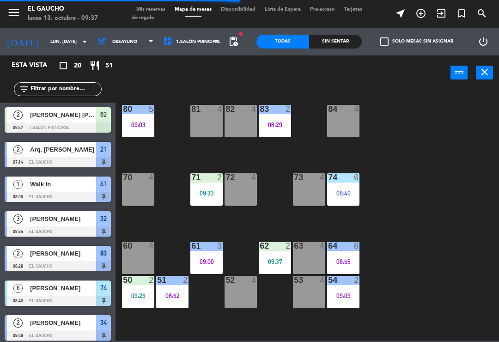
click at [316, 285] on div "53 4" at bounding box center [309, 292] width 32 height 32
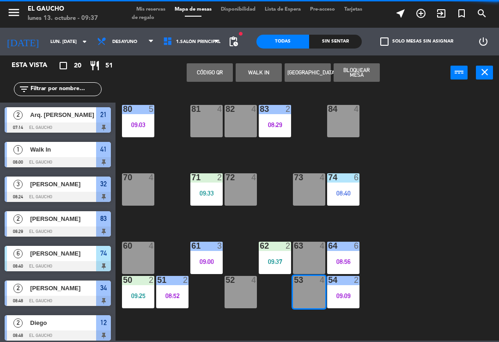
click at [264, 75] on button "WALK IN" at bounding box center [258, 72] width 46 height 18
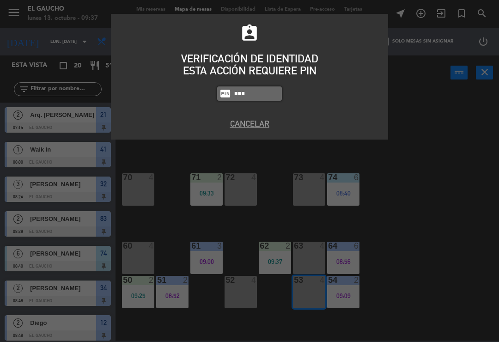
type input "0009"
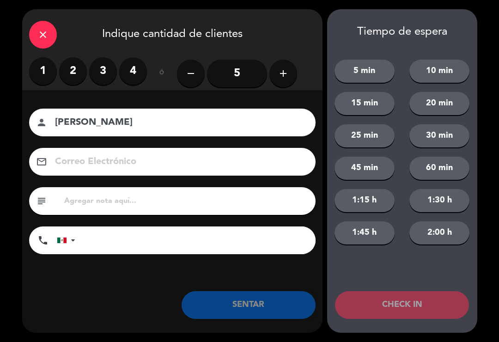
type input "[PERSON_NAME]"
click at [100, 73] on label "3" at bounding box center [103, 71] width 28 height 28
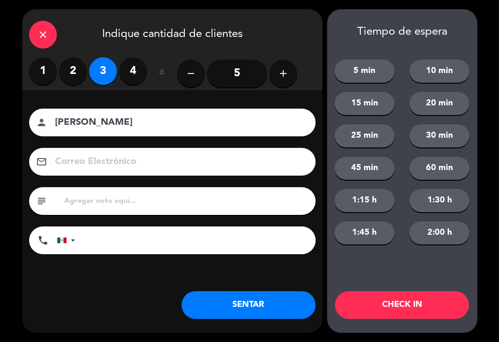
click at [280, 311] on button "SENTAR" at bounding box center [248, 305] width 134 height 28
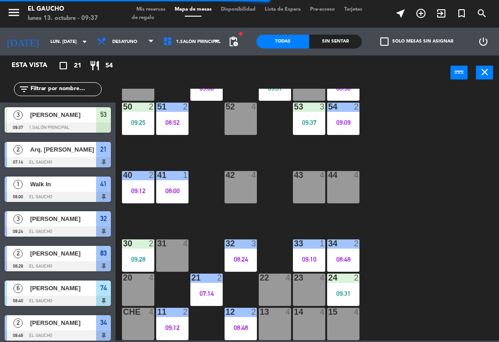
scroll to position [173, 0]
click at [206, 285] on div "21 2 07:14" at bounding box center [206, 289] width 32 height 32
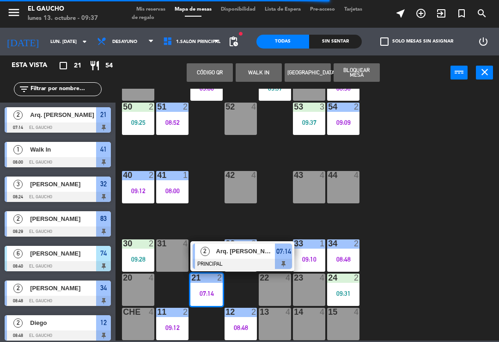
click at [240, 259] on div at bounding box center [242, 264] width 99 height 10
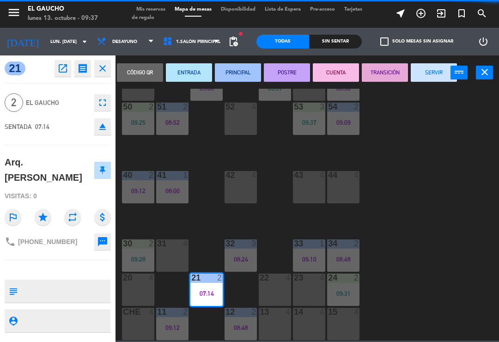
click at [428, 70] on button "SERVIR" at bounding box center [433, 72] width 46 height 18
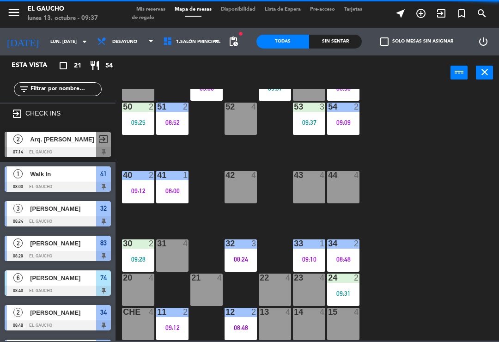
click at [197, 285] on div "21 4" at bounding box center [206, 289] width 32 height 32
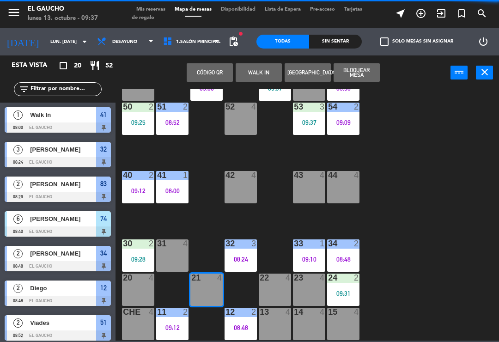
click at [255, 70] on button "WALK IN" at bounding box center [258, 72] width 46 height 18
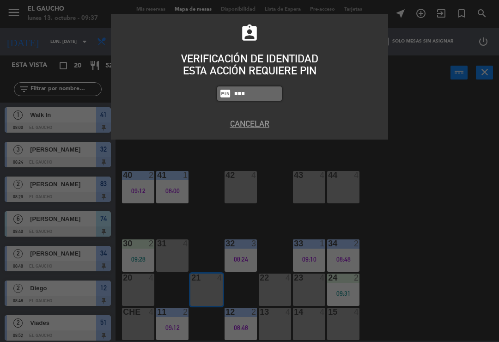
type input "0009"
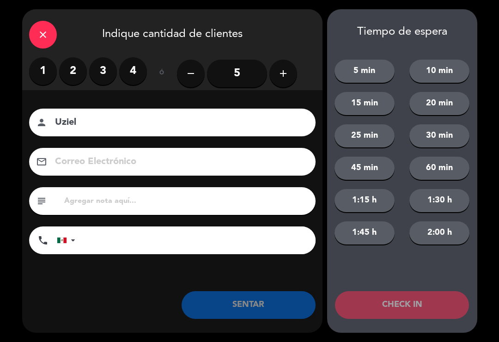
type input "Uziel"
click at [67, 68] on label "2" at bounding box center [73, 71] width 28 height 28
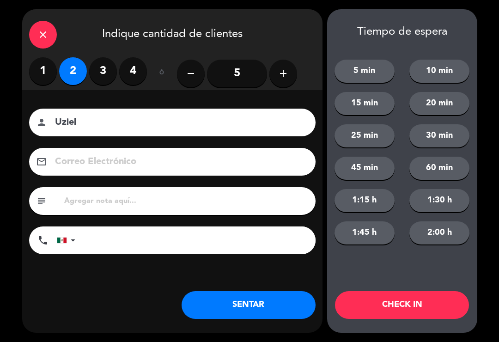
click at [239, 297] on button "SENTAR" at bounding box center [248, 305] width 134 height 28
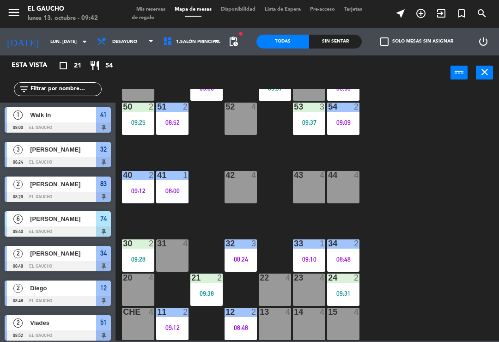
click at [129, 290] on div "20 4" at bounding box center [138, 289] width 32 height 32
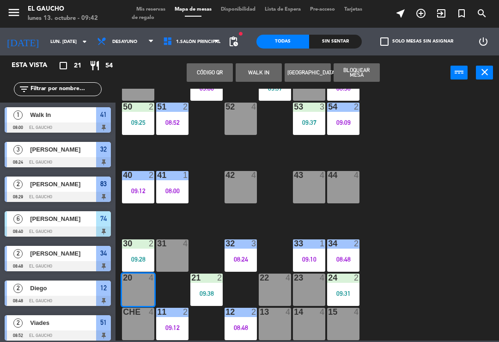
click at [253, 80] on button "WALK IN" at bounding box center [258, 72] width 46 height 18
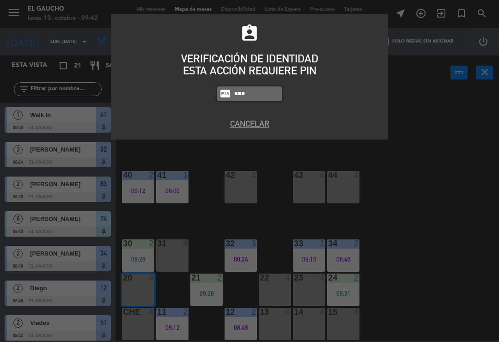
type input "0009"
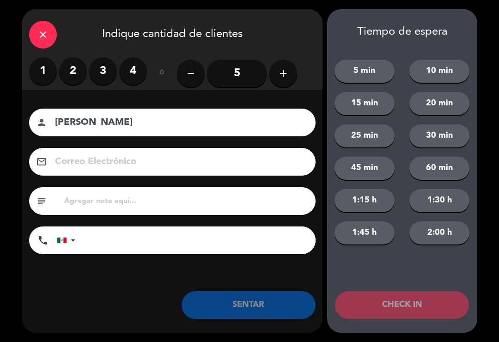
type input "[PERSON_NAME]"
click at [82, 64] on label "2" at bounding box center [73, 71] width 28 height 28
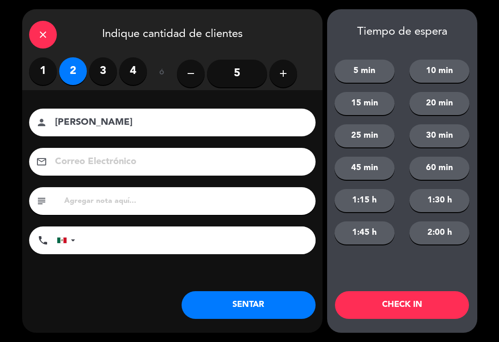
click at [233, 308] on button "SENTAR" at bounding box center [248, 305] width 134 height 28
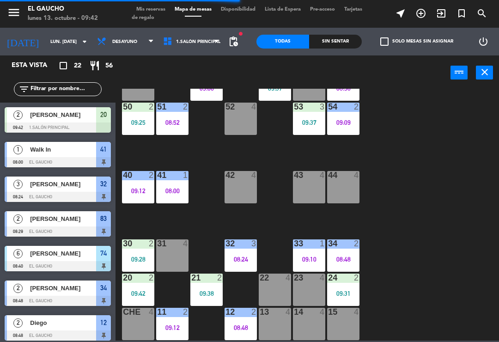
click at [212, 290] on div "09:38" at bounding box center [206, 293] width 32 height 6
click at [444, 259] on div "84 4 80 5 09:03 83 2 08:29 82 4 81 4 70 4 71 2 09:33 72 4 73 4 74 6 08:40 63 4 …" at bounding box center [310, 215] width 378 height 252
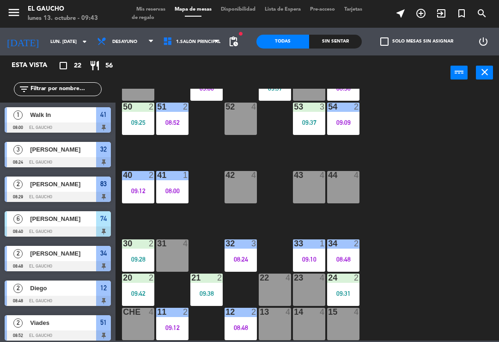
click at [234, 319] on div "12 2 08:48" at bounding box center [240, 324] width 32 height 32
click at [437, 262] on div "84 4 80 5 09:03 83 2 08:29 82 4 81 4 70 4 71 2 09:33 72 4 73 4 74 6 08:40 63 4 …" at bounding box center [310, 215] width 378 height 252
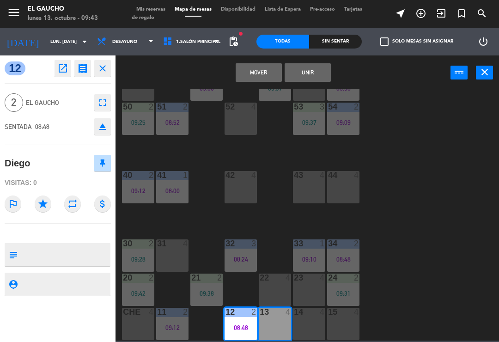
click at [263, 67] on button "Mover" at bounding box center [258, 72] width 46 height 18
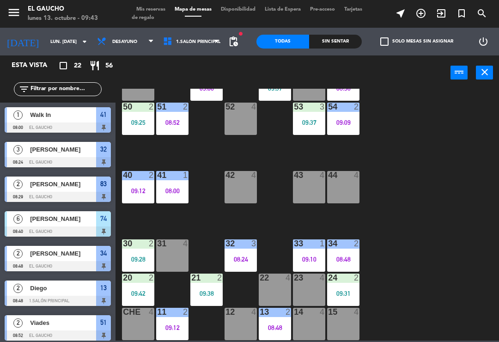
click at [244, 326] on div "12 4" at bounding box center [240, 324] width 32 height 32
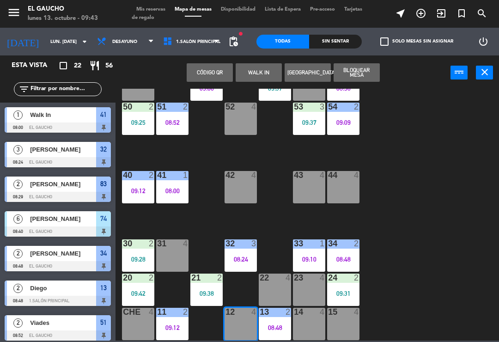
click at [265, 68] on button "WALK IN" at bounding box center [258, 72] width 46 height 18
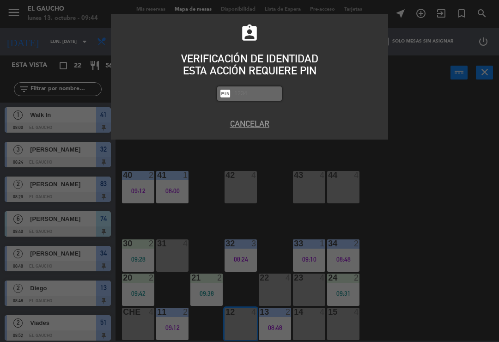
click at [245, 112] on div "assignment_ind VERIFICACIÓN DE IDENTIDAD ESTA ACCIÓN REQUIERE PIN fiber_pin PAS…" at bounding box center [249, 77] width 277 height 126
click at [242, 125] on button "Cancelar" at bounding box center [249, 123] width 263 height 12
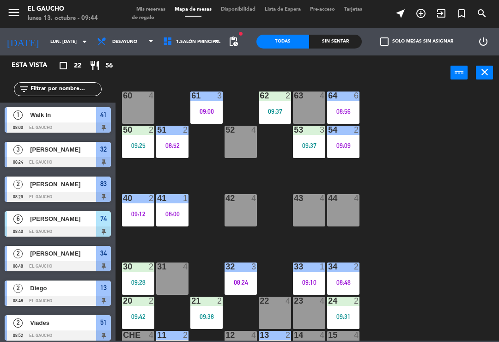
scroll to position [152, 0]
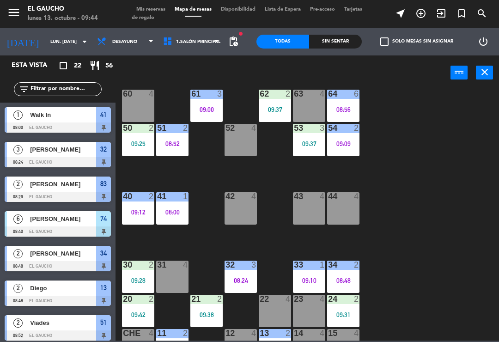
click at [237, 140] on div "52 4" at bounding box center [240, 140] width 32 height 32
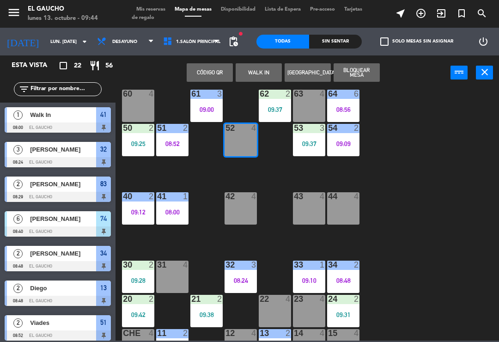
click at [258, 76] on button "WALK IN" at bounding box center [258, 72] width 46 height 18
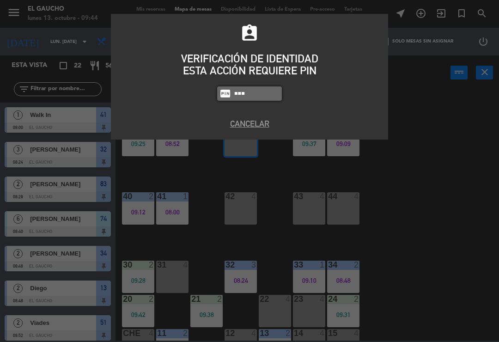
type input "0009"
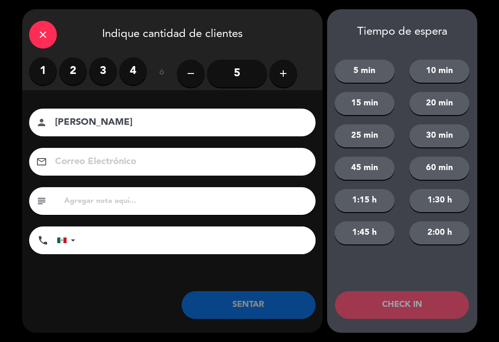
click at [272, 65] on button "add" at bounding box center [283, 74] width 28 height 28
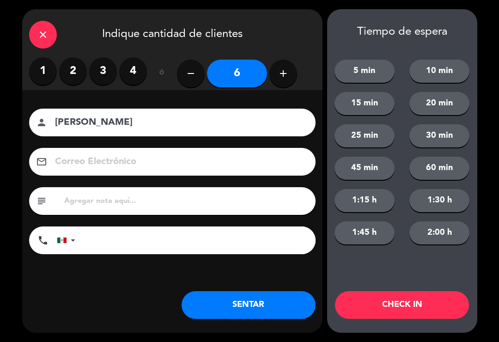
click at [98, 141] on div "Nombre del cliente person [PERSON_NAME] Correo Electrónico email subject phone …" at bounding box center [172, 183] width 300 height 148
click at [80, 121] on input "[PERSON_NAME]" at bounding box center [178, 123] width 249 height 16
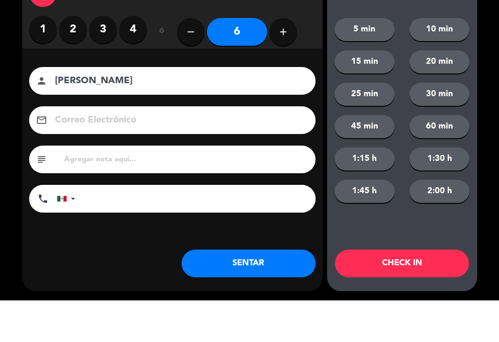
type input "[PERSON_NAME]"
click at [139, 109] on div "Nombre del cliente person [PERSON_NAME] Correo Electrónico email subject phone …" at bounding box center [172, 183] width 300 height 148
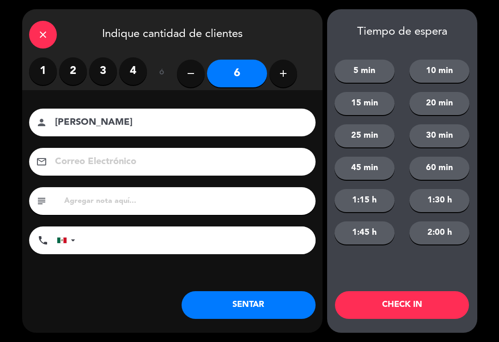
click at [130, 165] on input at bounding box center [178, 162] width 249 height 16
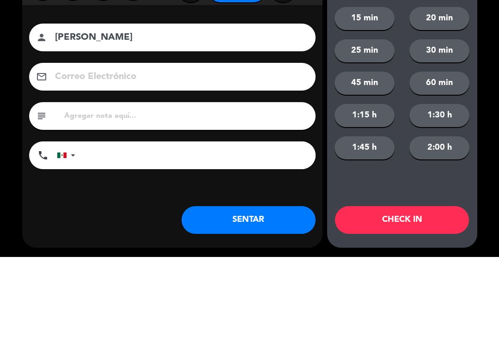
scroll to position [173, 0]
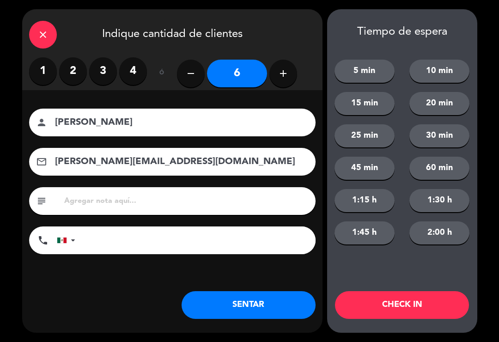
type input "[PERSON_NAME][EMAIL_ADDRESS][DOMAIN_NAME]"
click at [237, 309] on button "SENTAR" at bounding box center [248, 305] width 134 height 28
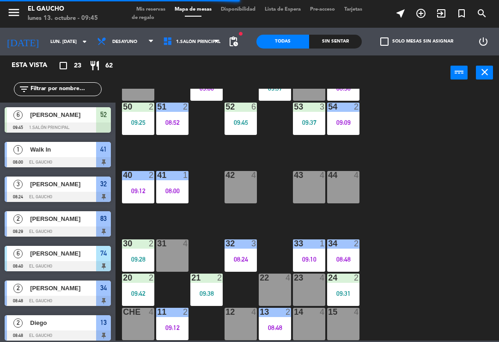
click at [345, 296] on div "09:31" at bounding box center [343, 293] width 32 height 6
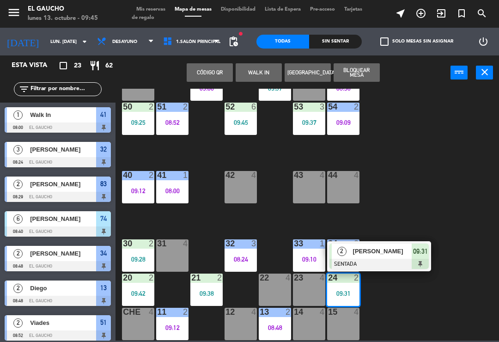
click at [220, 315] on div "12" at bounding box center [224, 312] width 15 height 8
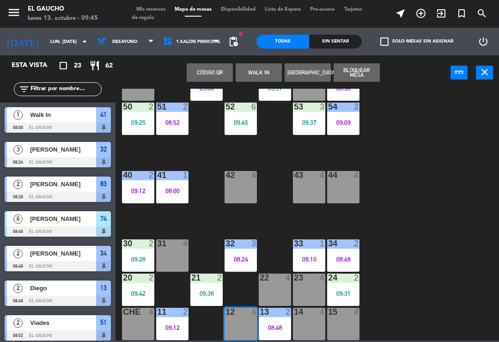
click at [226, 316] on div "12" at bounding box center [225, 312] width 0 height 8
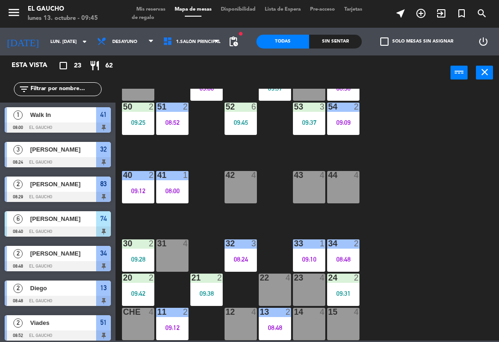
click at [236, 320] on div "12 4" at bounding box center [240, 324] width 32 height 32
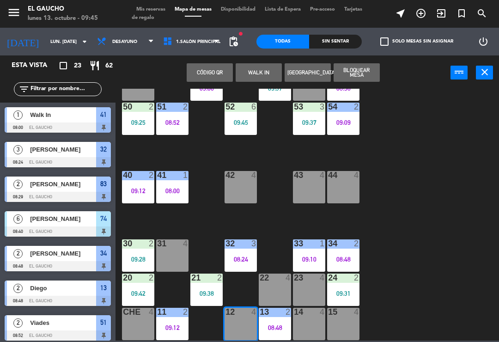
click at [260, 81] on button "WALK IN" at bounding box center [258, 72] width 46 height 18
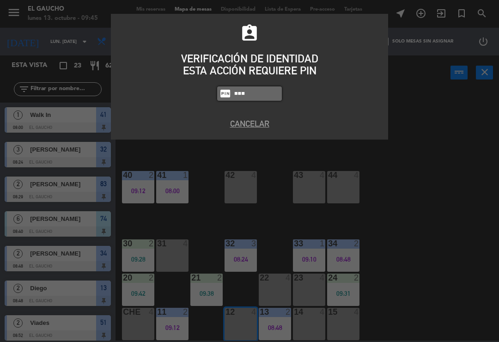
type input "0009"
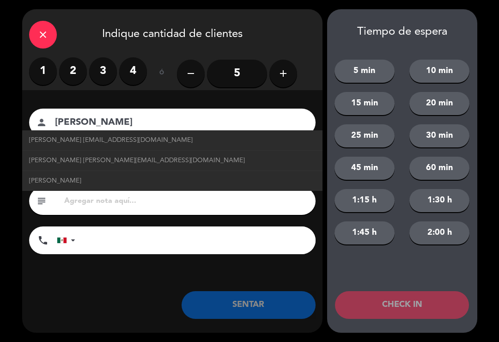
click at [144, 135] on span "[PERSON_NAME] [EMAIL_ADDRESS][DOMAIN_NAME]" at bounding box center [110, 140] width 163 height 11
type input "[PERSON_NAME]"
type input "[EMAIL_ADDRESS][DOMAIN_NAME]"
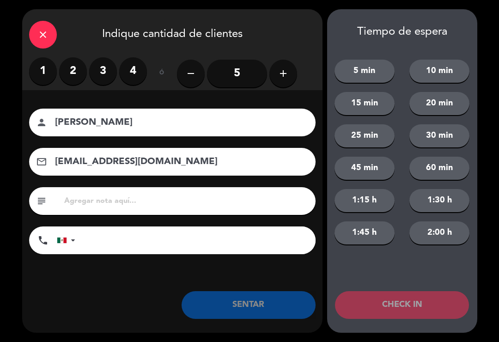
click at [77, 69] on label "2" at bounding box center [73, 71] width 28 height 28
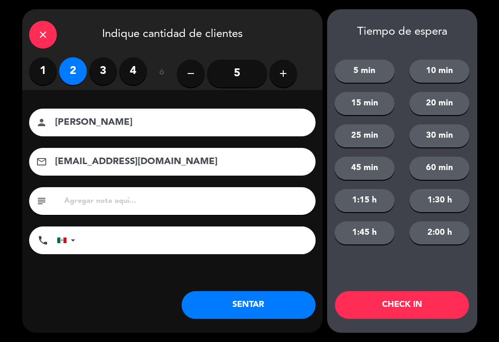
click at [228, 303] on button "SENTAR" at bounding box center [248, 305] width 134 height 28
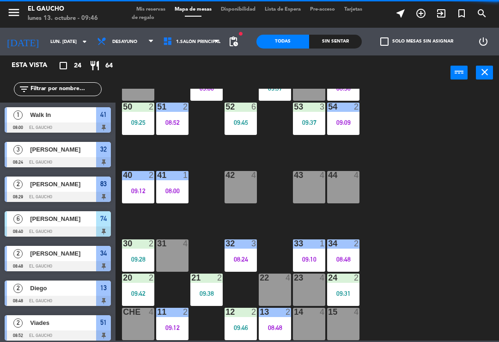
click at [159, 332] on div "11 2 09:12" at bounding box center [172, 324] width 32 height 32
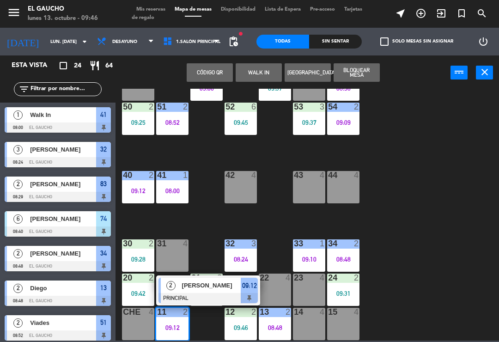
click at [199, 279] on div "[PERSON_NAME]" at bounding box center [211, 284] width 60 height 15
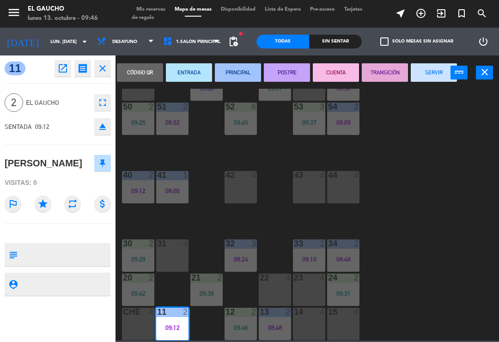
click at [438, 77] on button "SERVIR" at bounding box center [433, 72] width 46 height 18
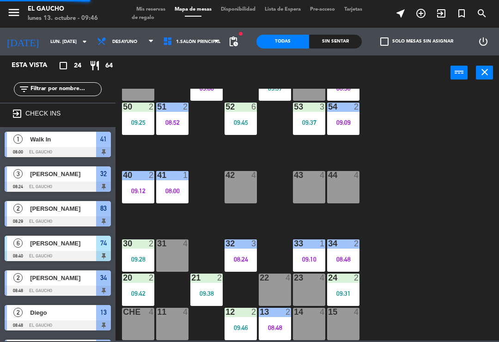
scroll to position [0, 0]
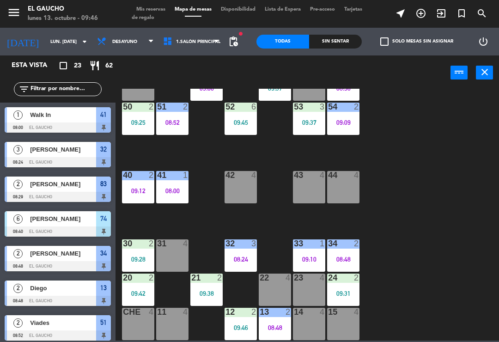
click at [243, 251] on div "32 3 08:24" at bounding box center [240, 255] width 32 height 32
click at [448, 139] on div "84 4 80 5 09:03 83 2 08:29 82 4 81 4 70 4 71 2 09:33 72 4 73 4 74 6 08:40 63 4 …" at bounding box center [310, 215] width 378 height 252
click at [328, 240] on div "34" at bounding box center [328, 243] width 0 height 8
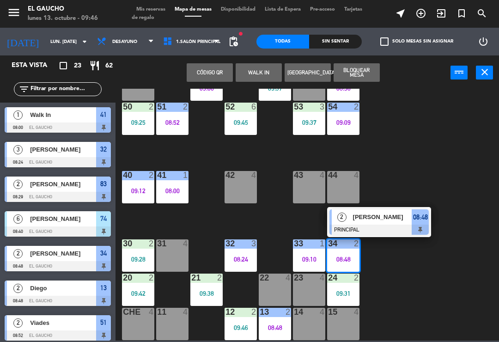
click at [368, 225] on div at bounding box center [378, 229] width 99 height 10
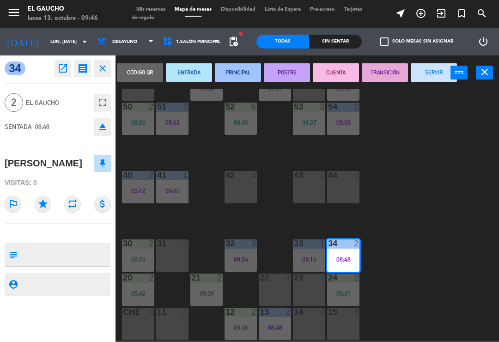
click at [426, 78] on button "SERVIR" at bounding box center [433, 72] width 46 height 18
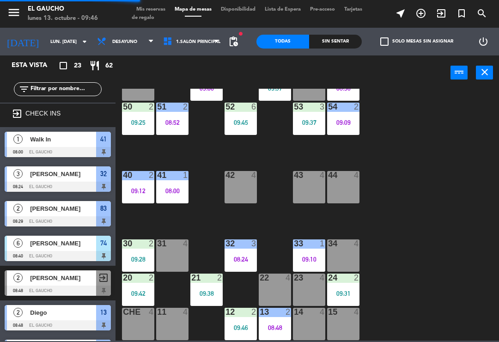
click at [312, 259] on div "09:10" at bounding box center [309, 259] width 32 height 6
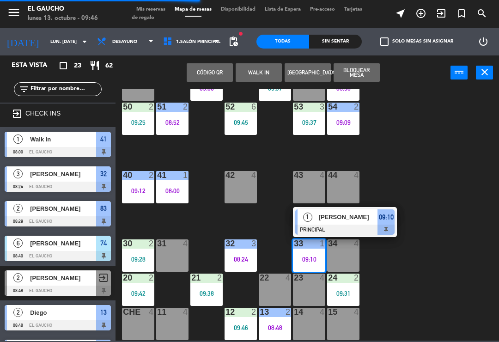
click at [335, 220] on span "[PERSON_NAME]" at bounding box center [348, 217] width 59 height 10
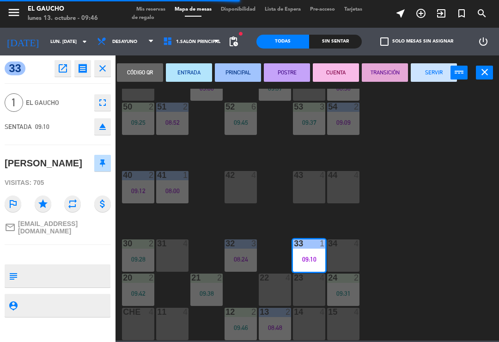
click at [446, 69] on button "SERVIR" at bounding box center [433, 72] width 46 height 18
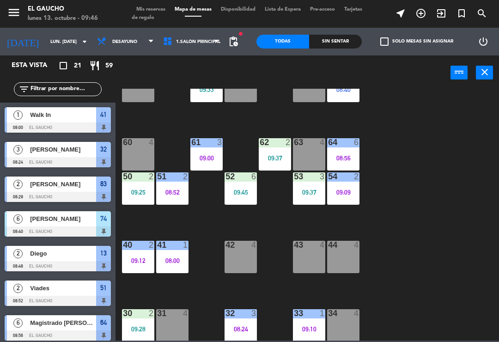
scroll to position [101, 0]
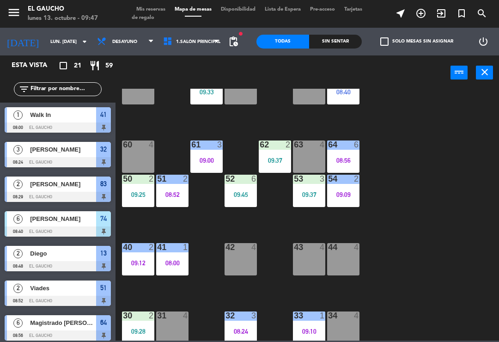
click at [348, 183] on div "54 2" at bounding box center [343, 179] width 32 height 9
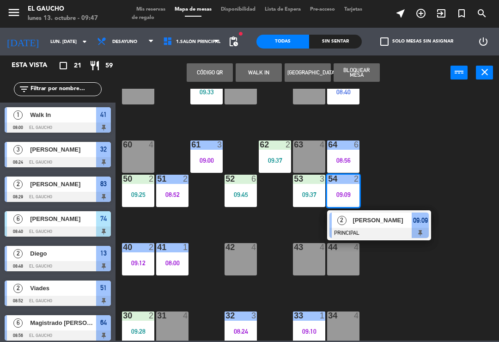
click at [363, 224] on span "[PERSON_NAME]" at bounding box center [382, 220] width 59 height 10
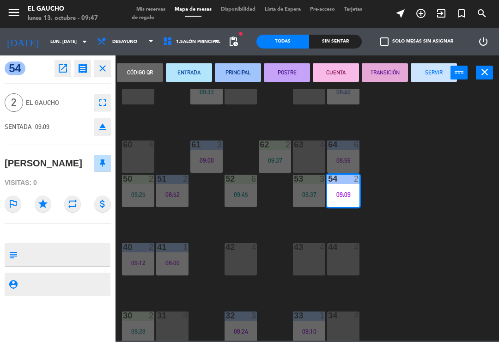
click at [420, 71] on button "SERVIR" at bounding box center [433, 72] width 46 height 18
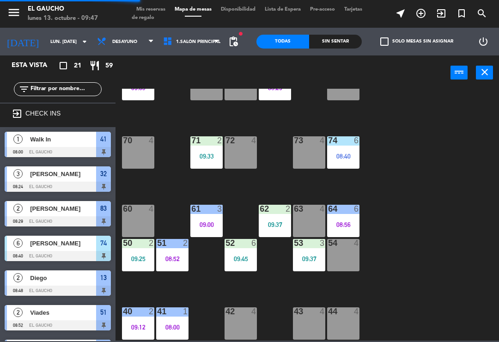
scroll to position [35, 0]
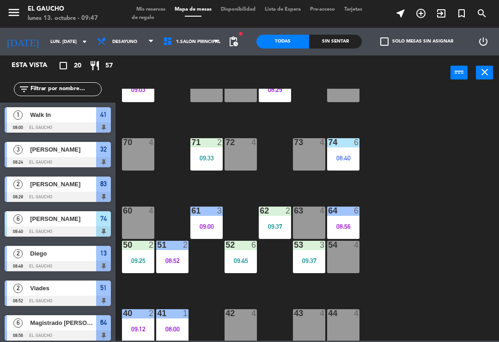
click at [309, 228] on div "63 4" at bounding box center [309, 222] width 32 height 32
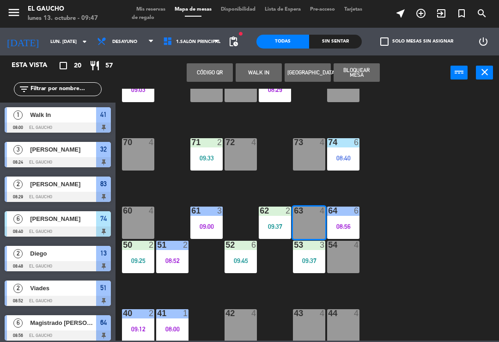
click at [259, 69] on button "WALK IN" at bounding box center [258, 72] width 46 height 18
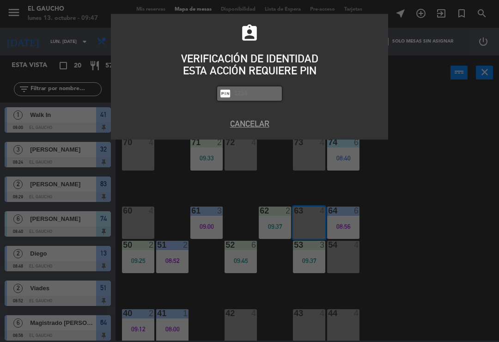
click at [398, 101] on div "assignment_ind VERIFICACIÓN DE IDENTIDAD ESTA ACCIÓN REQUIERE PIN fiber_pin PAS…" at bounding box center [249, 171] width 499 height 342
click at [253, 128] on button "Cancelar" at bounding box center [249, 123] width 263 height 12
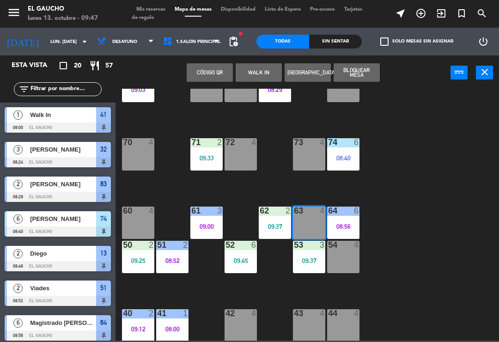
click at [282, 219] on div "62 2 09:37" at bounding box center [275, 222] width 32 height 32
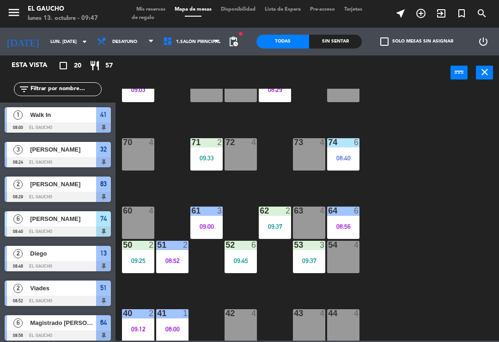
click at [409, 159] on div "84 4 80 5 09:03 83 2 08:29 82 4 81 4 70 4 71 2 09:33 72 4 73 4 74 6 08:40 63 4 …" at bounding box center [310, 215] width 378 height 252
click at [275, 228] on div "09:37" at bounding box center [275, 226] width 32 height 6
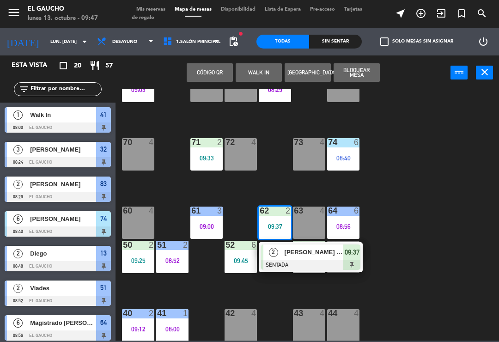
click at [311, 254] on span "[PERSON_NAME] [PERSON_NAME]" at bounding box center [313, 252] width 59 height 10
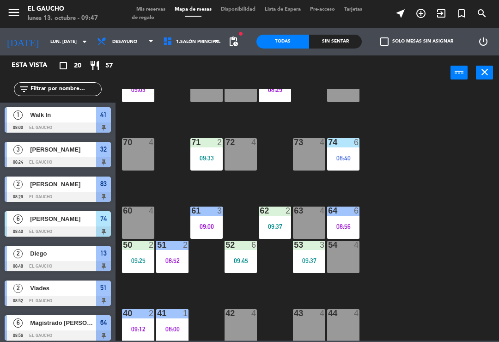
scroll to position [0, 0]
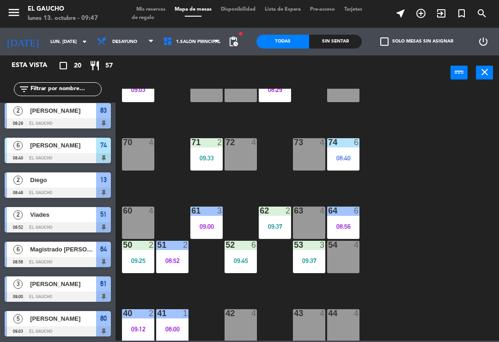
click at [306, 223] on div "63 4" at bounding box center [309, 222] width 32 height 32
click at [423, 140] on div "84 4 80 5 09:03 83 2 08:29 82 4 81 4 70 4 71 2 09:33 72 4 73 4 74 6 08:40 63 4 …" at bounding box center [310, 215] width 378 height 252
click at [211, 229] on div "09:00" at bounding box center [206, 226] width 32 height 6
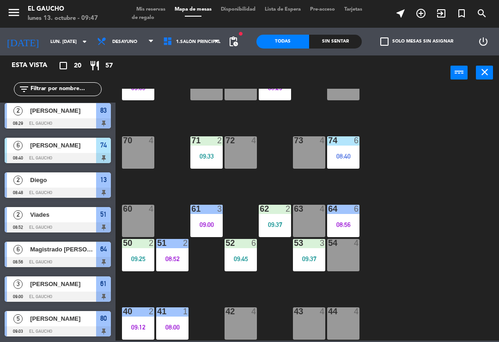
scroll to position [37, 0]
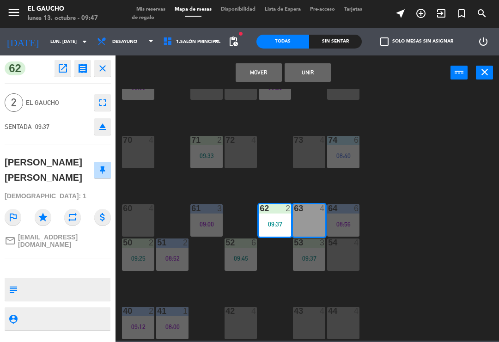
click at [279, 64] on button "Mover" at bounding box center [258, 72] width 46 height 18
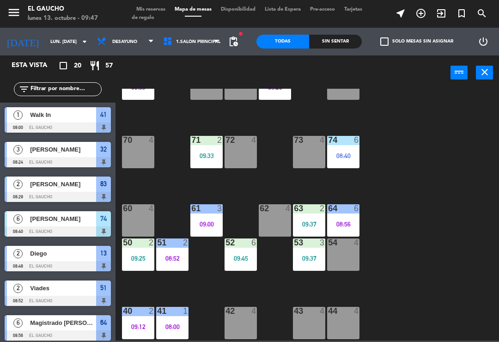
scroll to position [73, 0]
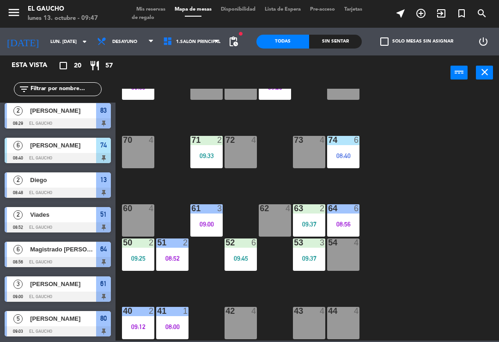
click at [279, 217] on div "62 4" at bounding box center [275, 220] width 32 height 32
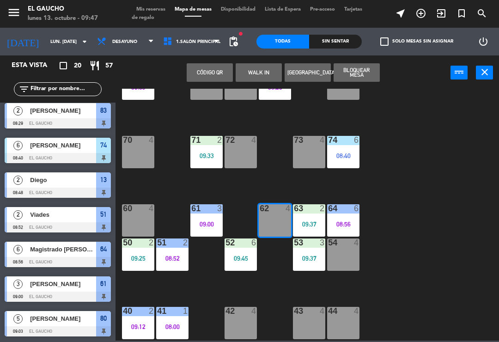
click at [262, 74] on button "WALK IN" at bounding box center [258, 72] width 46 height 18
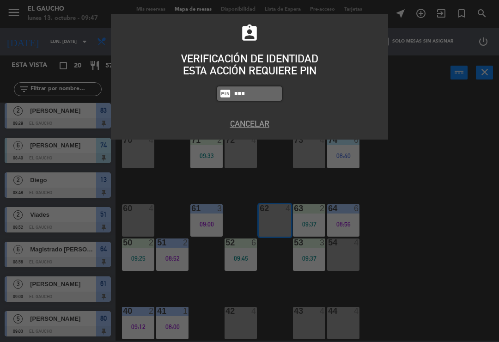
type input "0009"
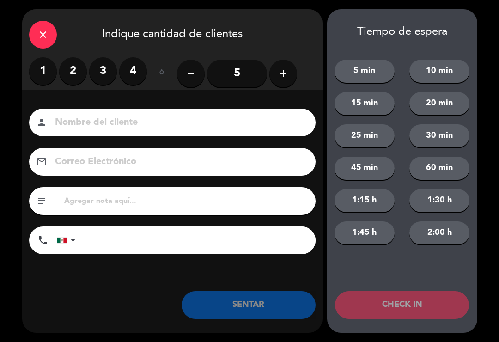
click at [84, 75] on label "2" at bounding box center [73, 71] width 28 height 28
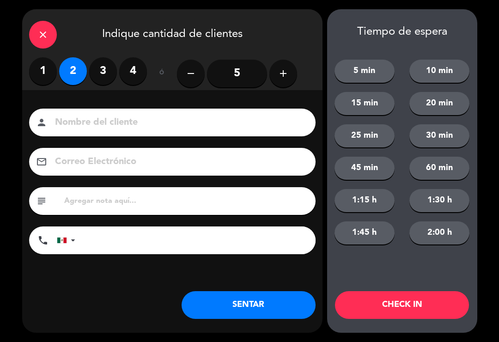
click at [248, 314] on button "SENTAR" at bounding box center [248, 305] width 134 height 28
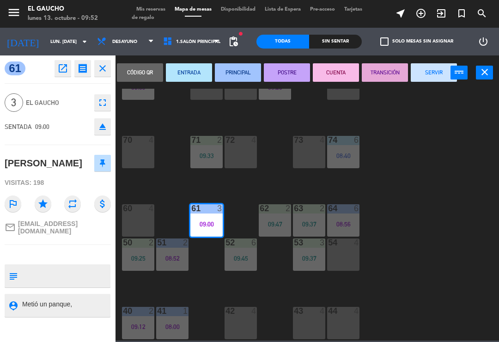
scroll to position [0, 0]
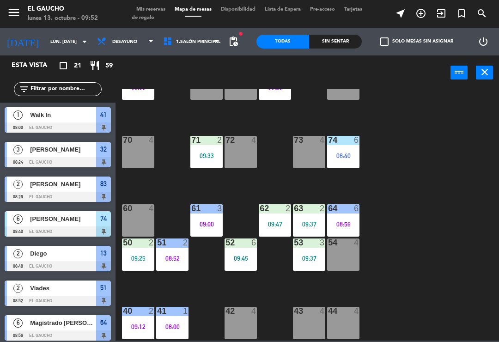
click at [139, 149] on div "70 4" at bounding box center [138, 152] width 32 height 32
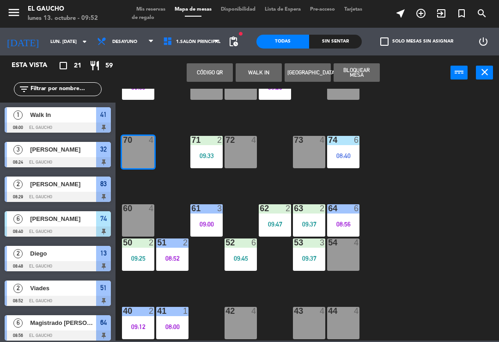
click at [259, 77] on button "WALK IN" at bounding box center [258, 72] width 46 height 18
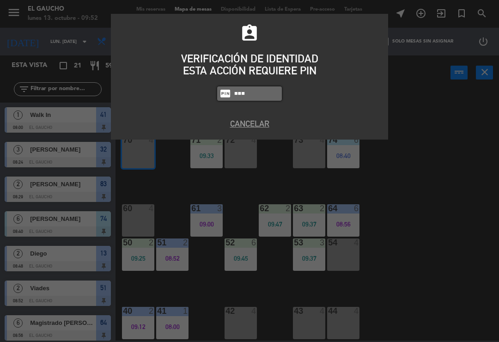
type input "0009"
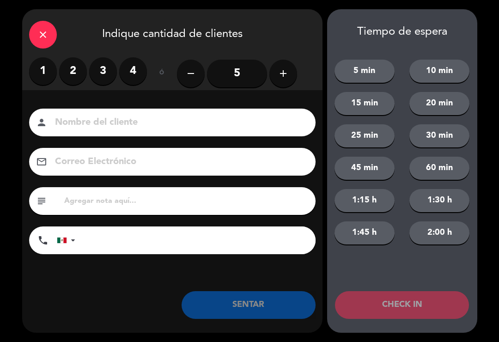
click at [75, 61] on label "2" at bounding box center [73, 71] width 28 height 28
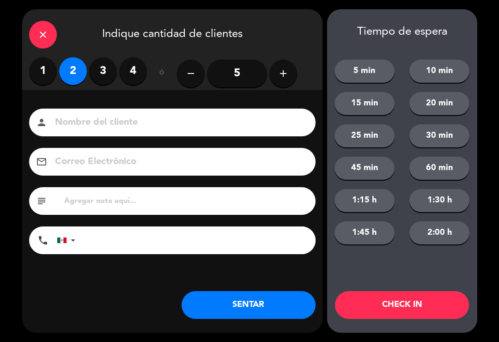
click at [255, 298] on button "SENTAR" at bounding box center [248, 305] width 134 height 28
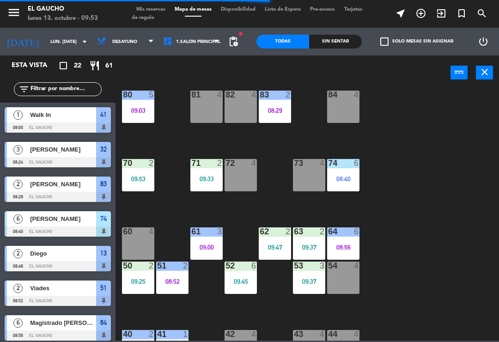
scroll to position [13, 0]
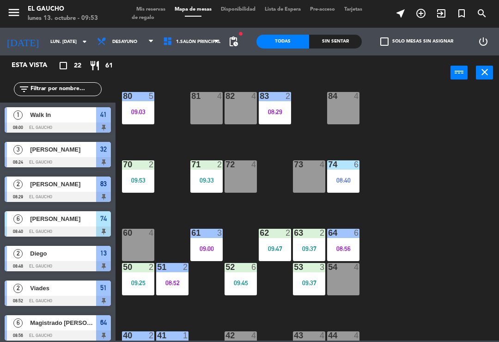
click at [336, 273] on div "54 4" at bounding box center [343, 279] width 32 height 32
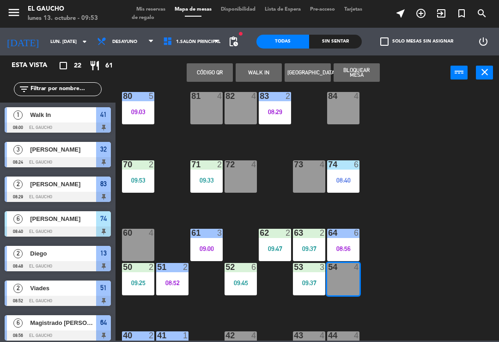
click at [257, 80] on button "WALK IN" at bounding box center [258, 72] width 46 height 18
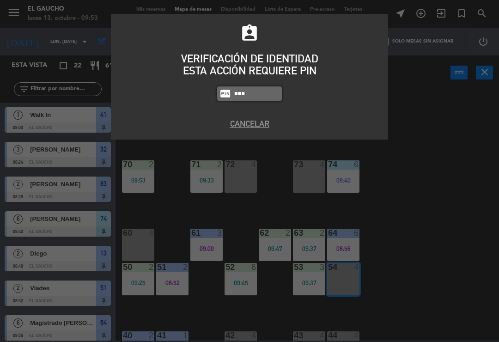
type input "0009"
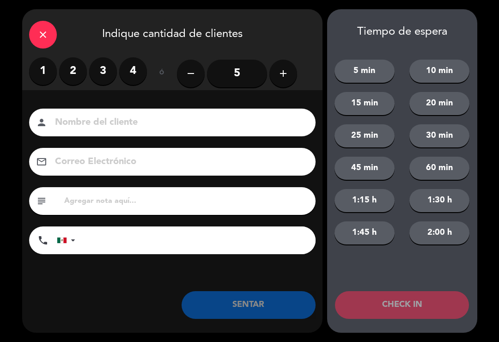
click at [127, 72] on label "4" at bounding box center [133, 71] width 28 height 28
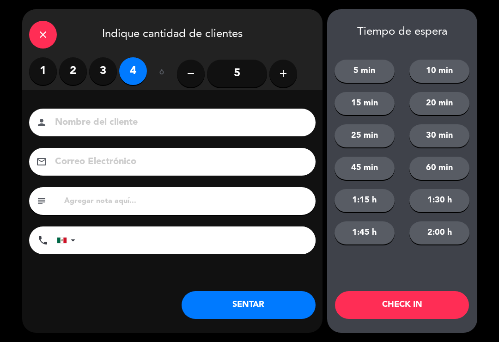
click at [106, 67] on label "3" at bounding box center [103, 71] width 28 height 28
click at [272, 306] on button "SENTAR" at bounding box center [248, 305] width 134 height 28
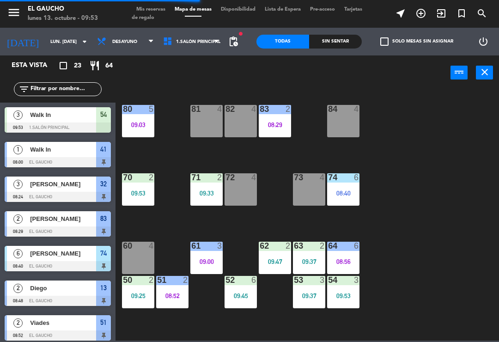
scroll to position [0, 0]
click at [199, 117] on div "81 4" at bounding box center [206, 121] width 32 height 32
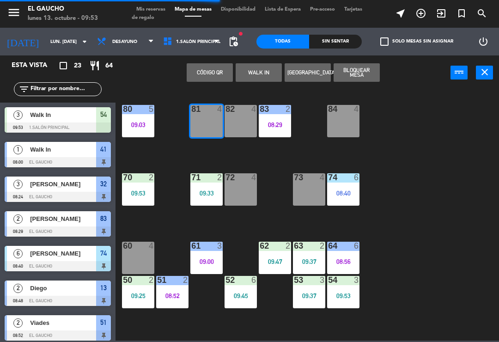
click at [262, 70] on button "WALK IN" at bounding box center [258, 72] width 46 height 18
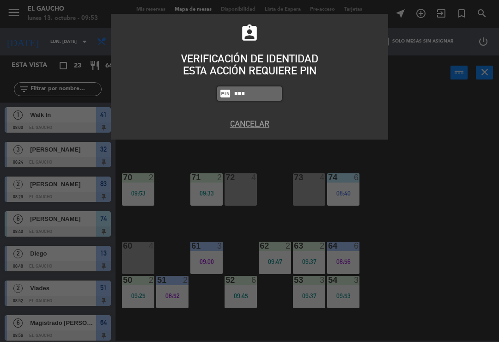
type input "0009"
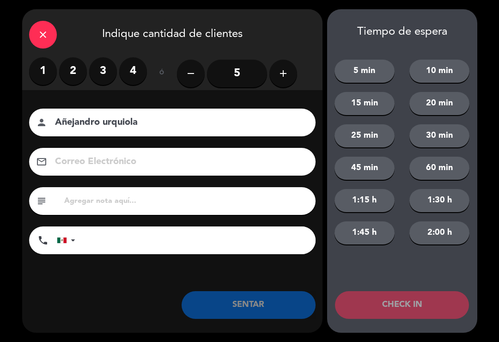
click at [69, 66] on label "2" at bounding box center [73, 71] width 28 height 28
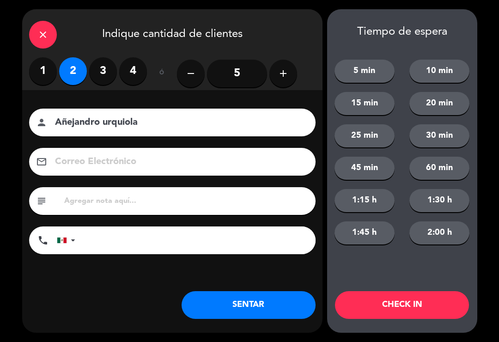
click at [70, 120] on input "Añejandro urquiola" at bounding box center [178, 123] width 249 height 16
click at [78, 120] on input "Añejandro urquiola" at bounding box center [178, 123] width 249 height 16
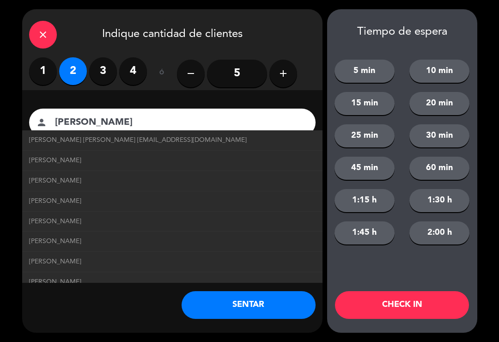
click at [153, 145] on span "[PERSON_NAME] [PERSON_NAME] [EMAIL_ADDRESS][DOMAIN_NAME]" at bounding box center [137, 140] width 217 height 11
type input "[PERSON_NAME] [PERSON_NAME]"
type input "[EMAIL_ADDRESS][DOMAIN_NAME]"
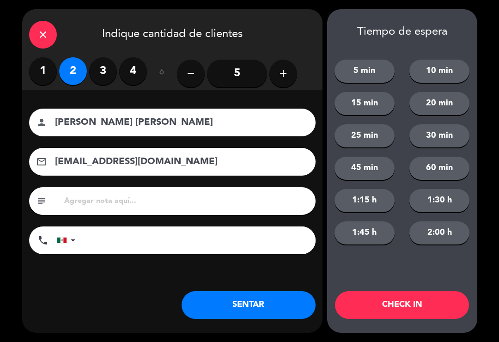
click at [248, 308] on button "SENTAR" at bounding box center [248, 305] width 134 height 28
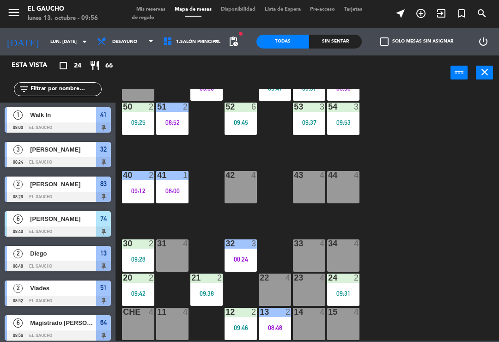
scroll to position [173, 0]
click at [347, 185] on div "44 4" at bounding box center [343, 187] width 32 height 32
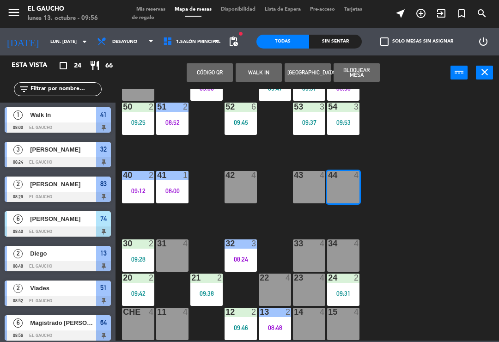
click at [257, 78] on button "WALK IN" at bounding box center [258, 72] width 46 height 18
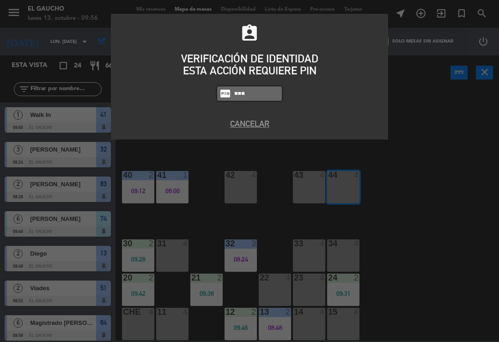
type input "0009"
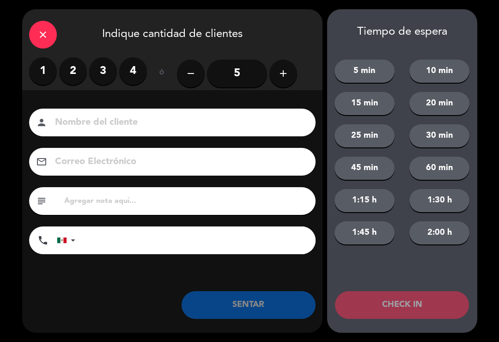
type input "Q"
click at [42, 79] on label "1" at bounding box center [43, 71] width 28 height 28
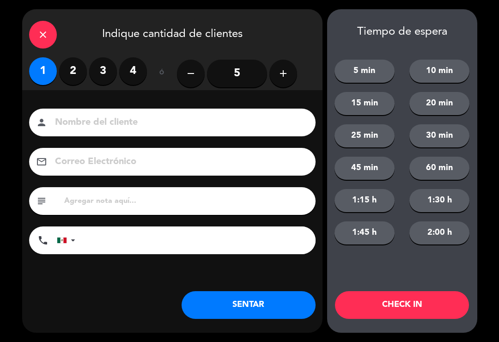
click at [79, 118] on input at bounding box center [178, 123] width 249 height 16
type input "[PERSON_NAME]"
click at [260, 298] on button "SENTAR" at bounding box center [248, 305] width 134 height 28
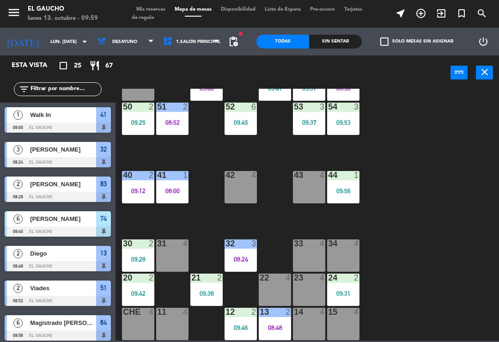
click at [334, 249] on div "34 4" at bounding box center [343, 255] width 32 height 32
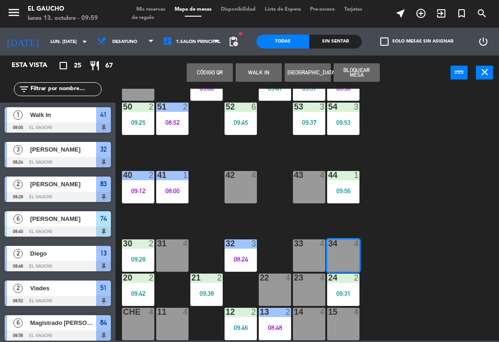
click at [250, 65] on button "WALK IN" at bounding box center [258, 72] width 46 height 18
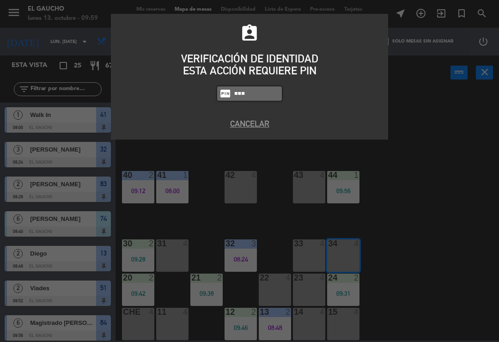
type input "0009"
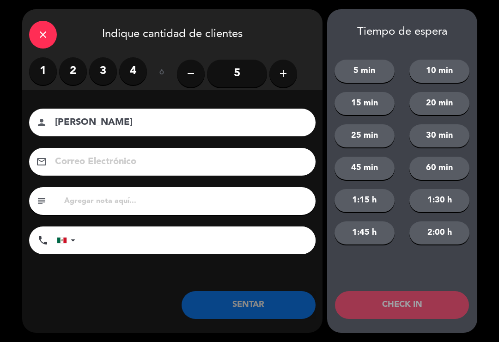
type input "[PERSON_NAME]"
click at [68, 70] on label "2" at bounding box center [73, 71] width 28 height 28
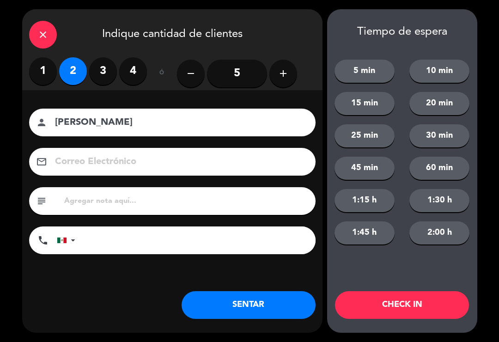
click at [116, 163] on input at bounding box center [178, 162] width 249 height 16
type input "[PERSON_NAME][EMAIL_ADDRESS][DOMAIN_NAME]"
click at [277, 312] on button "SENTAR" at bounding box center [248, 305] width 134 height 28
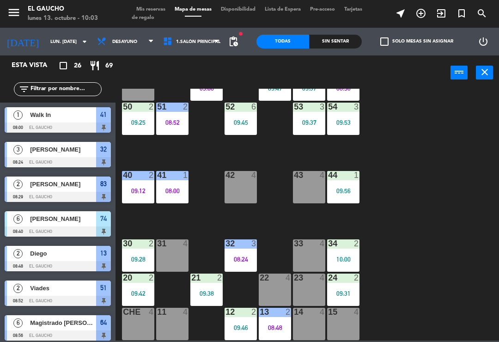
click at [349, 179] on div at bounding box center [343, 175] width 15 height 8
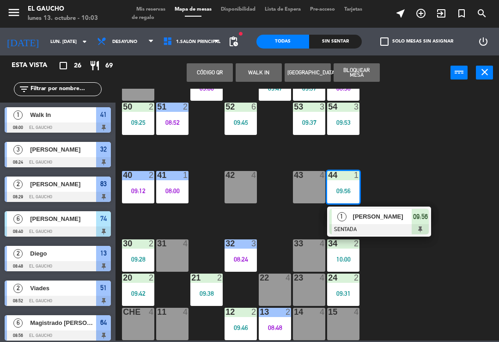
click at [379, 222] on div "[PERSON_NAME]" at bounding box center [382, 216] width 60 height 15
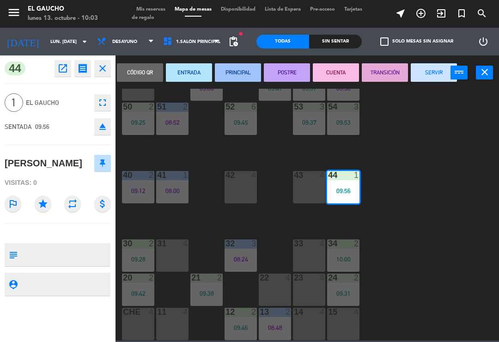
click at [345, 184] on div "44 1 09:56" at bounding box center [343, 187] width 32 height 32
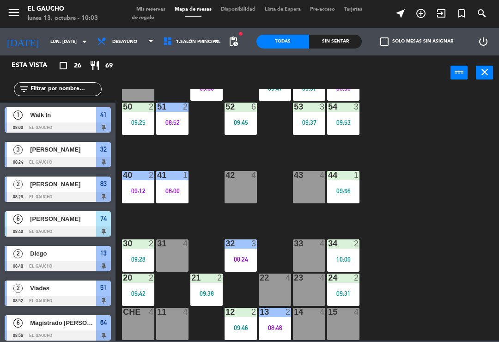
click at [340, 187] on div "09:56" at bounding box center [343, 190] width 32 height 6
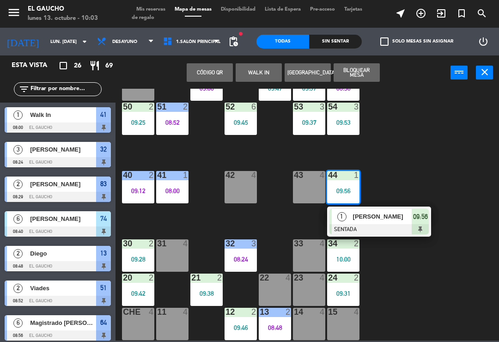
click at [386, 226] on div at bounding box center [378, 229] width 99 height 10
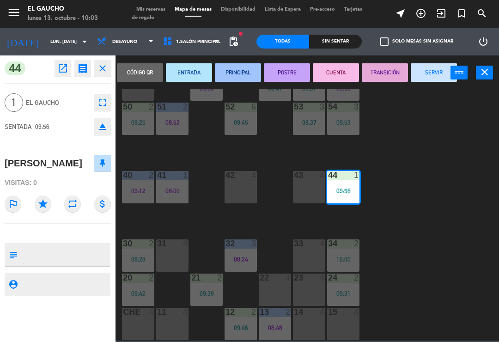
click at [427, 76] on button "SERVIR" at bounding box center [433, 72] width 46 height 18
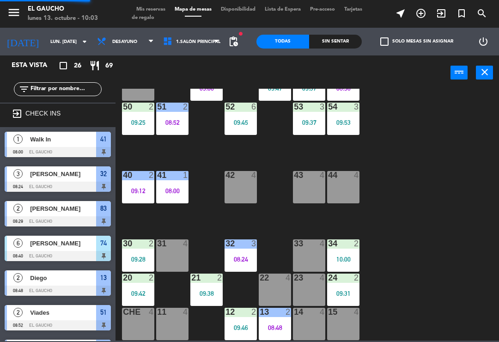
scroll to position [258, 0]
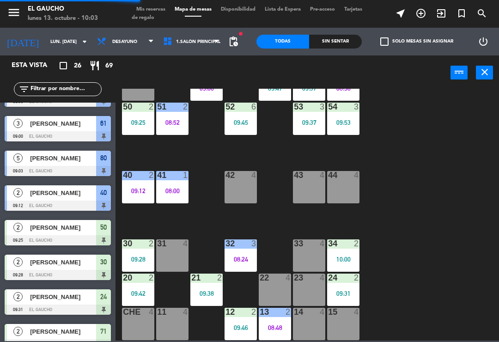
click at [342, 193] on div "44 4" at bounding box center [343, 187] width 32 height 32
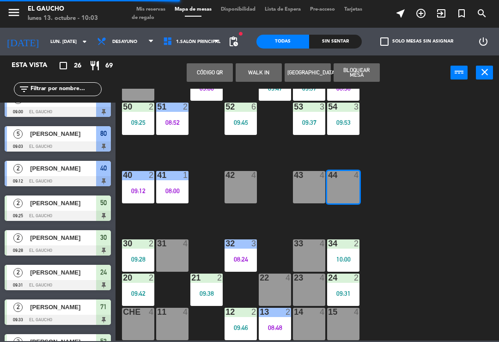
click at [260, 70] on button "WALK IN" at bounding box center [258, 72] width 46 height 18
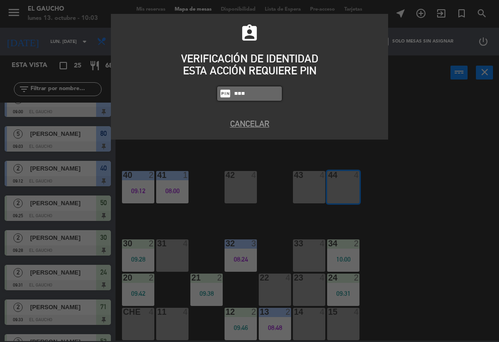
type input "0009"
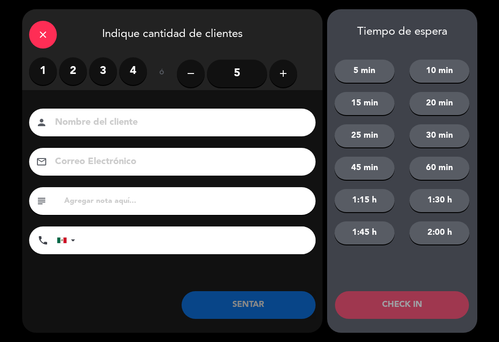
click at [49, 72] on label "1" at bounding box center [43, 71] width 28 height 28
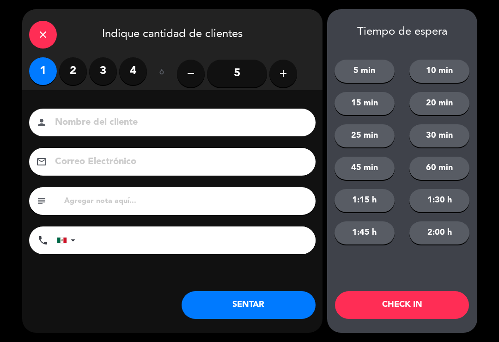
click at [117, 127] on input at bounding box center [178, 123] width 249 height 16
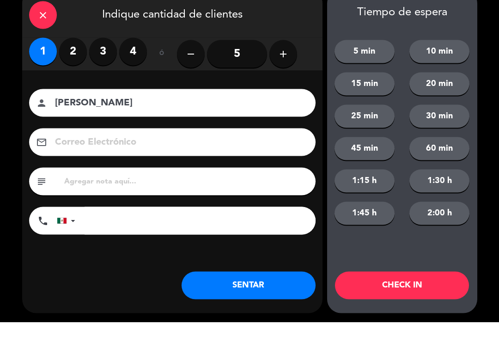
type input "[PERSON_NAME]"
click at [150, 154] on input at bounding box center [178, 162] width 249 height 16
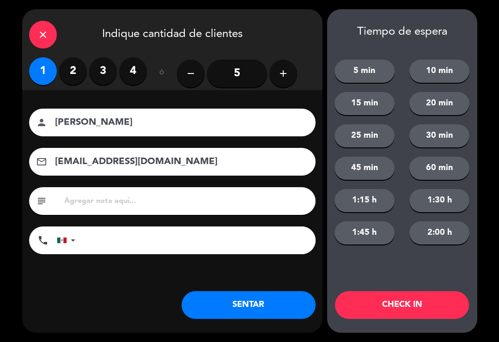
type input "[EMAIL_ADDRESS][DOMAIN_NAME]"
click at [272, 303] on button "SENTAR" at bounding box center [248, 305] width 134 height 28
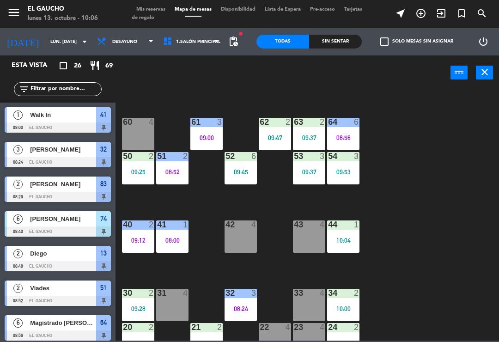
scroll to position [126, 0]
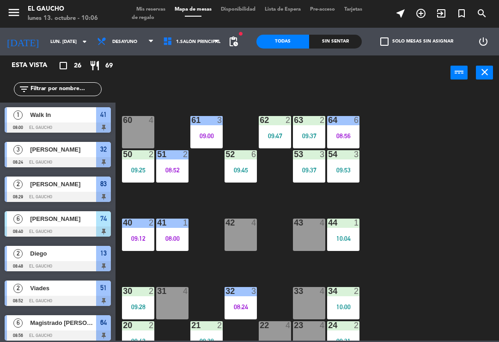
click at [176, 164] on div "51 2 08:52" at bounding box center [172, 166] width 32 height 32
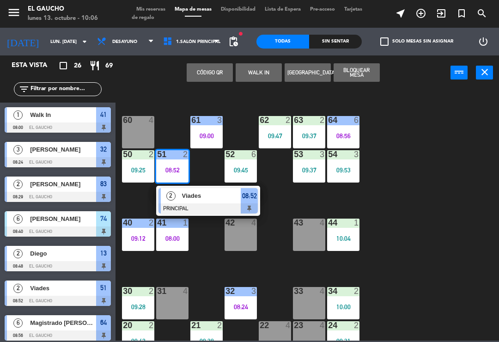
click at [191, 198] on span "Viades" at bounding box center [211, 196] width 59 height 10
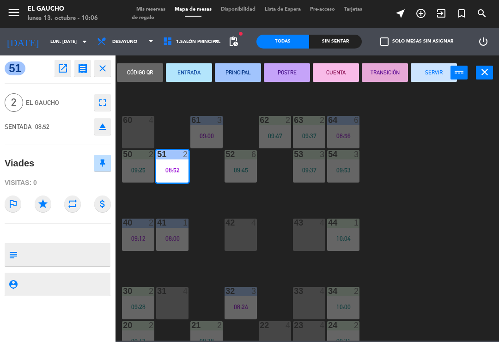
click at [434, 73] on button "SERVIR" at bounding box center [433, 72] width 46 height 18
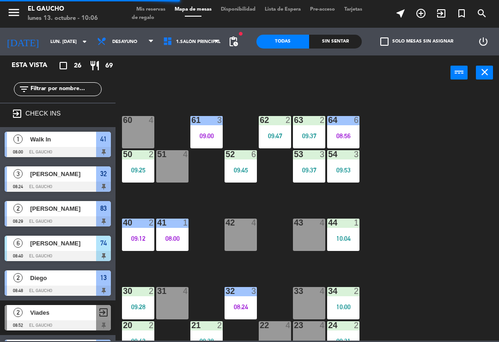
click at [159, 172] on div "51 4" at bounding box center [172, 166] width 32 height 32
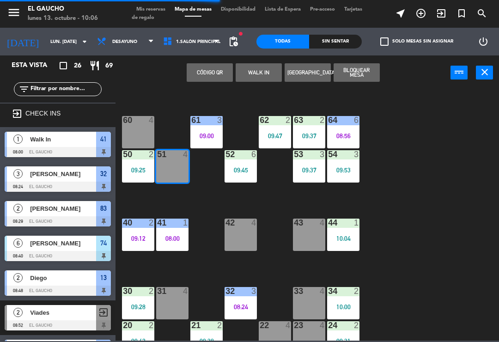
click at [258, 70] on button "WALK IN" at bounding box center [258, 72] width 46 height 18
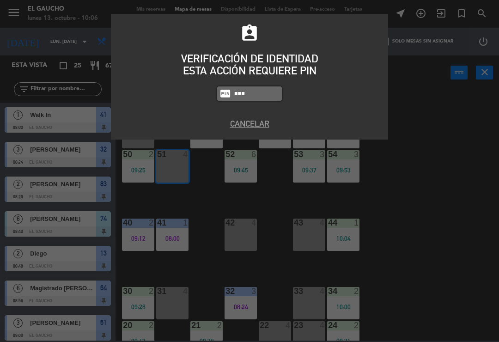
type input "Pppo"
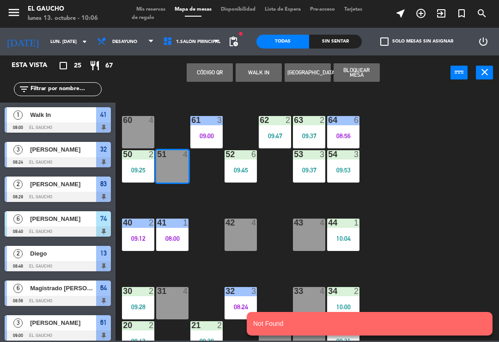
click at [260, 78] on button "WALK IN" at bounding box center [258, 72] width 46 height 18
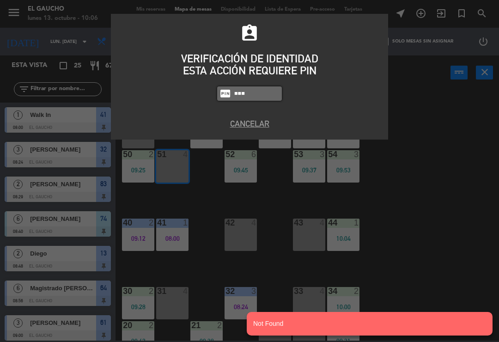
type input "0009"
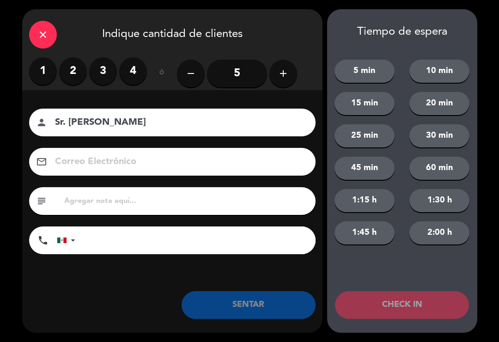
type input "Sr. [PERSON_NAME]"
click at [65, 73] on label "2" at bounding box center [73, 71] width 28 height 28
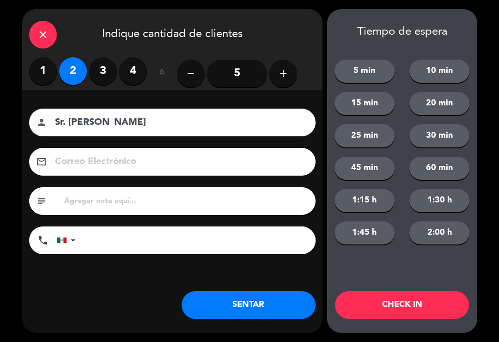
click at [104, 69] on label "3" at bounding box center [103, 71] width 28 height 28
click at [263, 308] on button "SENTAR" at bounding box center [248, 305] width 134 height 28
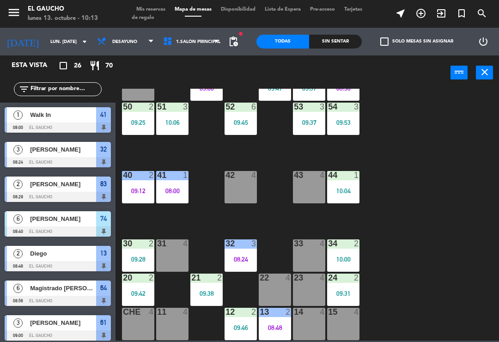
scroll to position [173, 0]
click at [172, 321] on div "11 4" at bounding box center [172, 324] width 32 height 32
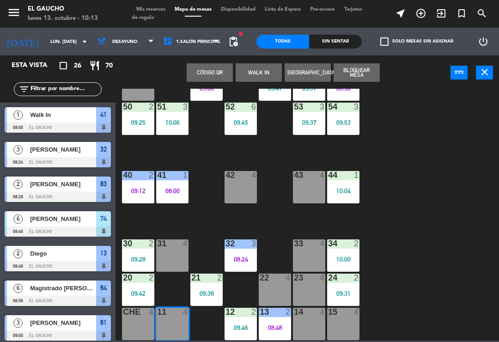
click at [262, 61] on div "Código qr WALK IN Crear Reserva Bloquear Mesa power_input close" at bounding box center [282, 72] width 335 height 35
click at [246, 77] on button "WALK IN" at bounding box center [258, 72] width 46 height 18
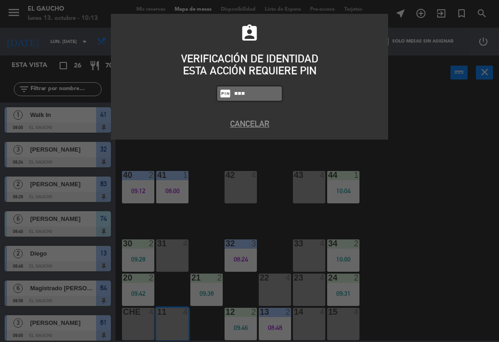
type input "0009"
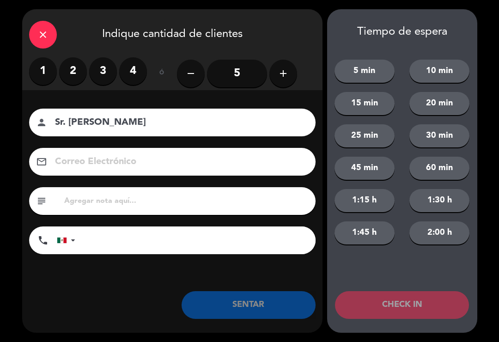
type input "Sr. [PERSON_NAME]"
click at [76, 72] on label "2" at bounding box center [73, 71] width 28 height 28
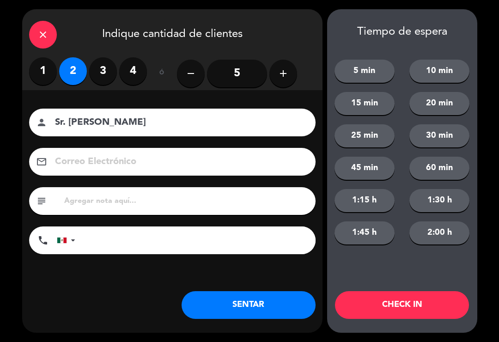
click at [95, 55] on div "close Indique cantidad de clientes" at bounding box center [172, 33] width 300 height 48
click at [99, 58] on label "3" at bounding box center [103, 71] width 28 height 28
click at [290, 301] on button "SENTAR" at bounding box center [248, 305] width 134 height 28
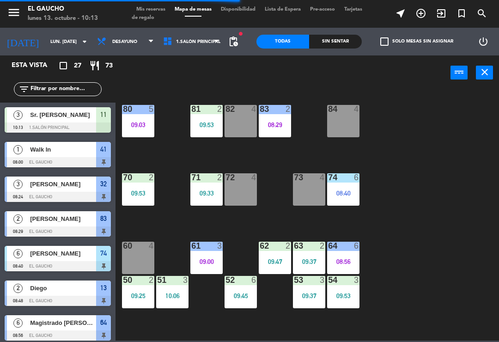
scroll to position [0, 0]
click at [342, 118] on div "84 4" at bounding box center [343, 121] width 32 height 32
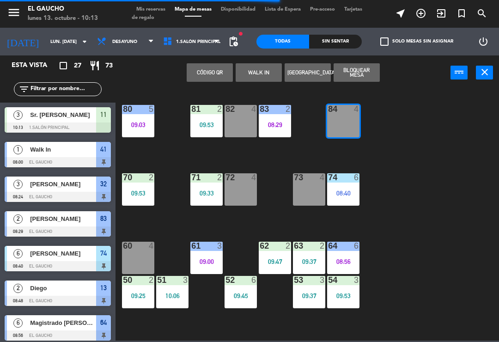
click at [266, 72] on button "WALK IN" at bounding box center [258, 72] width 46 height 18
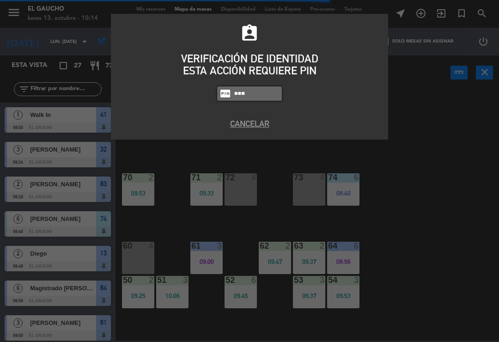
type input "0009"
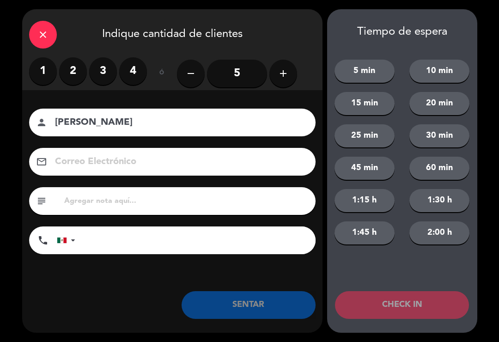
type input "[PERSON_NAME]"
click at [71, 66] on label "2" at bounding box center [73, 71] width 28 height 28
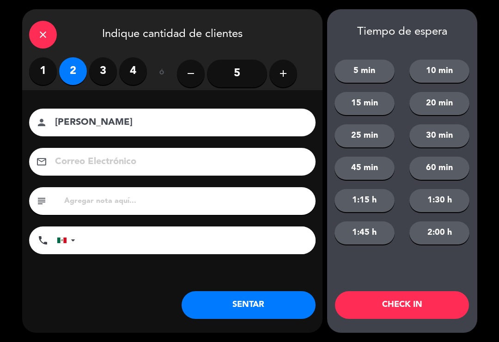
click at [263, 298] on button "SENTAR" at bounding box center [248, 305] width 134 height 28
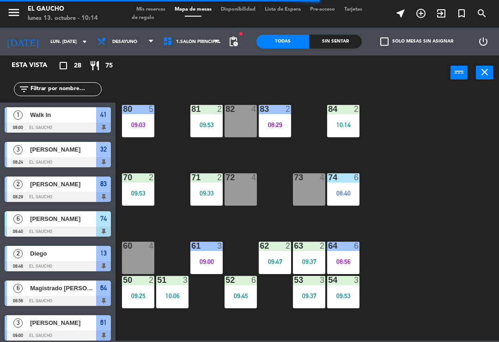
click at [290, 125] on div "08:29" at bounding box center [275, 124] width 32 height 6
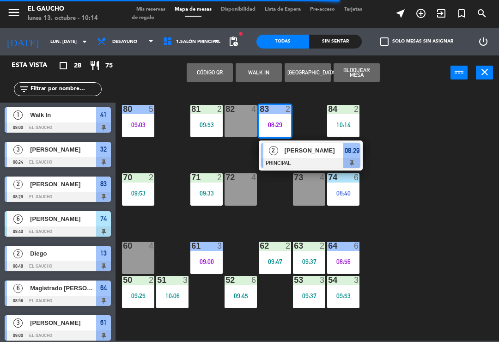
click at [295, 152] on span "[PERSON_NAME]" at bounding box center [313, 150] width 59 height 10
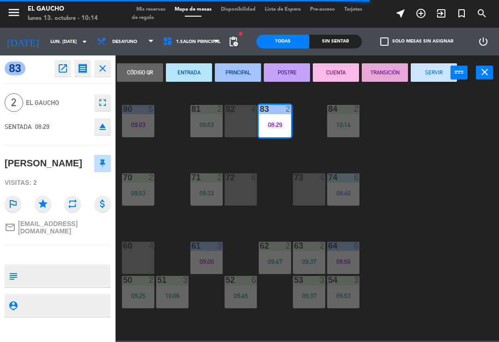
click at [331, 70] on button "CUENTA" at bounding box center [336, 72] width 46 height 18
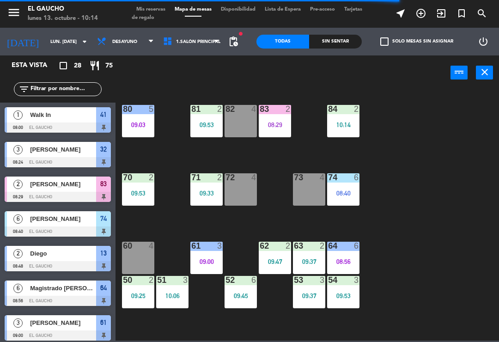
click at [201, 194] on div "09:33" at bounding box center [206, 193] width 32 height 6
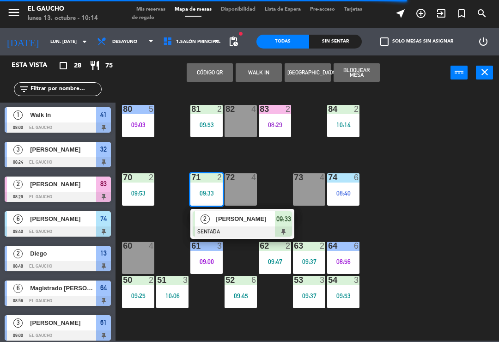
click at [230, 224] on div "[PERSON_NAME]" at bounding box center [245, 218] width 60 height 15
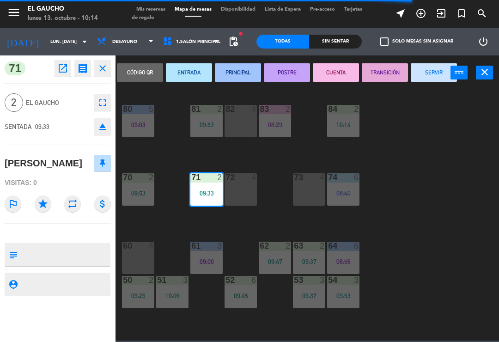
click at [241, 77] on button "PRINCIPAL" at bounding box center [238, 72] width 46 height 18
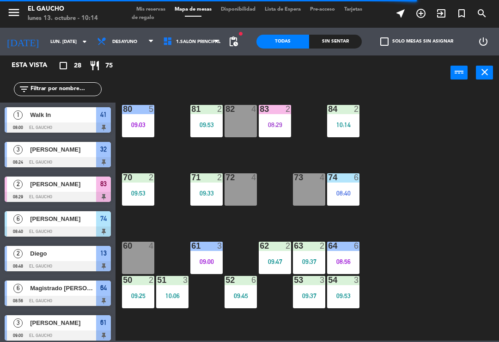
click at [139, 202] on div "70 2 09:53" at bounding box center [138, 189] width 32 height 32
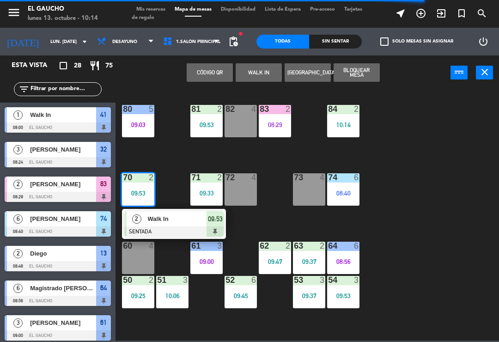
click at [167, 227] on div at bounding box center [173, 231] width 99 height 10
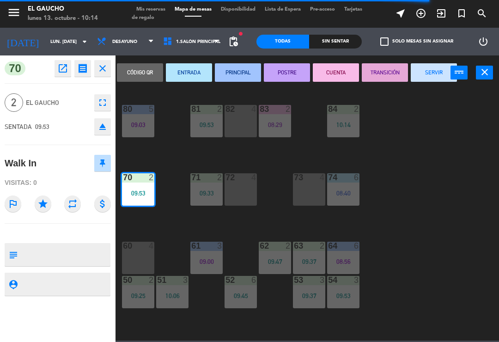
click at [190, 67] on button "ENTRADA" at bounding box center [189, 72] width 46 height 18
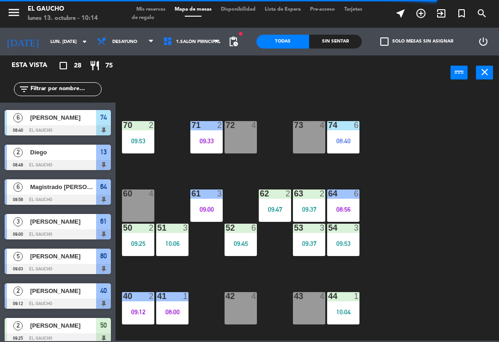
scroll to position [51, 0]
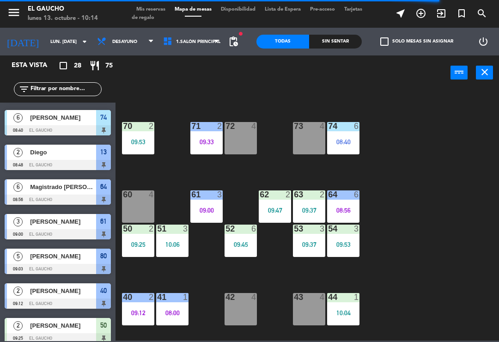
click at [273, 207] on div "09:47" at bounding box center [275, 210] width 32 height 6
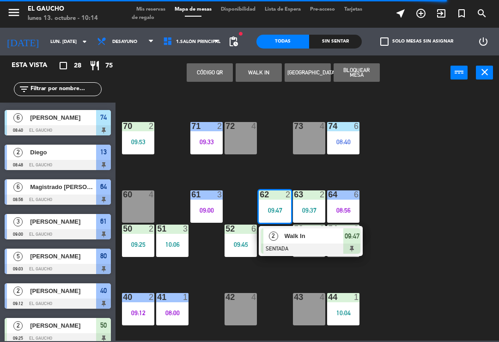
click at [299, 239] on span "Walk In" at bounding box center [313, 236] width 59 height 10
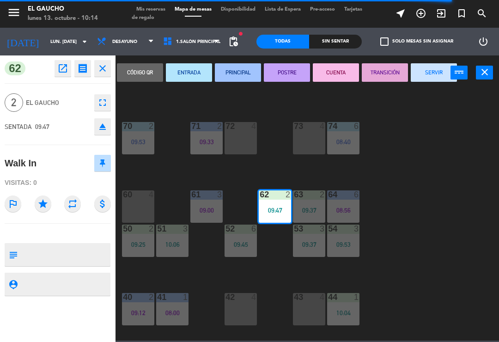
click at [238, 71] on button "PRINCIPAL" at bounding box center [238, 72] width 46 height 18
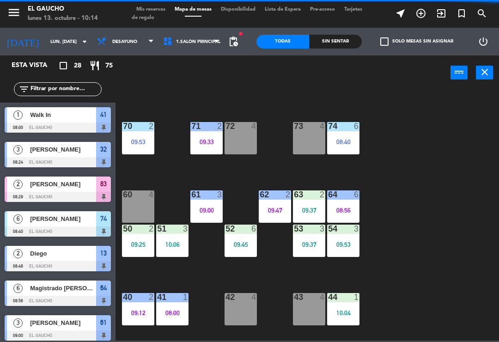
scroll to position [32, 0]
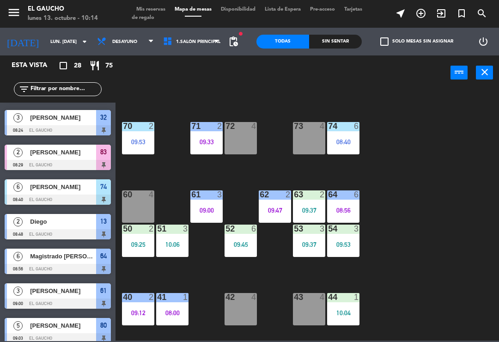
click at [308, 211] on div "09:37" at bounding box center [309, 210] width 32 height 6
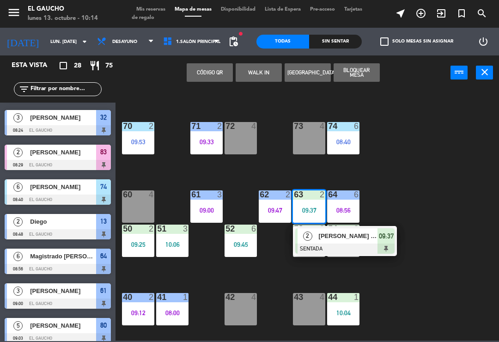
click at [332, 240] on span "[PERSON_NAME] [PERSON_NAME]" at bounding box center [348, 236] width 59 height 10
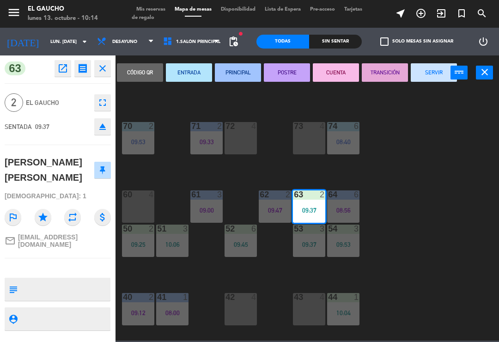
click at [252, 72] on button "PRINCIPAL" at bounding box center [238, 72] width 46 height 18
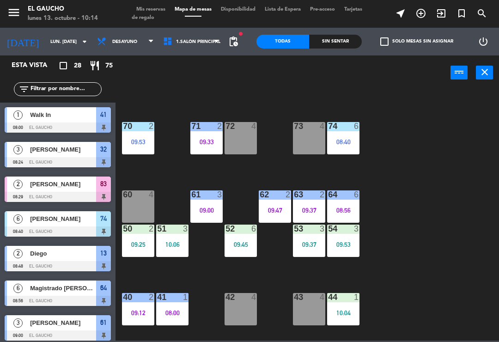
click at [137, 241] on div "09:25" at bounding box center [138, 244] width 32 height 6
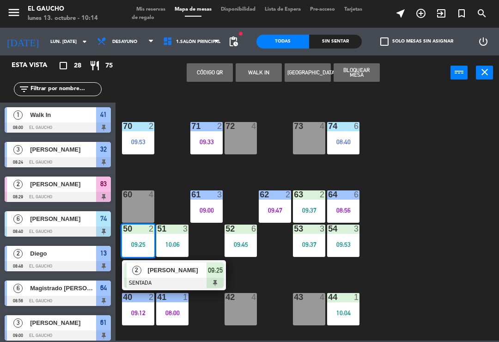
click at [169, 269] on span "[PERSON_NAME]" at bounding box center [177, 270] width 59 height 10
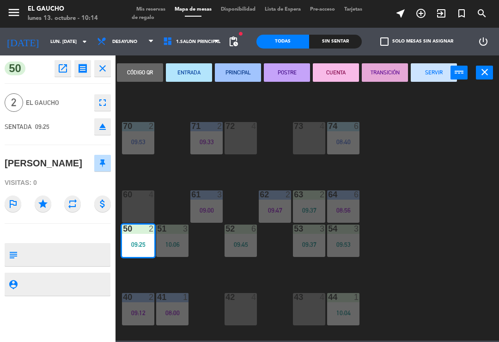
click at [239, 72] on button "PRINCIPAL" at bounding box center [238, 72] width 46 height 18
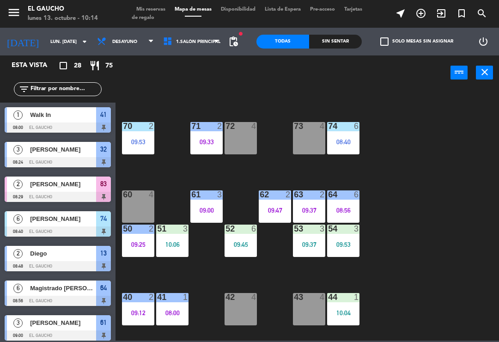
click at [180, 241] on div "10:06" at bounding box center [172, 244] width 32 height 7
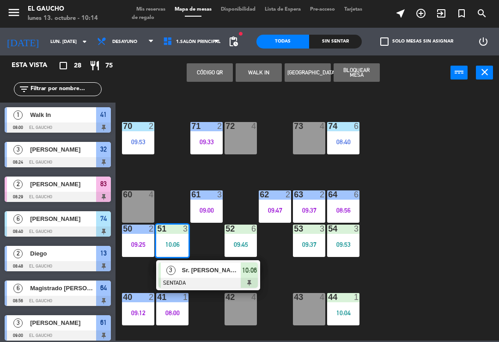
click at [208, 267] on span "Sr. [PERSON_NAME]" at bounding box center [211, 270] width 59 height 10
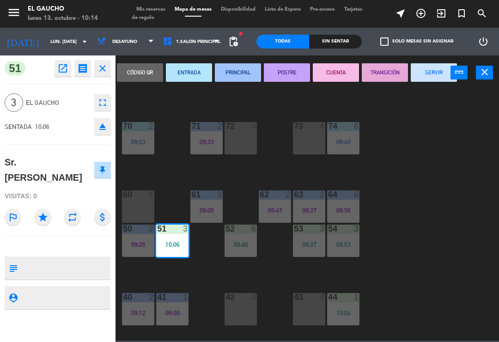
click at [242, 64] on button "PRINCIPAL" at bounding box center [238, 72] width 46 height 18
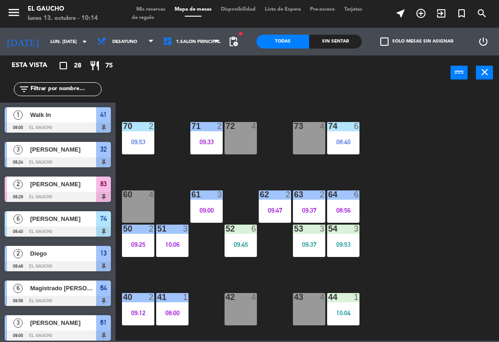
scroll to position [240, 0]
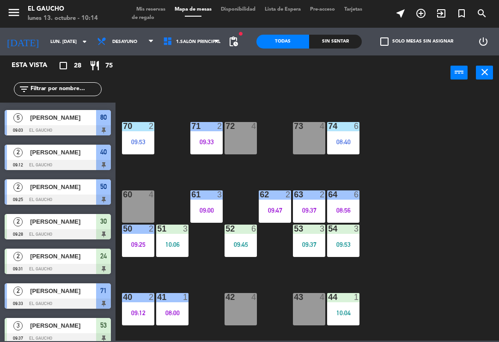
click at [181, 236] on div "51 3 10:06" at bounding box center [172, 240] width 32 height 32
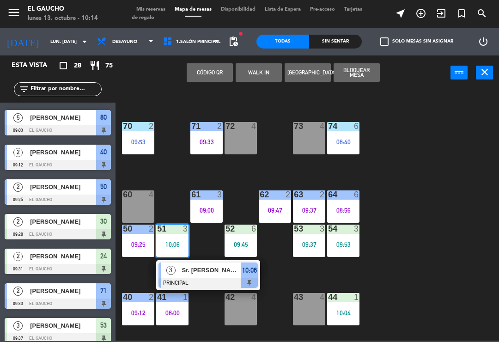
click at [191, 269] on span "Sr. [PERSON_NAME]" at bounding box center [211, 270] width 59 height 10
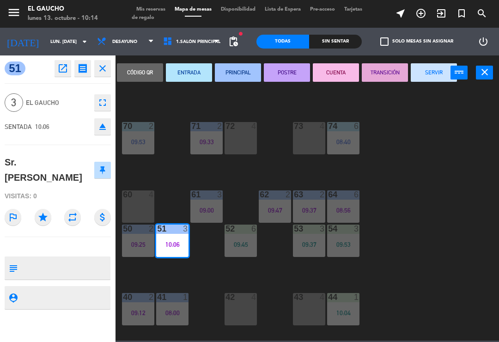
click at [197, 65] on button "ENTRADA" at bounding box center [189, 72] width 46 height 18
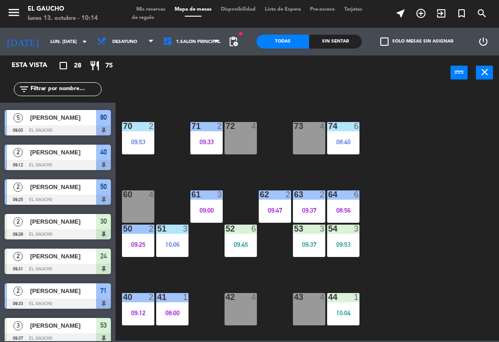
click at [236, 237] on div "52 6 09:45" at bounding box center [240, 240] width 32 height 32
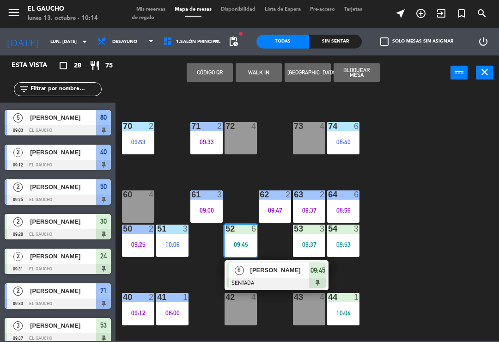
click at [258, 278] on div at bounding box center [276, 282] width 99 height 10
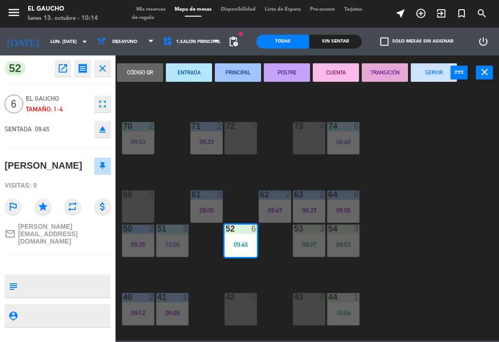
click at [240, 74] on button "PRINCIPAL" at bounding box center [238, 72] width 46 height 18
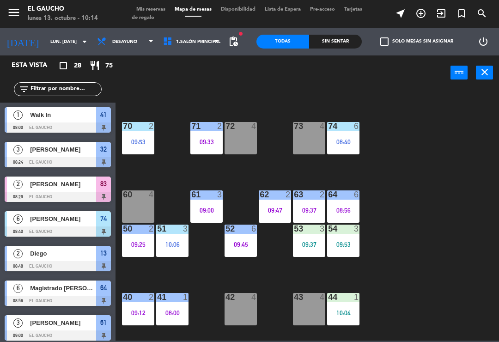
click at [308, 247] on div "09:37" at bounding box center [309, 244] width 32 height 6
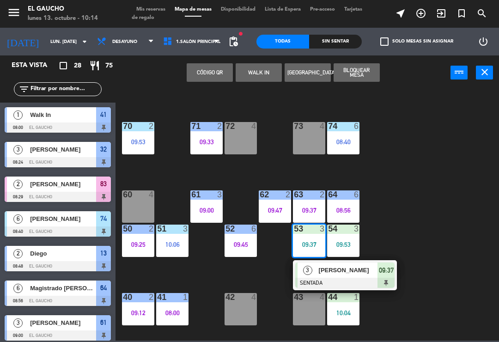
click at [332, 271] on span "[PERSON_NAME]" at bounding box center [348, 270] width 59 height 10
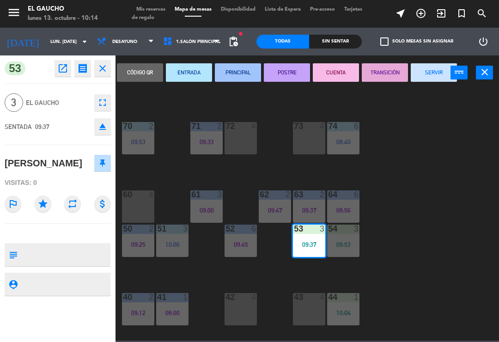
click at [238, 72] on button "PRINCIPAL" at bounding box center [238, 72] width 46 height 18
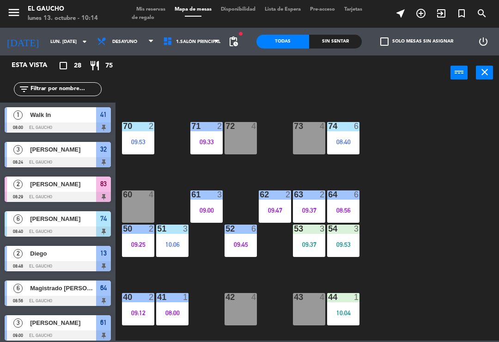
click at [343, 255] on div "54 3 09:53" at bounding box center [343, 240] width 32 height 32
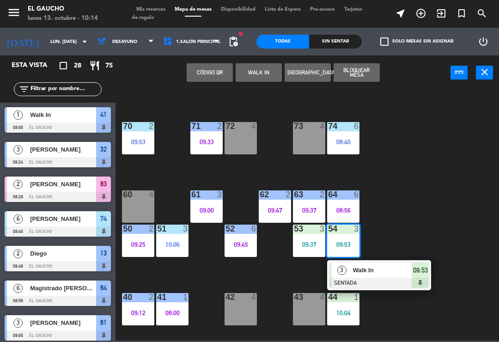
click at [366, 281] on div at bounding box center [378, 282] width 99 height 10
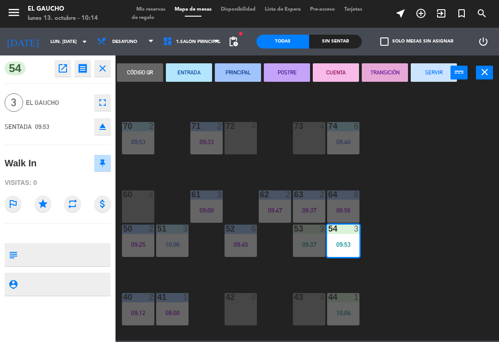
click at [238, 75] on button "PRINCIPAL" at bounding box center [238, 72] width 46 height 18
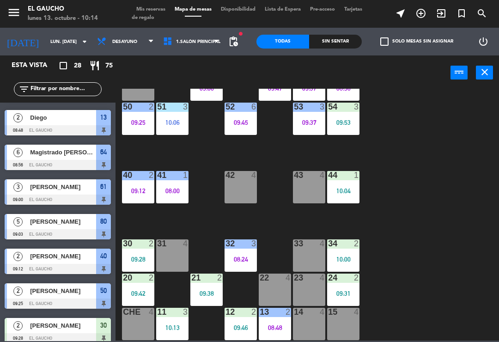
scroll to position [173, 0]
click at [344, 189] on div "10:04" at bounding box center [343, 190] width 32 height 6
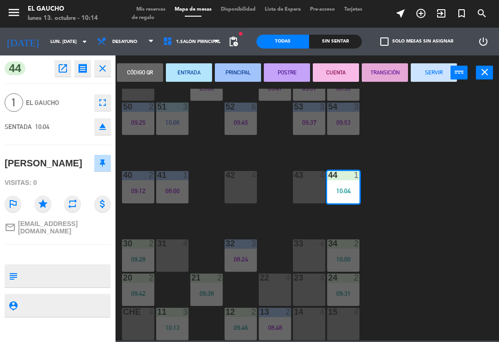
click at [244, 77] on button "PRINCIPAL" at bounding box center [238, 72] width 46 height 18
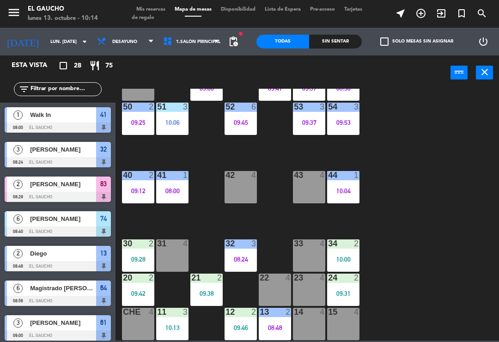
scroll to position [205, 0]
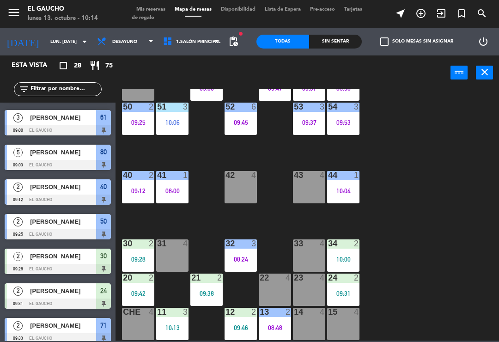
click at [339, 284] on div "24 2 09:31" at bounding box center [343, 289] width 32 height 32
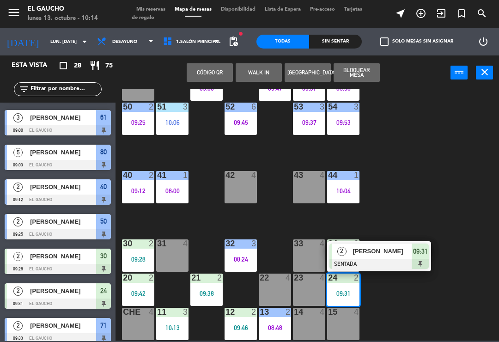
click at [376, 243] on div "[PERSON_NAME]" at bounding box center [382, 250] width 60 height 15
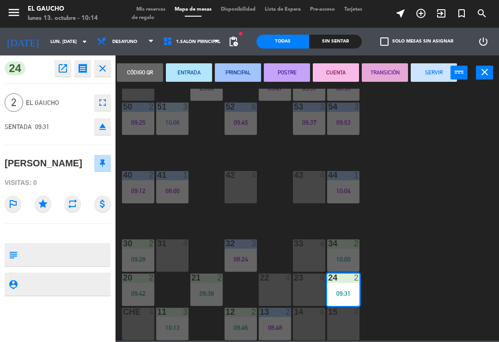
click at [253, 68] on button "PRINCIPAL" at bounding box center [238, 72] width 46 height 18
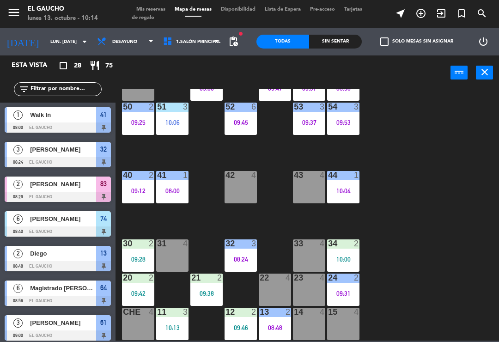
scroll to position [0, 0]
click at [347, 257] on div "10:00" at bounding box center [343, 259] width 32 height 6
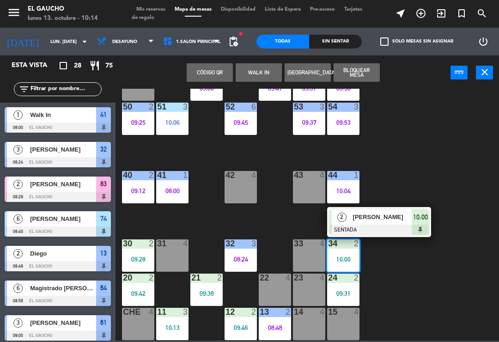
click at [390, 221] on span "[PERSON_NAME]" at bounding box center [382, 217] width 59 height 10
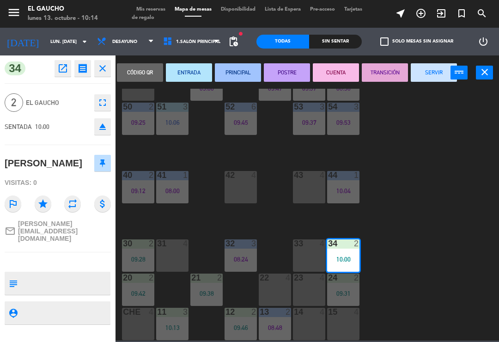
click at [230, 76] on button "PRINCIPAL" at bounding box center [238, 72] width 46 height 18
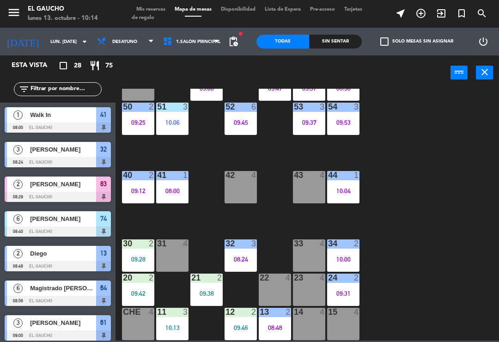
scroll to position [170, 0]
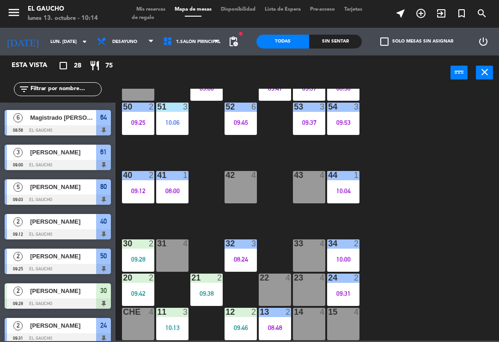
click at [218, 284] on div "21 2 09:38" at bounding box center [206, 289] width 32 height 32
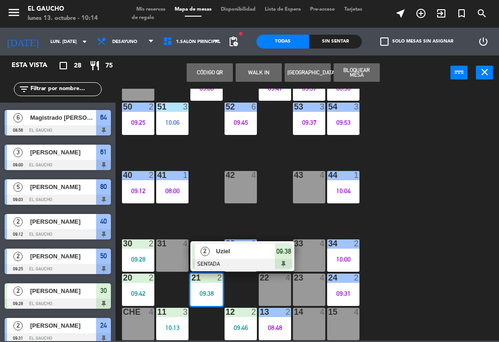
click at [247, 258] on div "Uziel" at bounding box center [245, 250] width 60 height 15
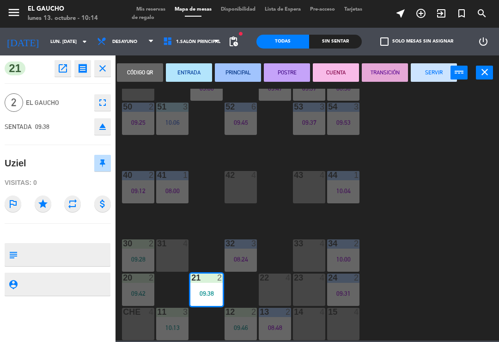
click at [246, 73] on button "PRINCIPAL" at bounding box center [238, 72] width 46 height 18
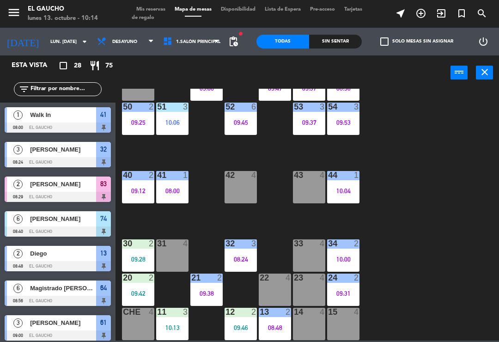
scroll to position [0, 0]
click at [138, 257] on div "09:28" at bounding box center [138, 259] width 32 height 6
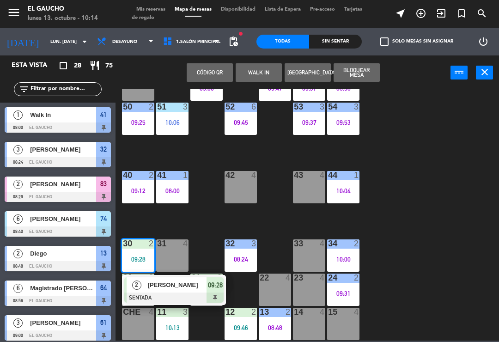
click at [157, 288] on span "[PERSON_NAME]" at bounding box center [177, 285] width 59 height 10
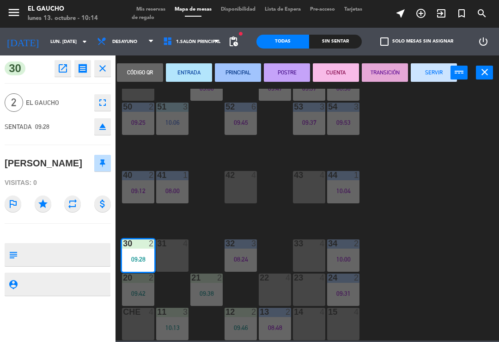
click at [245, 64] on button "PRINCIPAL" at bounding box center [238, 72] width 46 height 18
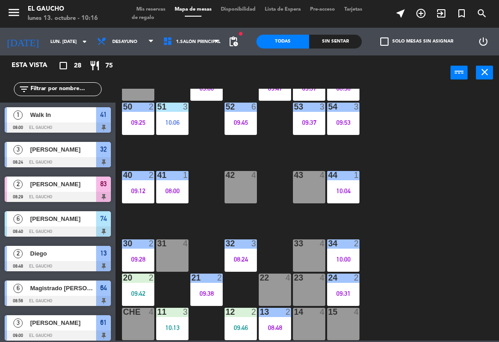
click at [310, 329] on div "14 4" at bounding box center [309, 324] width 32 height 32
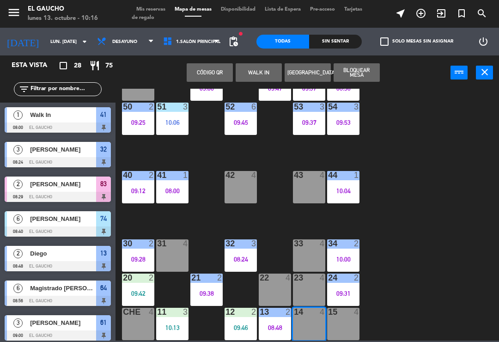
click at [351, 320] on div "15 4" at bounding box center [343, 324] width 32 height 32
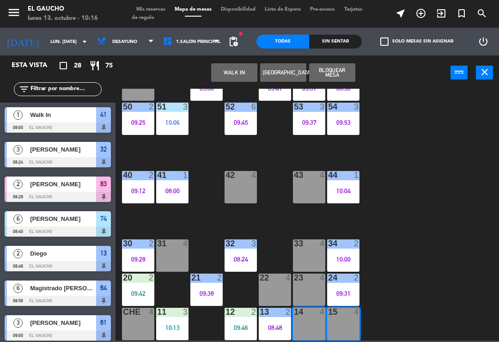
click at [249, 76] on button "WALK IN" at bounding box center [234, 72] width 46 height 18
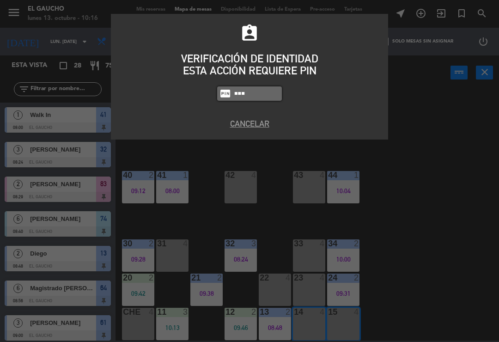
type input "0000"
